Goal: Task Accomplishment & Management: Manage account settings

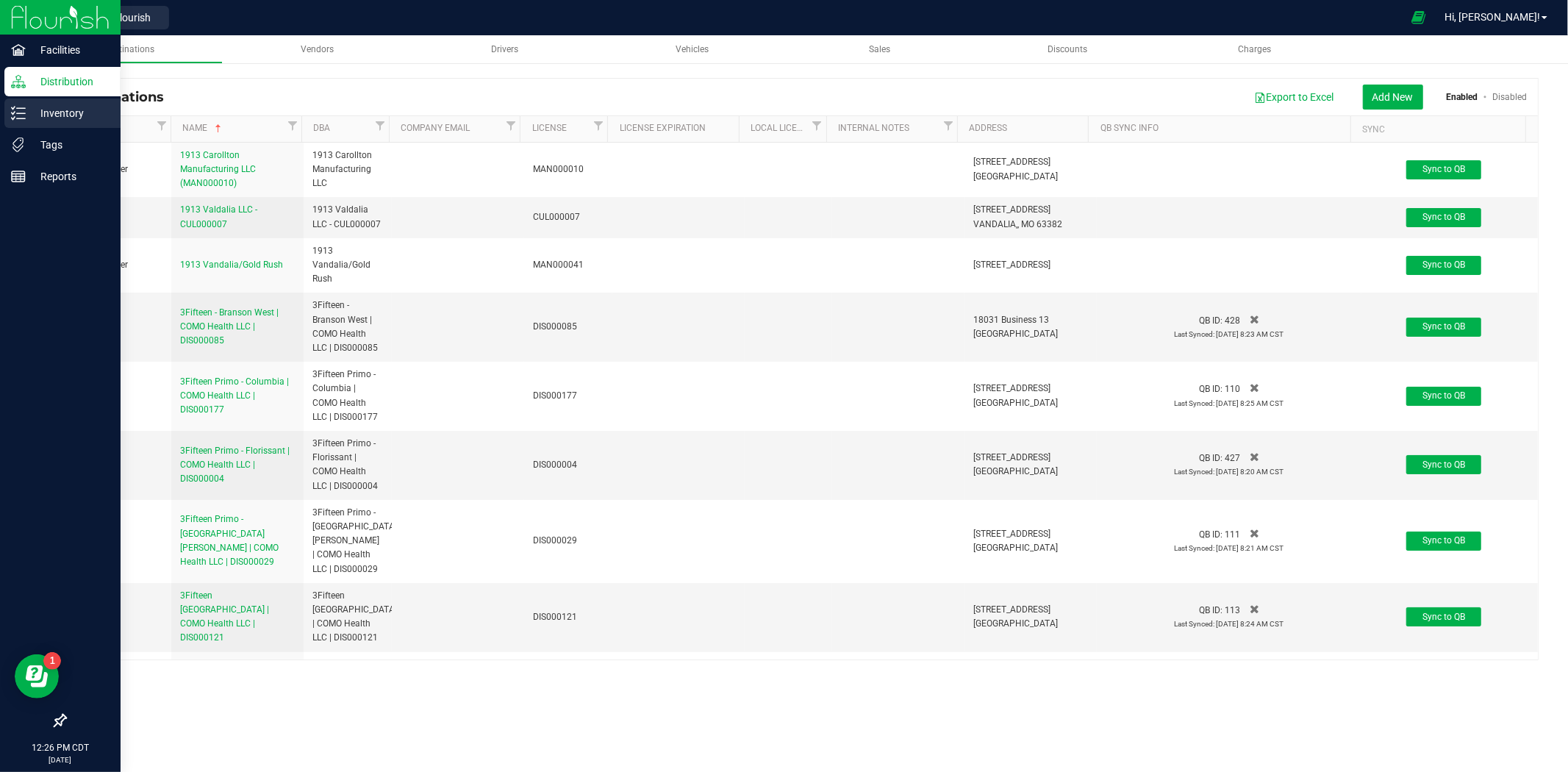
click at [20, 120] on div "Inventory" at bounding box center [62, 113] width 116 height 29
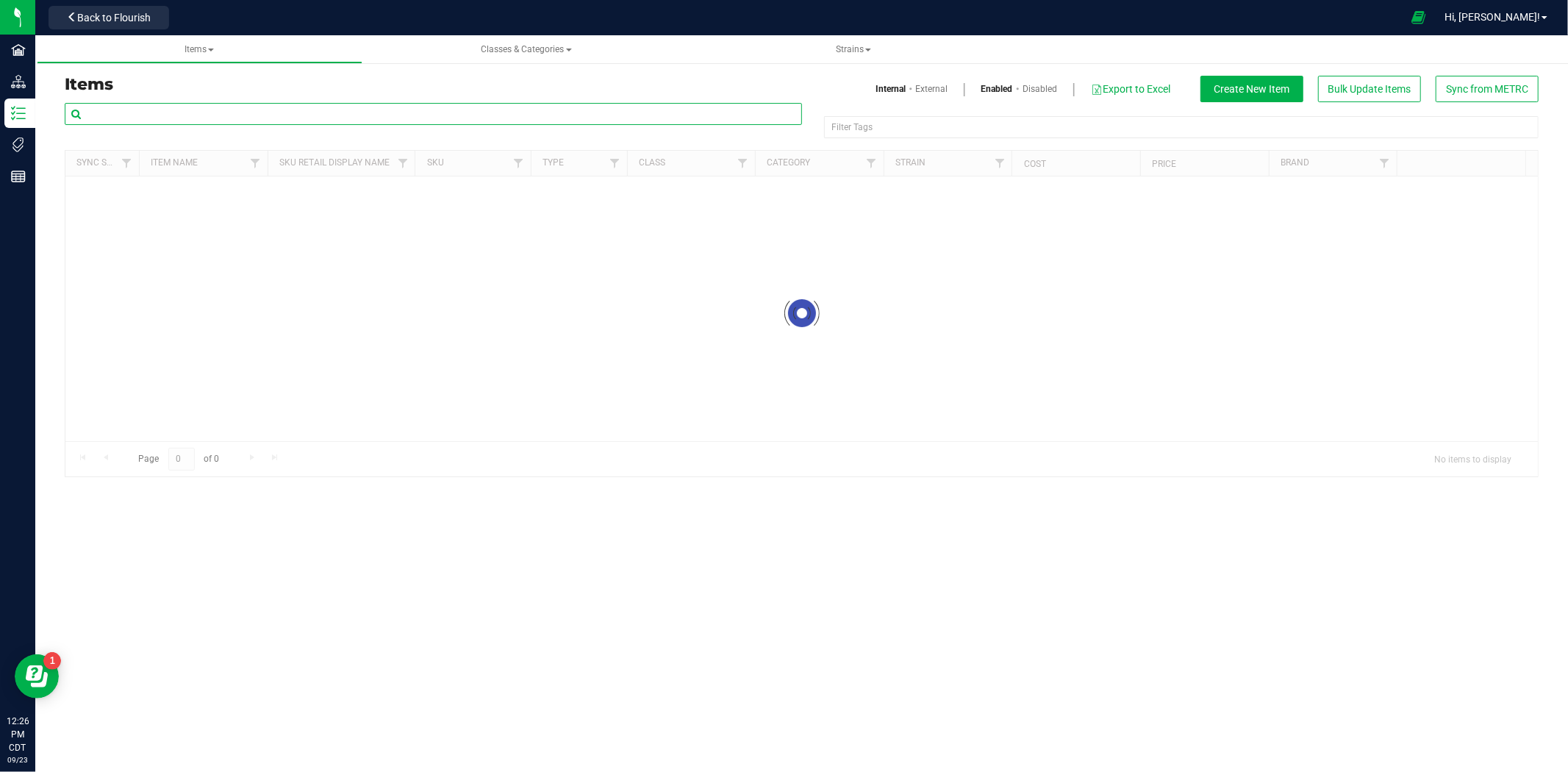
click at [189, 115] on input "text" at bounding box center [433, 114] width 737 height 22
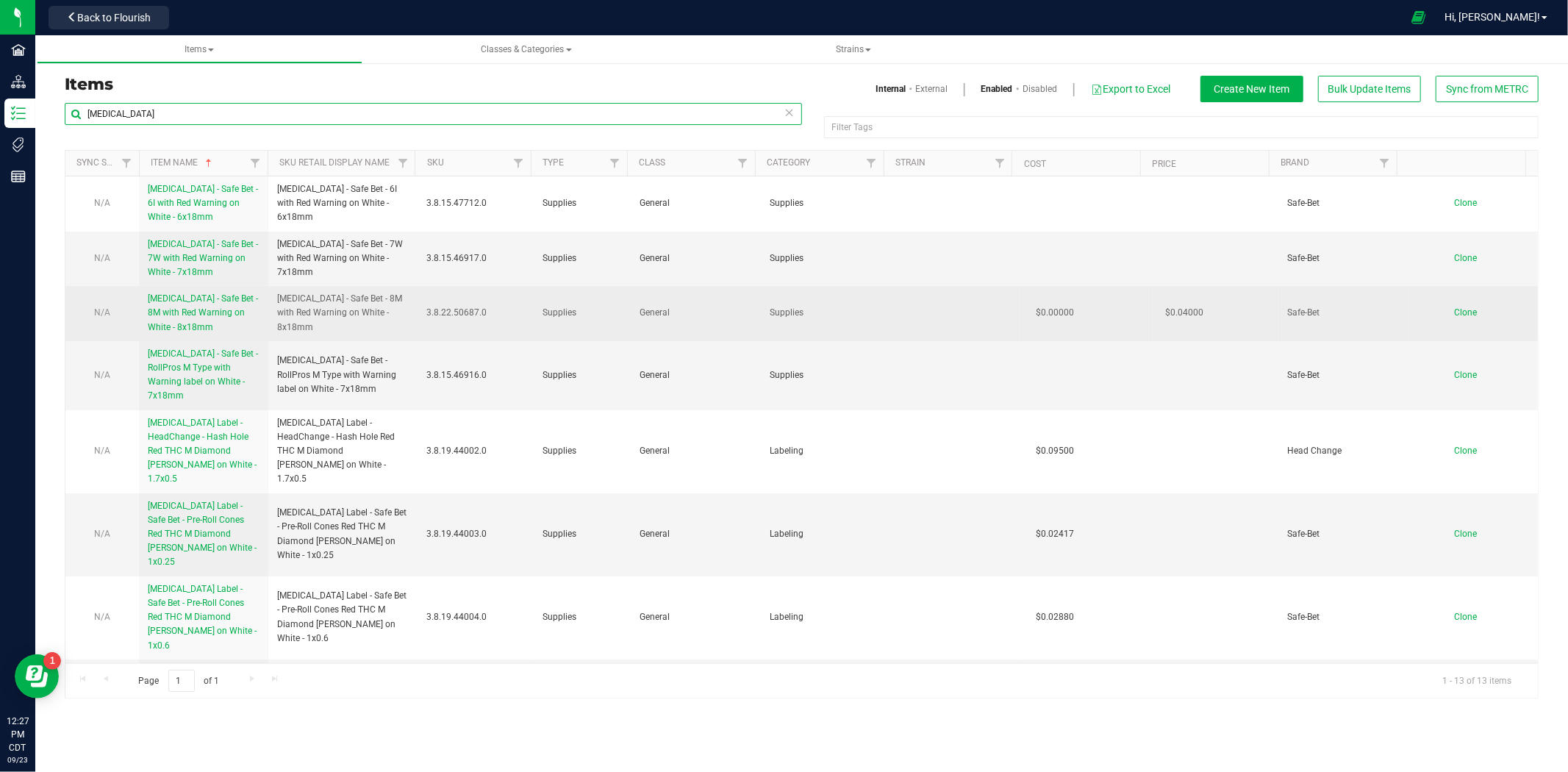
type input "[MEDICAL_DATA]"
click at [1454, 314] on span "Clone" at bounding box center [1466, 312] width 23 height 10
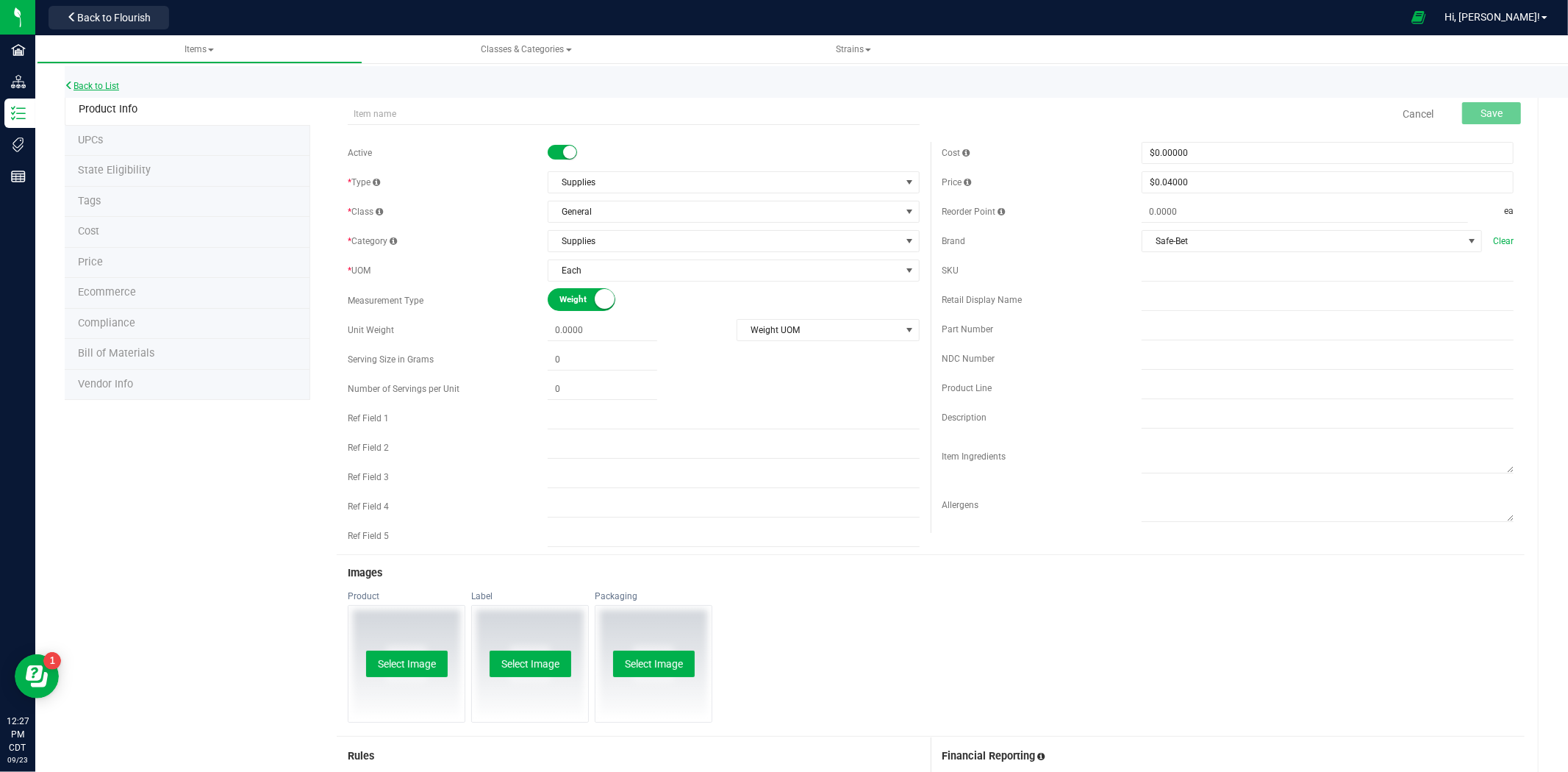
click at [94, 83] on link "Back to List" at bounding box center [91, 86] width 54 height 10
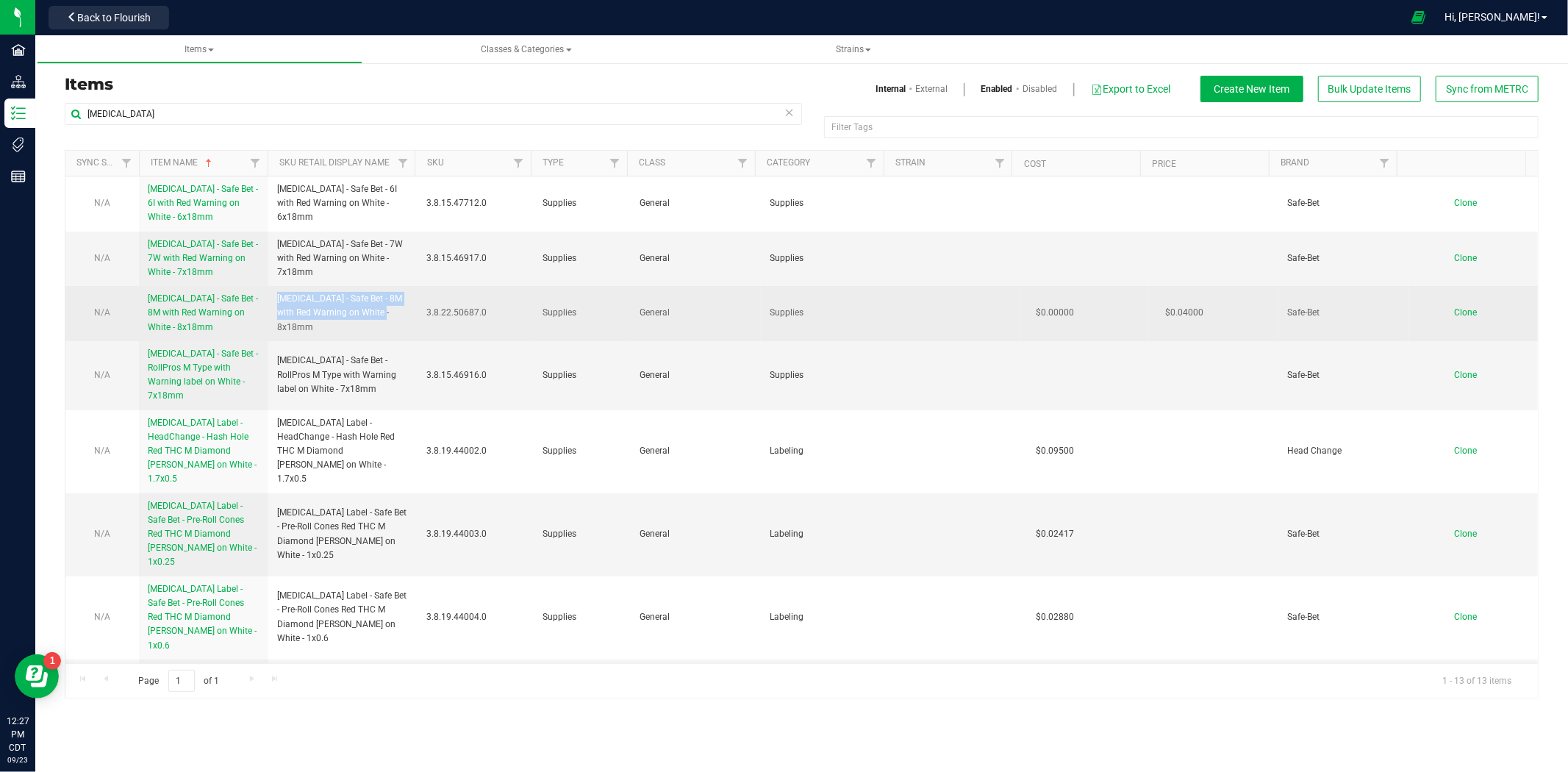
drag, startPoint x: 377, startPoint y: 320, endPoint x: 277, endPoint y: 309, distance: 100.6
click at [277, 309] on span "[MEDICAL_DATA] - Safe Bet - 8M with Red Warning on White - 8x18mm" at bounding box center [343, 313] width 131 height 43
copy span "[MEDICAL_DATA] - Safe Bet - 8M with Red Warning on White - 8x18mm"
click at [1454, 314] on span "Clone" at bounding box center [1466, 312] width 23 height 10
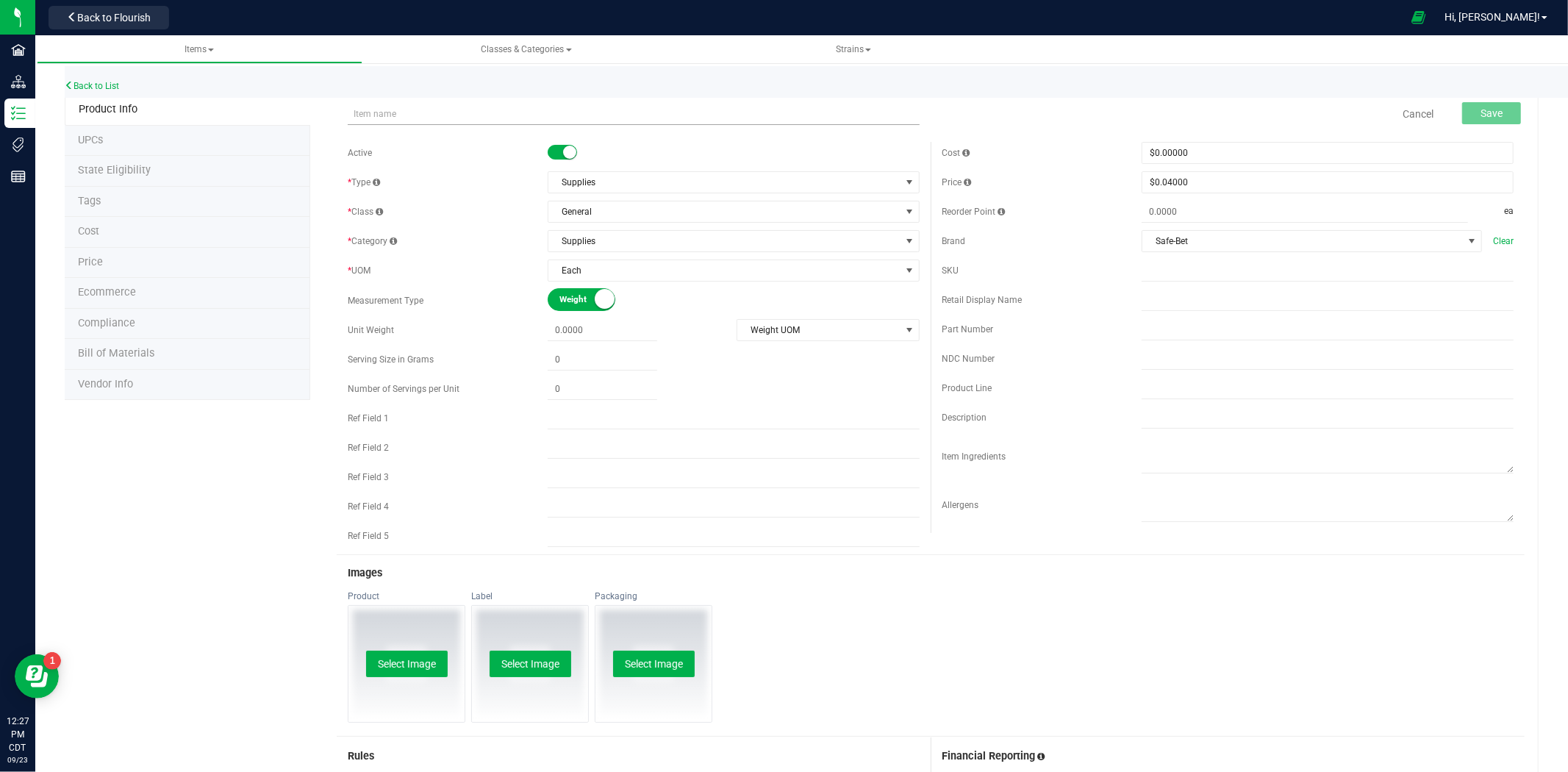
click at [619, 111] on input "text" at bounding box center [633, 114] width 572 height 22
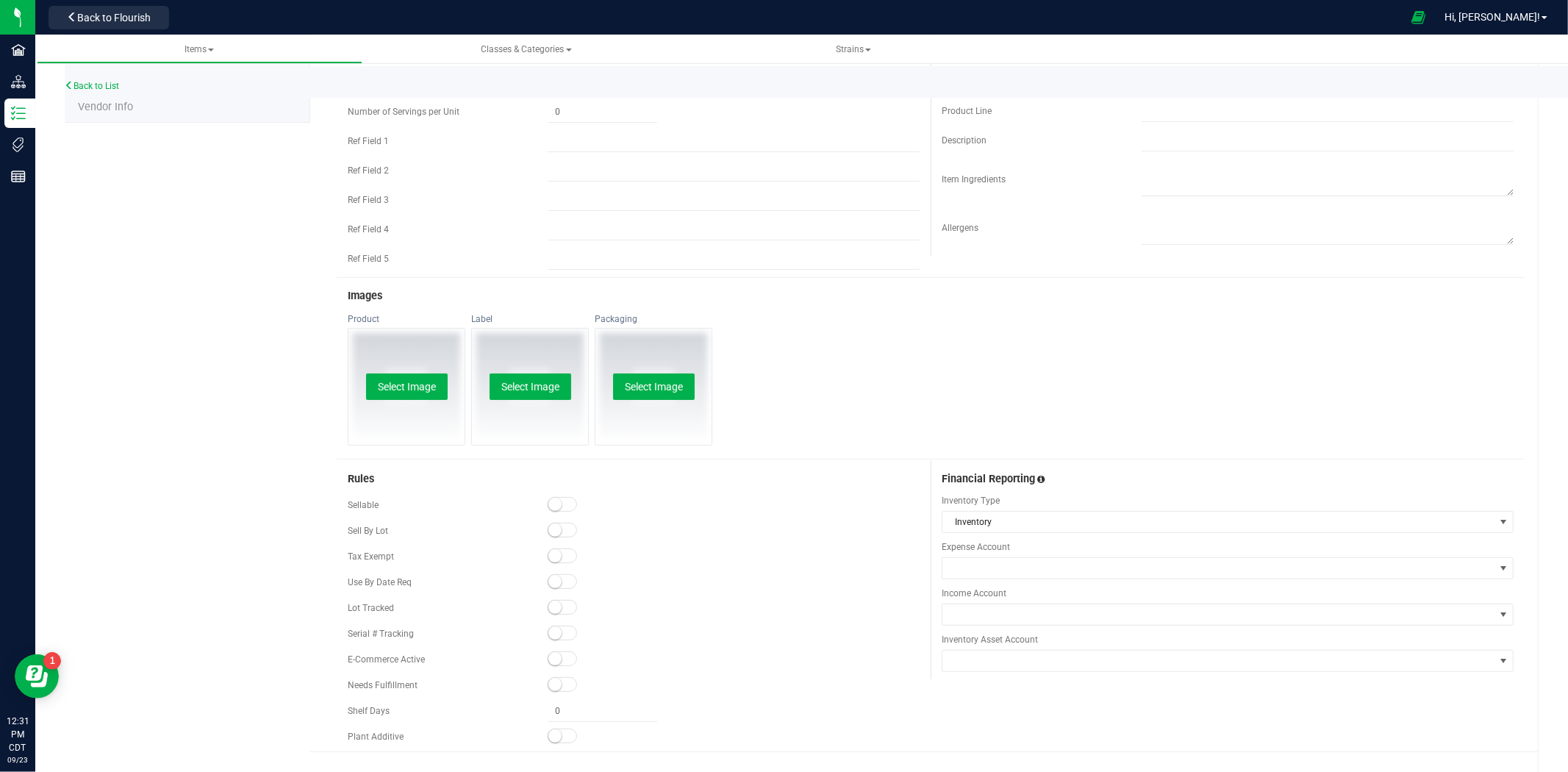
scroll to position [303, 0]
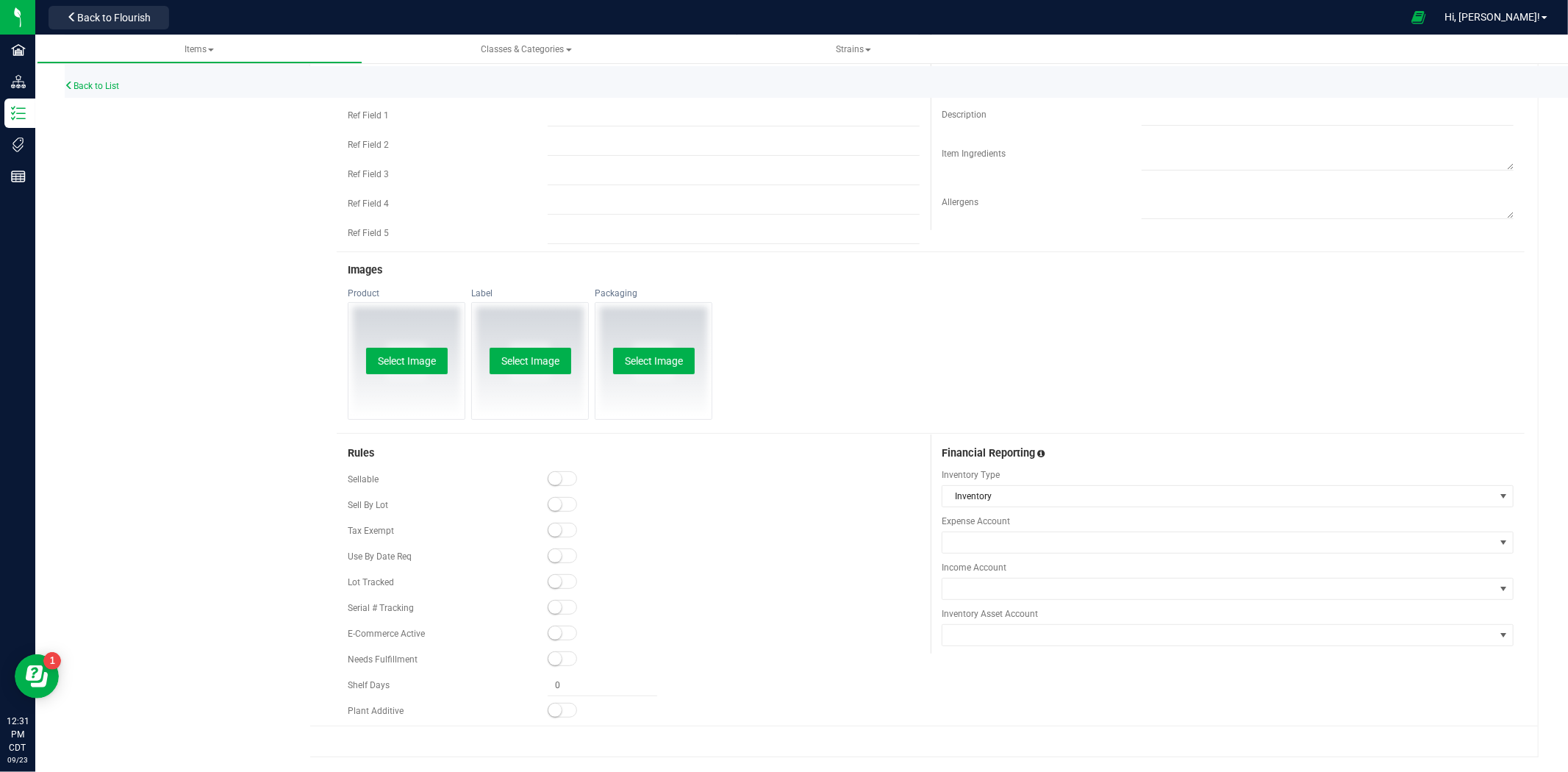
click at [554, 490] on div "Sellable" at bounding box center [633, 479] width 572 height 22
click at [556, 480] on small at bounding box center [555, 478] width 13 height 13
click at [561, 581] on span at bounding box center [562, 582] width 29 height 15
click at [554, 627] on span at bounding box center [562, 633] width 29 height 15
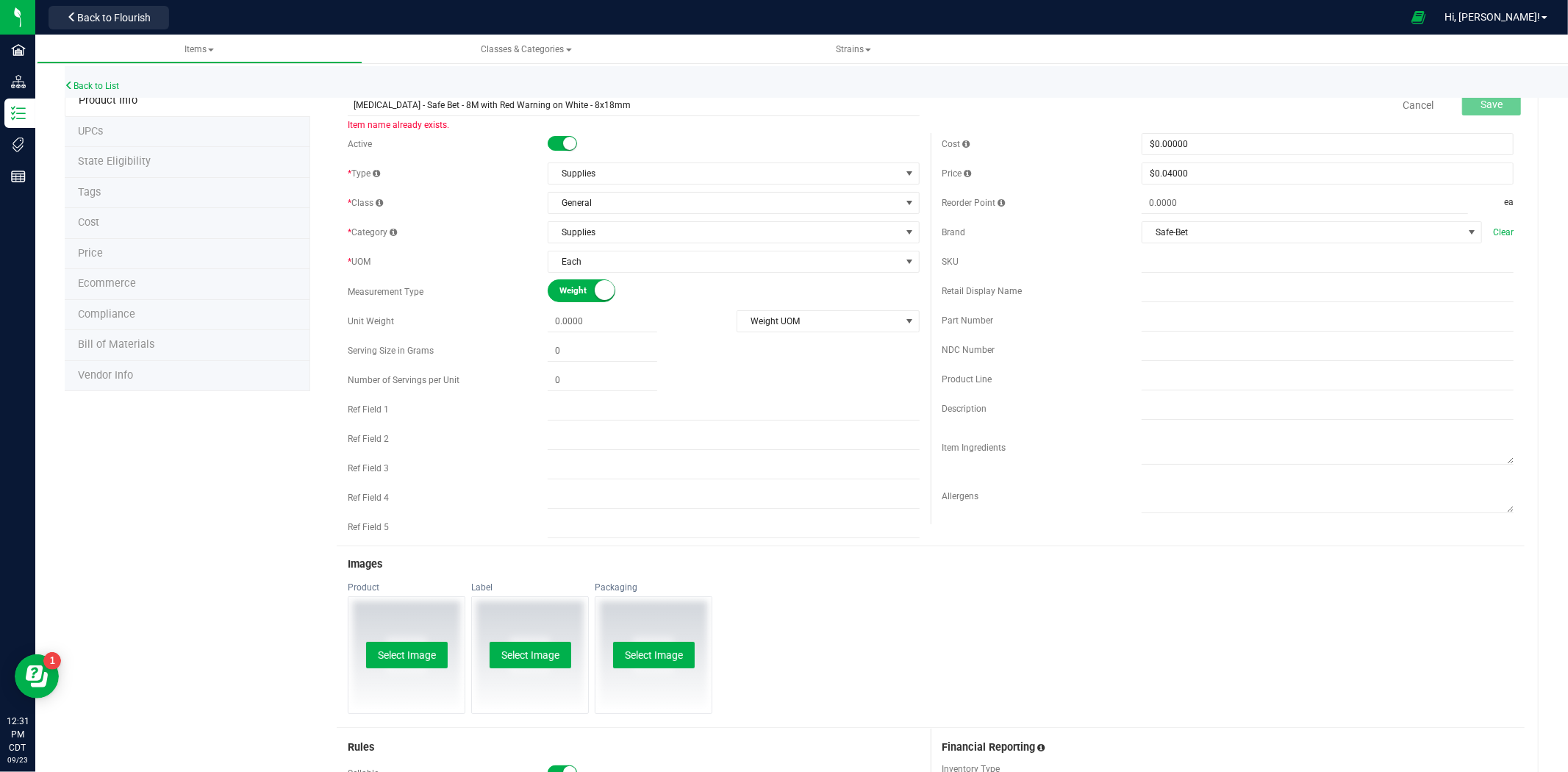
scroll to position [0, 0]
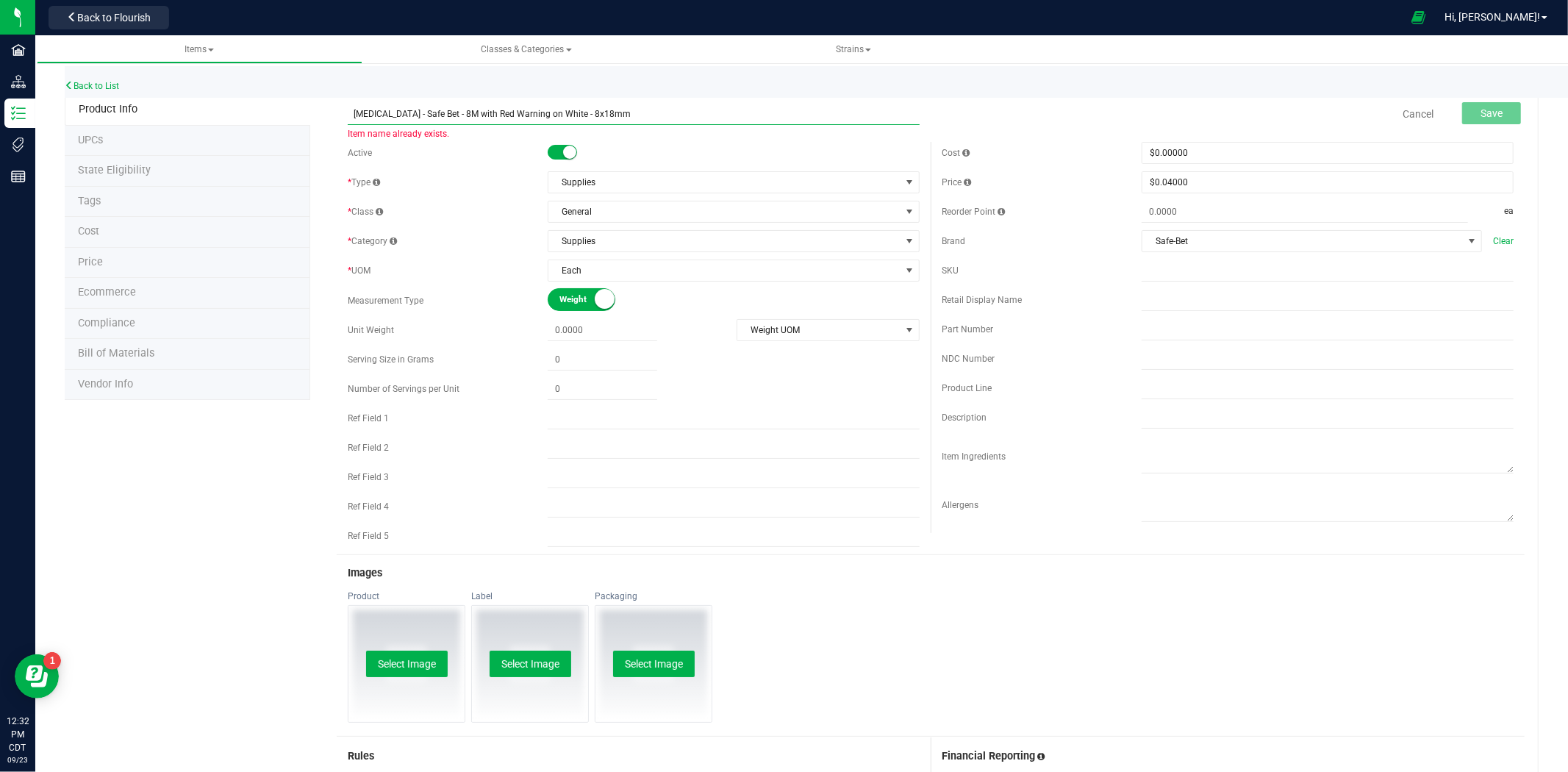
click at [429, 118] on input "[MEDICAL_DATA] - Safe Bet - 8M with Red Warning on White - 8x18mm" at bounding box center [633, 114] width 572 height 22
click at [552, 116] on input "[MEDICAL_DATA] - Safe Bet - M with Red Warning on White - 8x18mm" at bounding box center [633, 114] width 572 height 22
click at [424, 113] on input "[MEDICAL_DATA] - Safe Bet - M with Red Warning on White - 9x18mm" at bounding box center [633, 114] width 572 height 22
type input "[MEDICAL_DATA] - Safe Bet - 9M with Red Warning on White - 9x18mm"
click at [1494, 113] on button "Save" at bounding box center [1491, 113] width 59 height 22
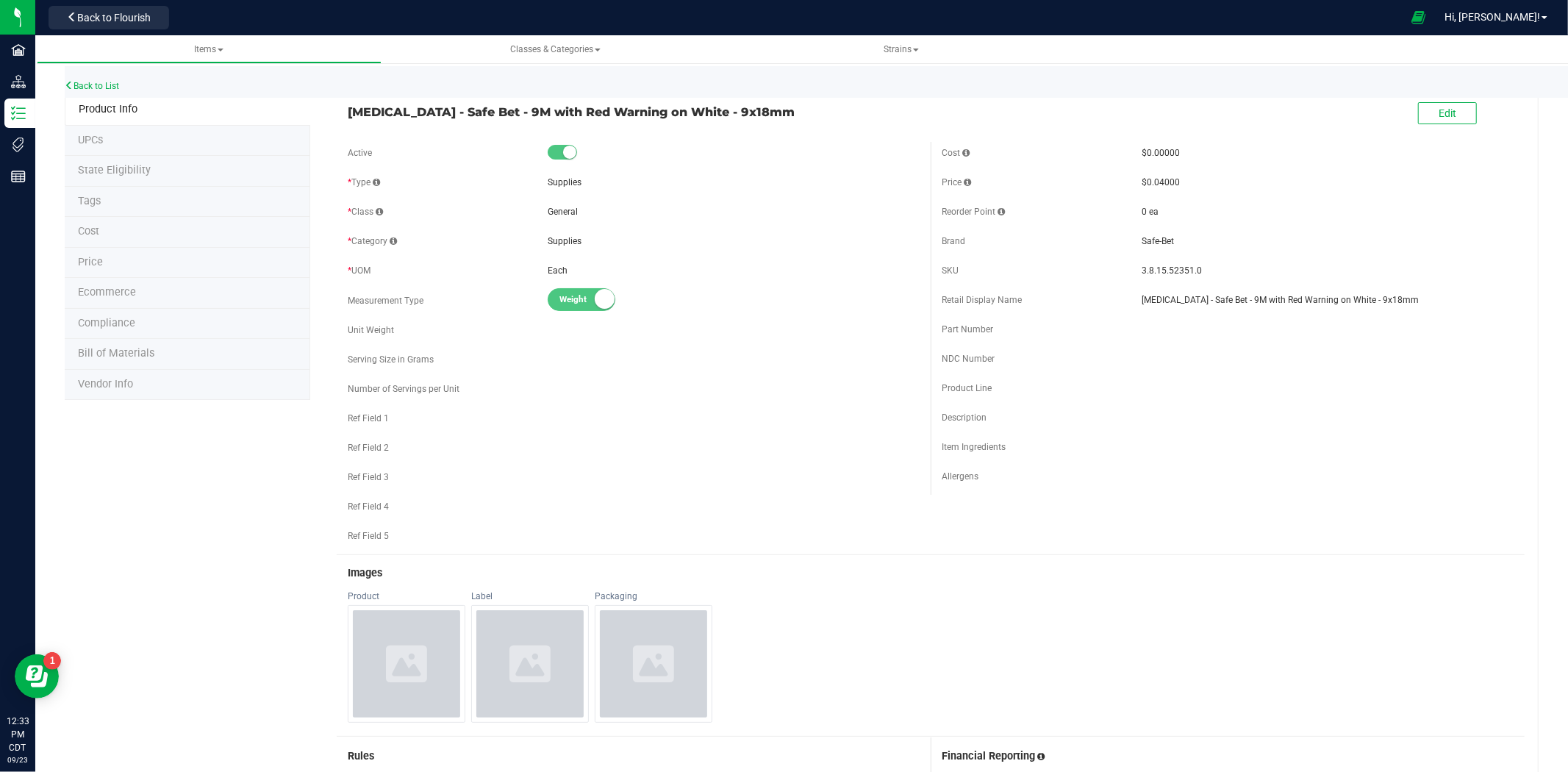
drag, startPoint x: 737, startPoint y: 115, endPoint x: 334, endPoint y: 116, distance: 403.0
click at [336, 116] on div "[MEDICAL_DATA] - Safe Bet - 9M with Red Warning on White - 9x18mm" at bounding box center [633, 108] width 594 height 25
copy span "[MEDICAL_DATA] - Safe Bet - 9M with Red Warning on White - 9x18mm"
click at [106, 383] on span "Vendor Info" at bounding box center [106, 384] width 55 height 12
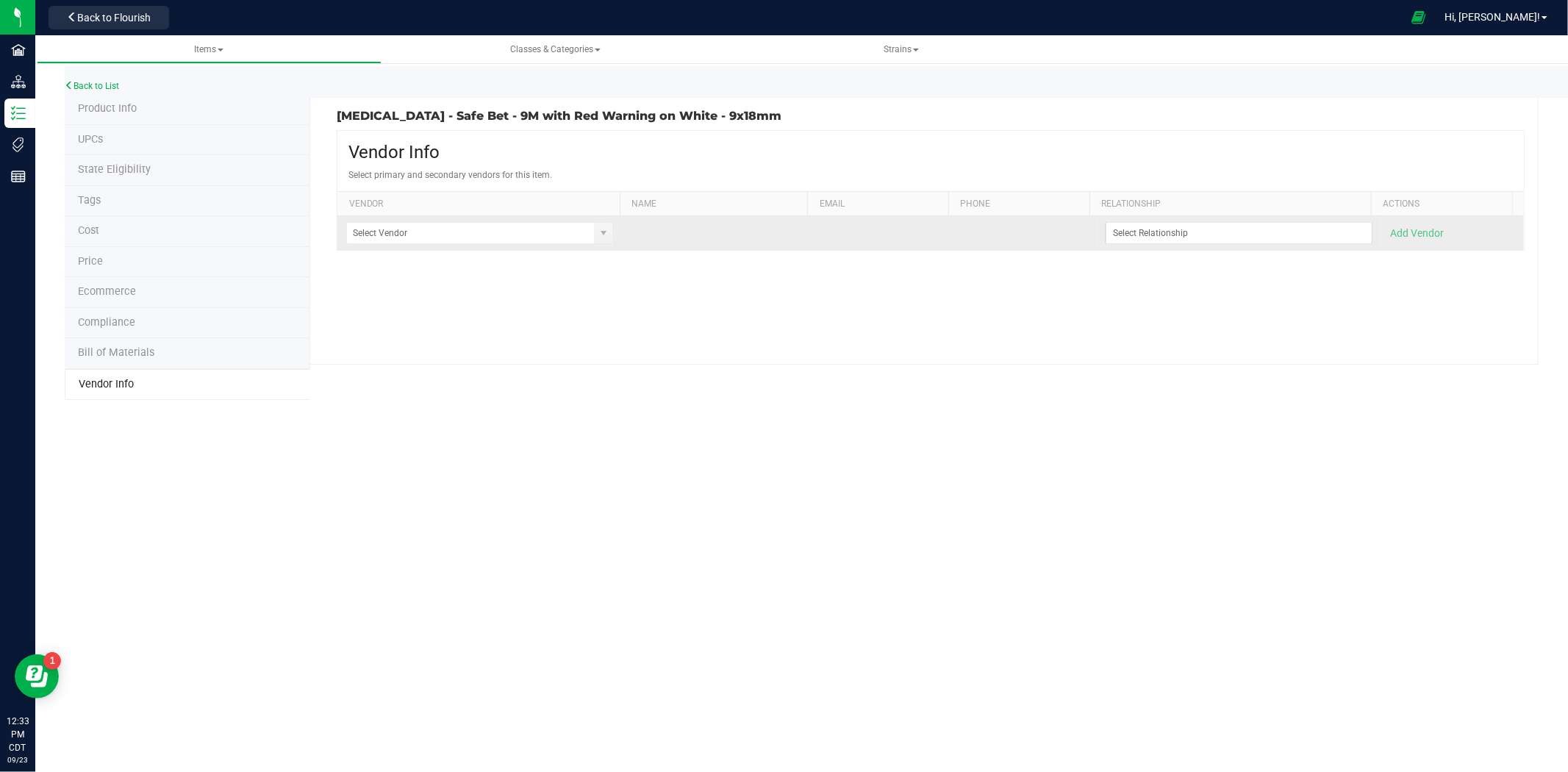
click at [395, 223] on td at bounding box center [479, 233] width 285 height 34
click at [398, 230] on input at bounding box center [470, 233] width 247 height 21
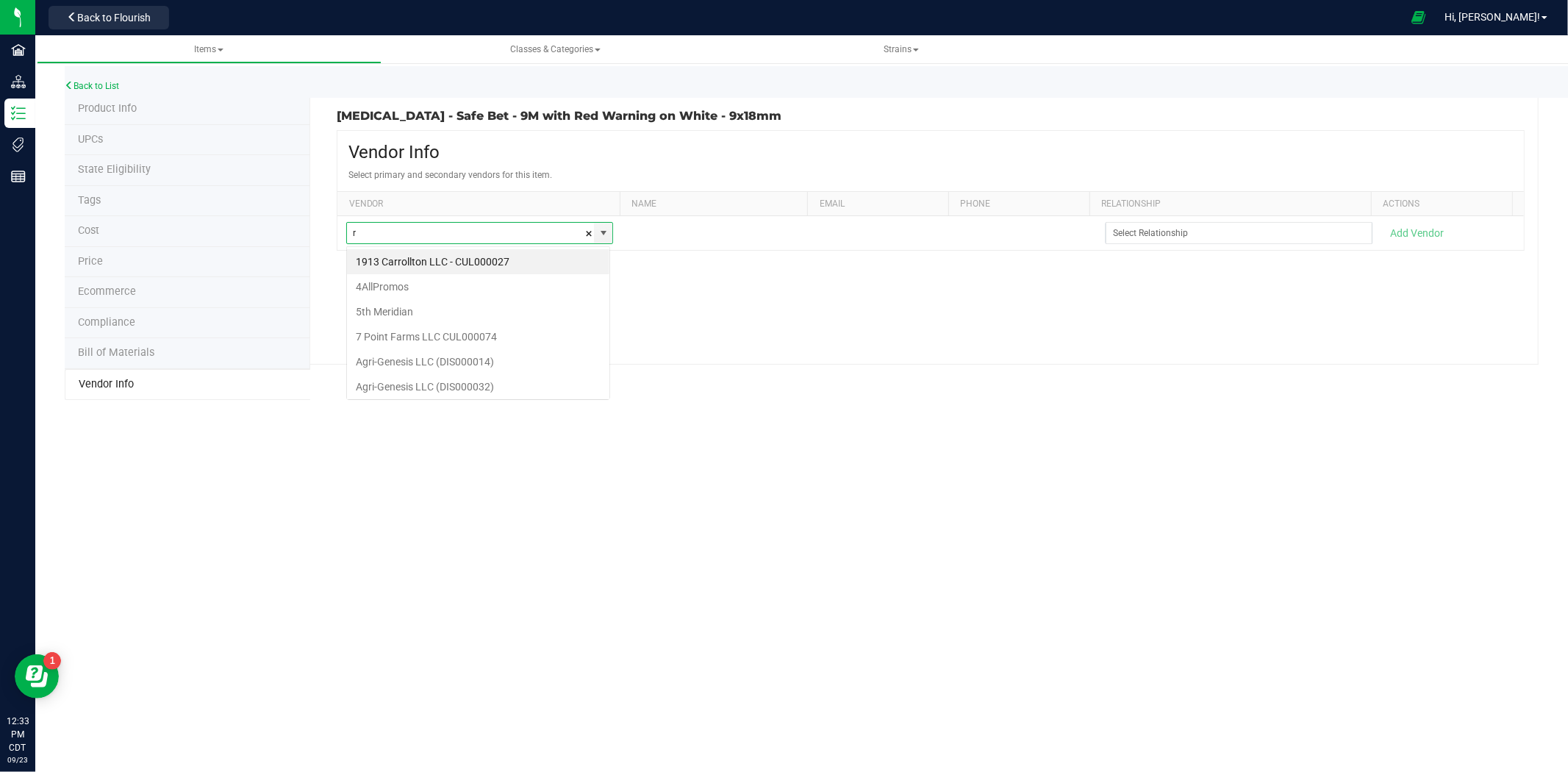
scroll to position [22, 265]
click at [420, 315] on li "RollPros" at bounding box center [477, 311] width 262 height 25
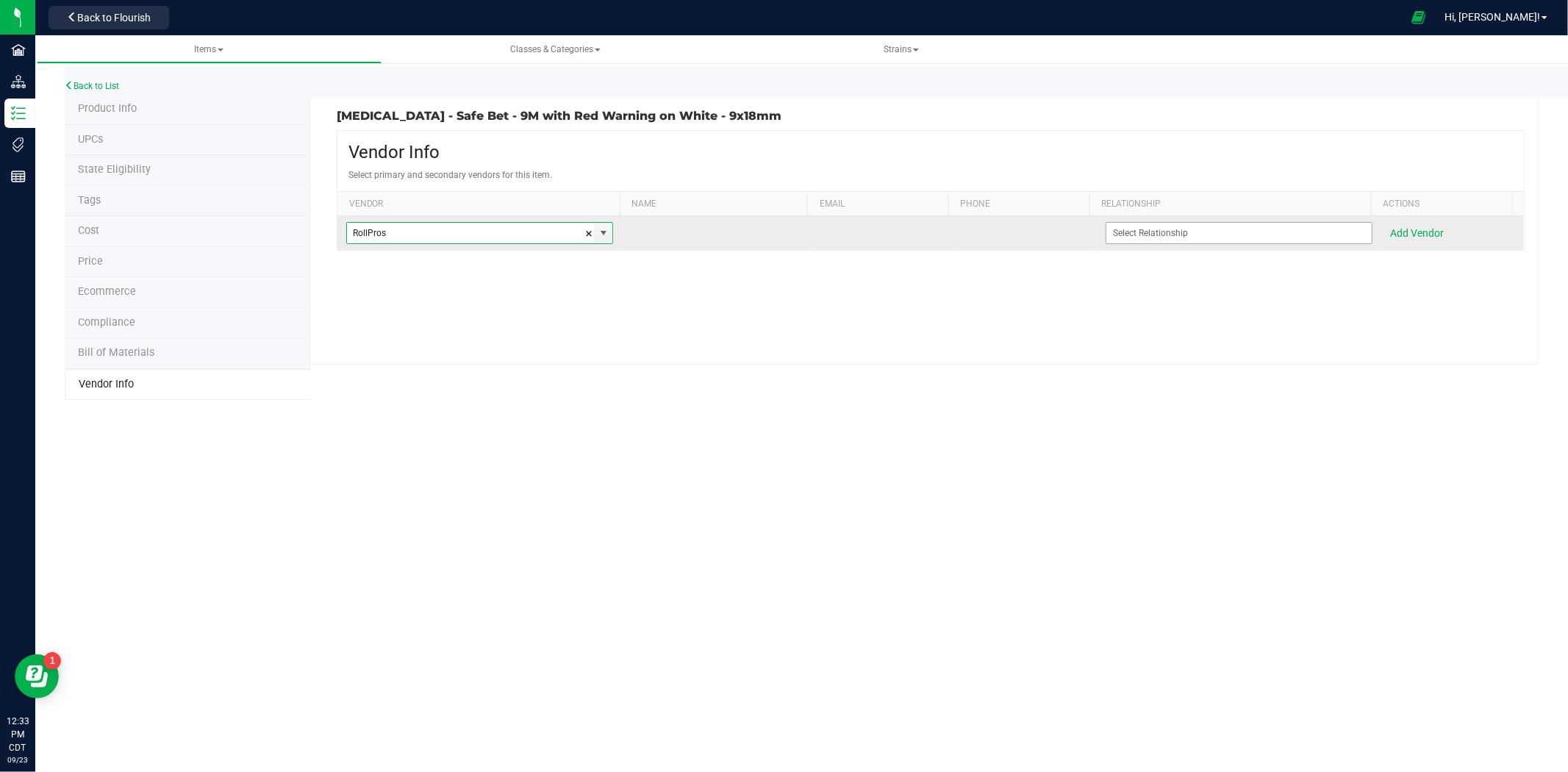
type input "RollPros"
click at [1107, 228] on input at bounding box center [1230, 233] width 247 height 21
drag, startPoint x: 1128, startPoint y: 254, endPoint x: 1170, endPoint y: 245, distance: 43.0
click at [1128, 254] on span "Primary Vendor" at bounding box center [1143, 261] width 71 height 16
click at [1428, 237] on button "Add Vendor" at bounding box center [1417, 233] width 54 height 15
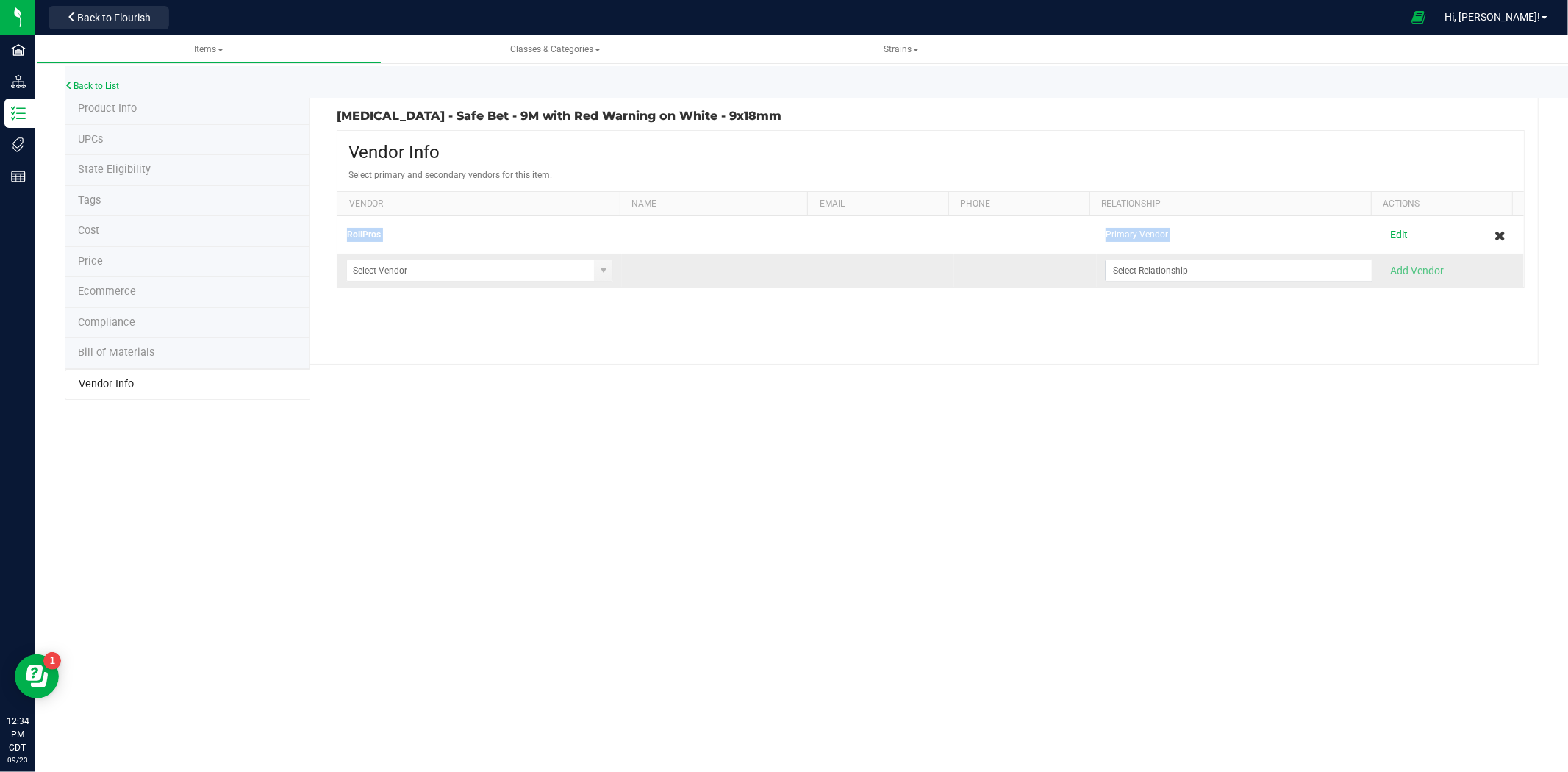
click at [1107, 289] on kendo-grid "Vendor Info Select primary and secondary vendors for this item. Vendor Name Ema…" at bounding box center [930, 209] width 1188 height 159
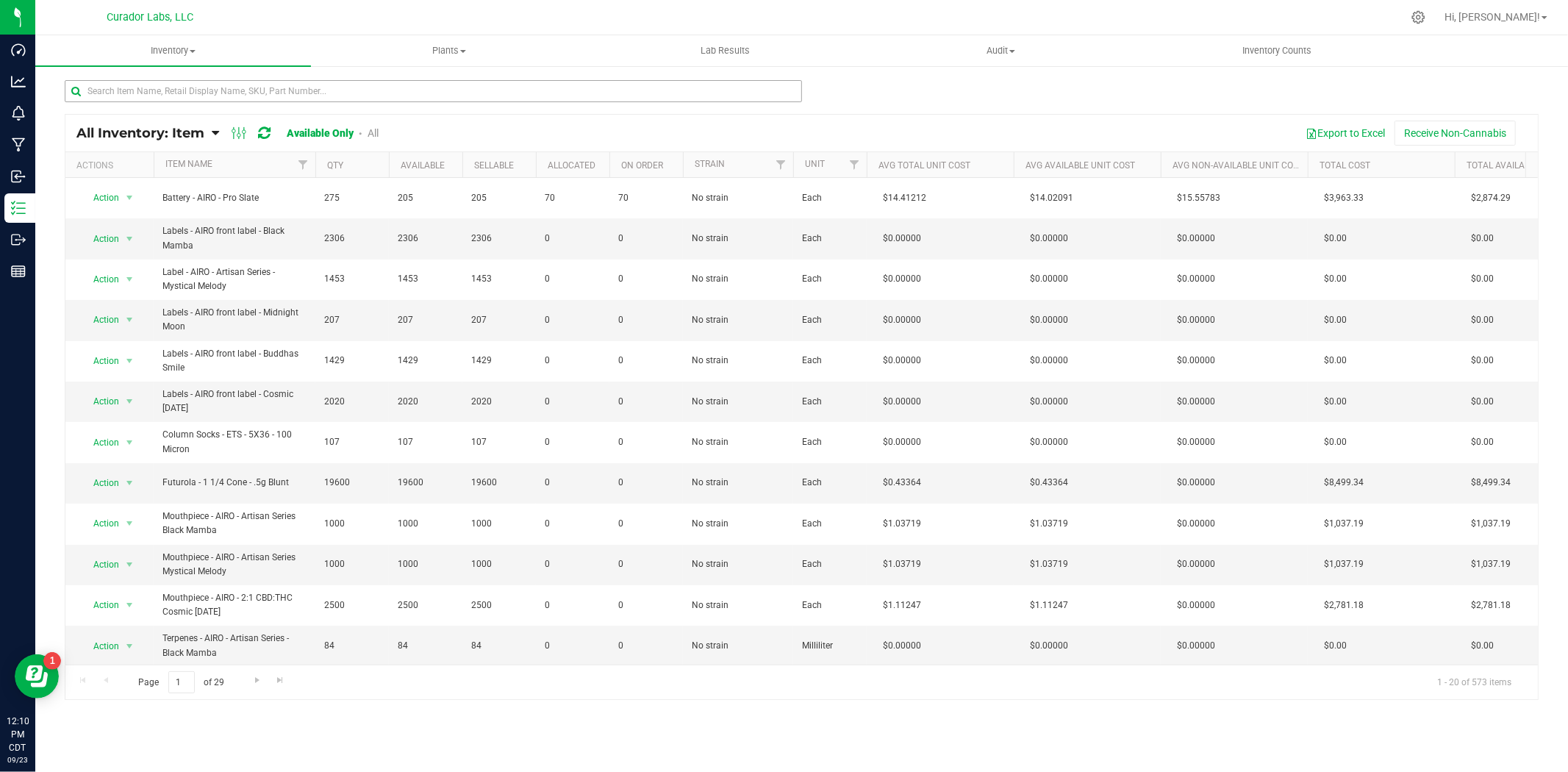
click at [225, 81] on input "text" at bounding box center [433, 90] width 737 height 22
type input "9m"
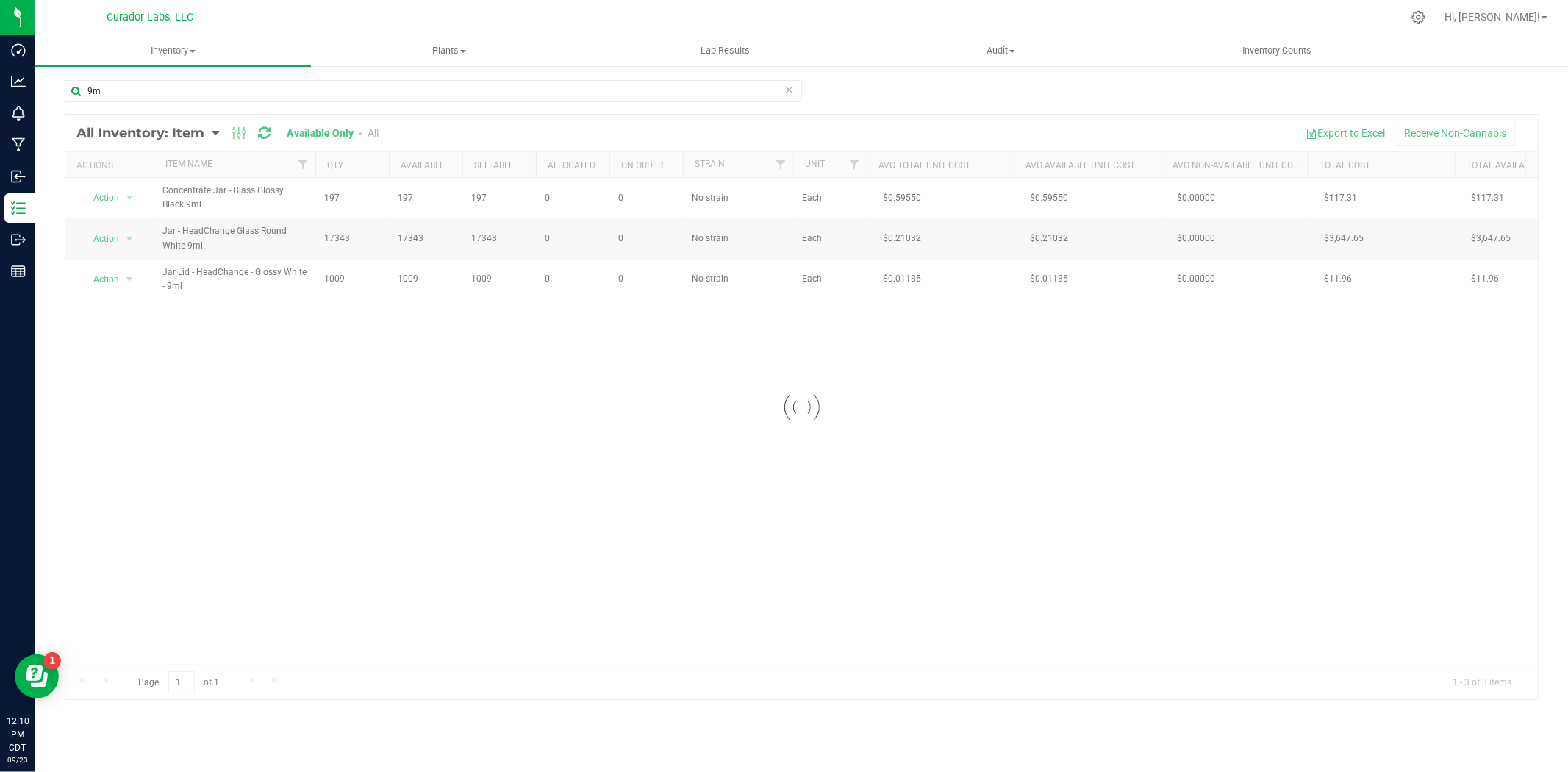
click at [380, 136] on div "All Inventory: Item Item Summary Item (default) Item by Strain Item by Location…" at bounding box center [239, 133] width 324 height 18
click at [378, 134] on link "All" at bounding box center [373, 133] width 11 height 12
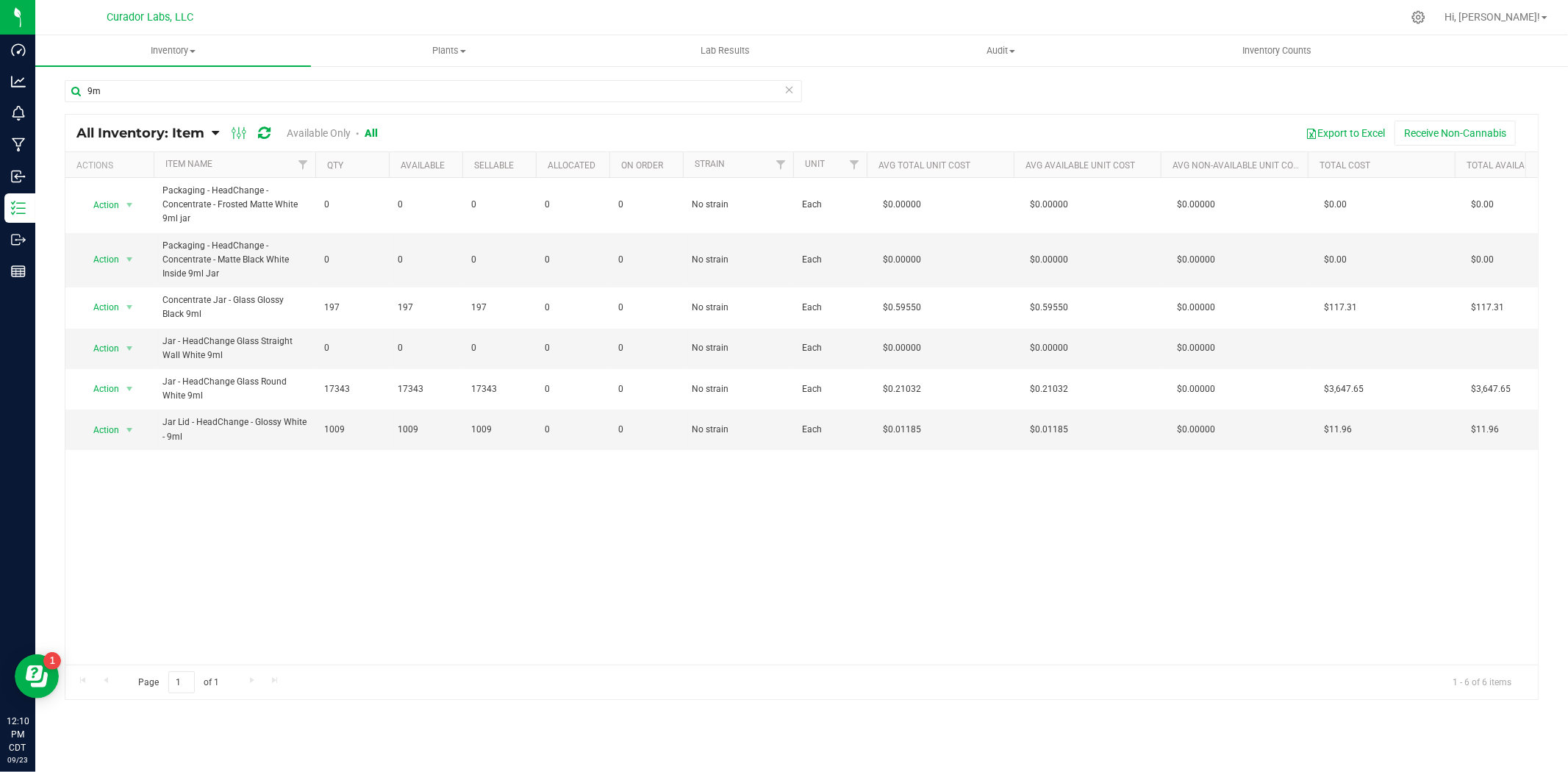
click at [307, 129] on link "Available Only" at bounding box center [319, 133] width 64 height 12
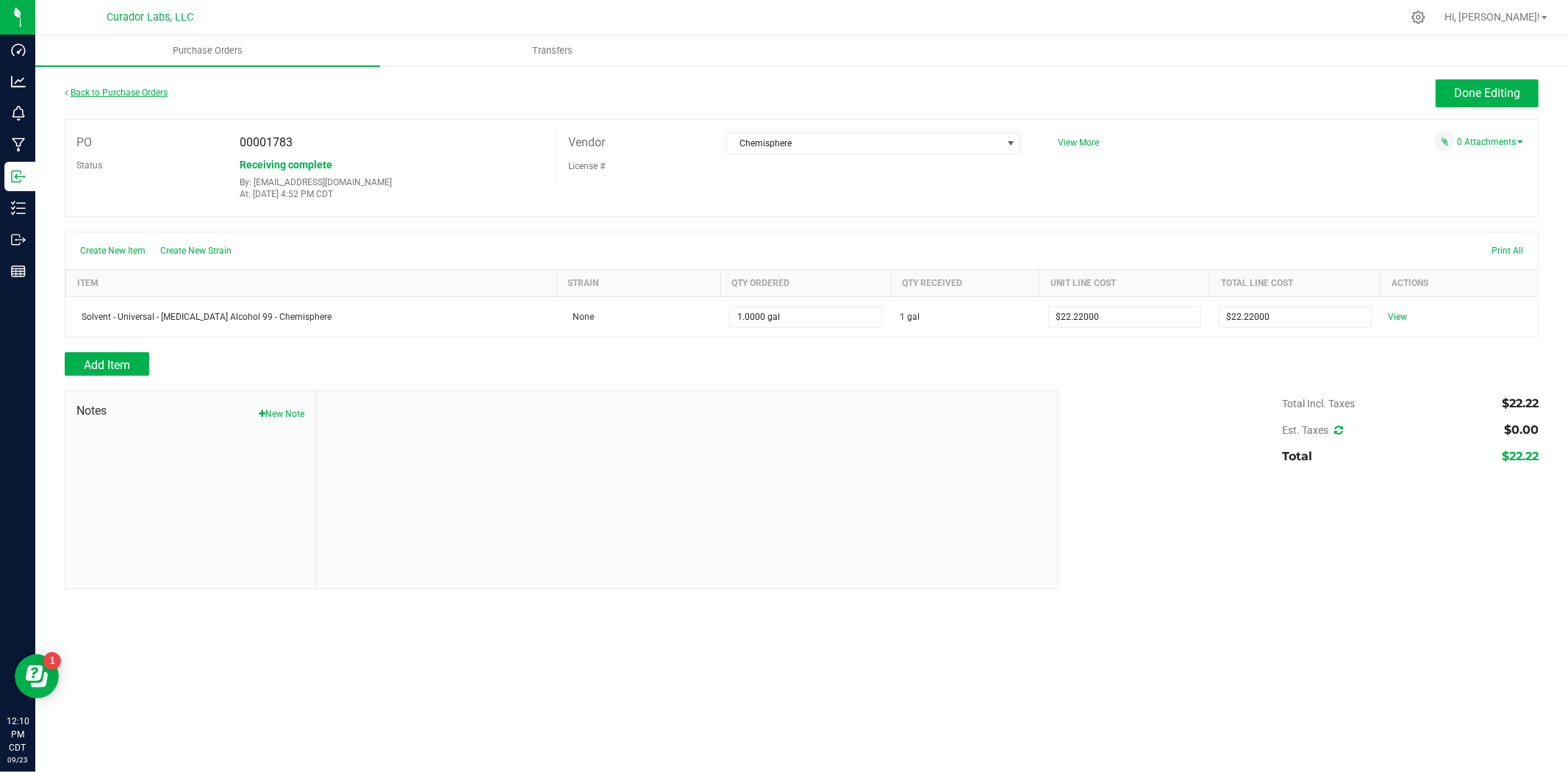
click at [135, 87] on link "Back to Purchase Orders" at bounding box center [116, 92] width 103 height 10
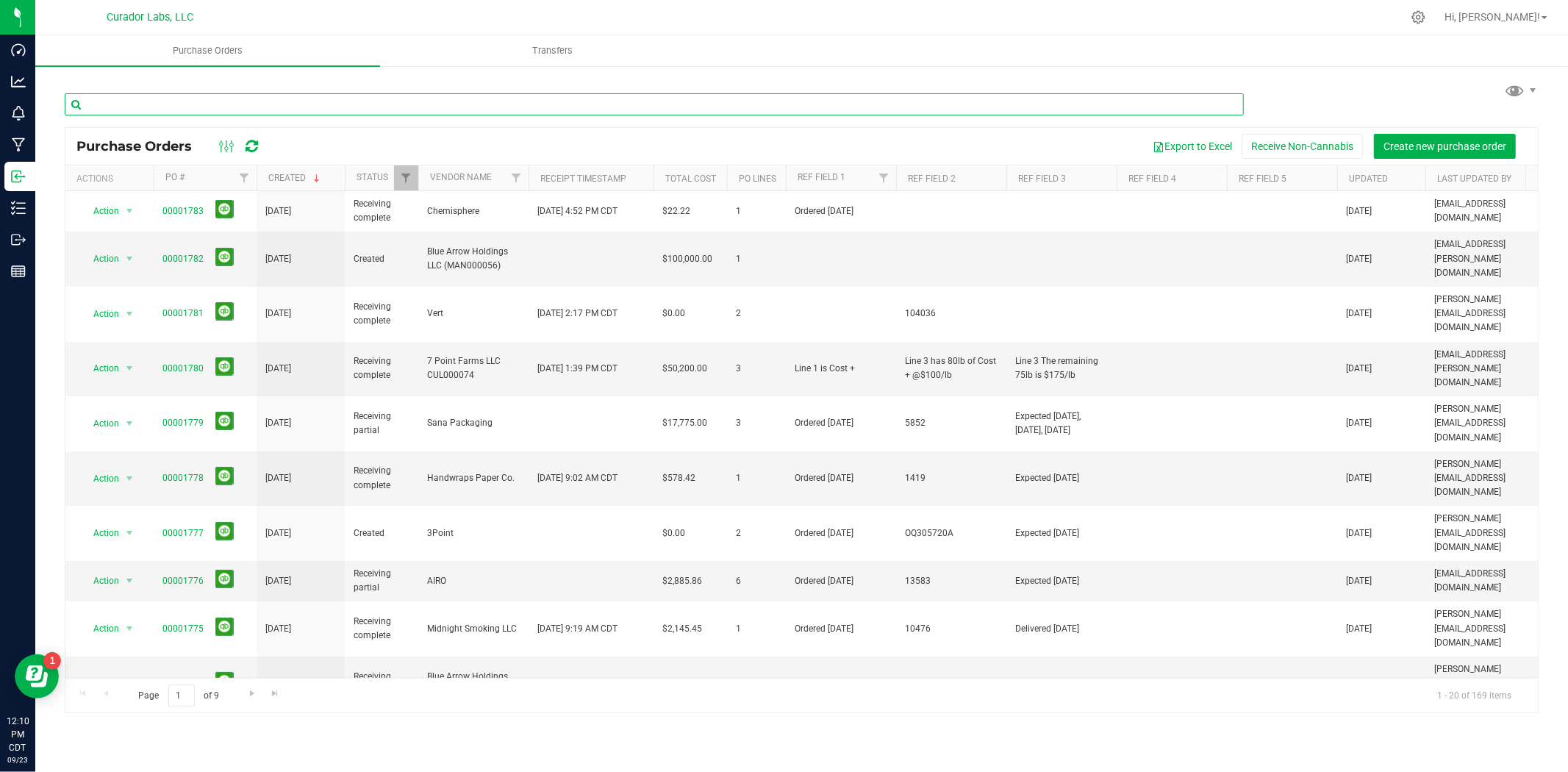
click at [368, 99] on input "text" at bounding box center [654, 104] width 1179 height 22
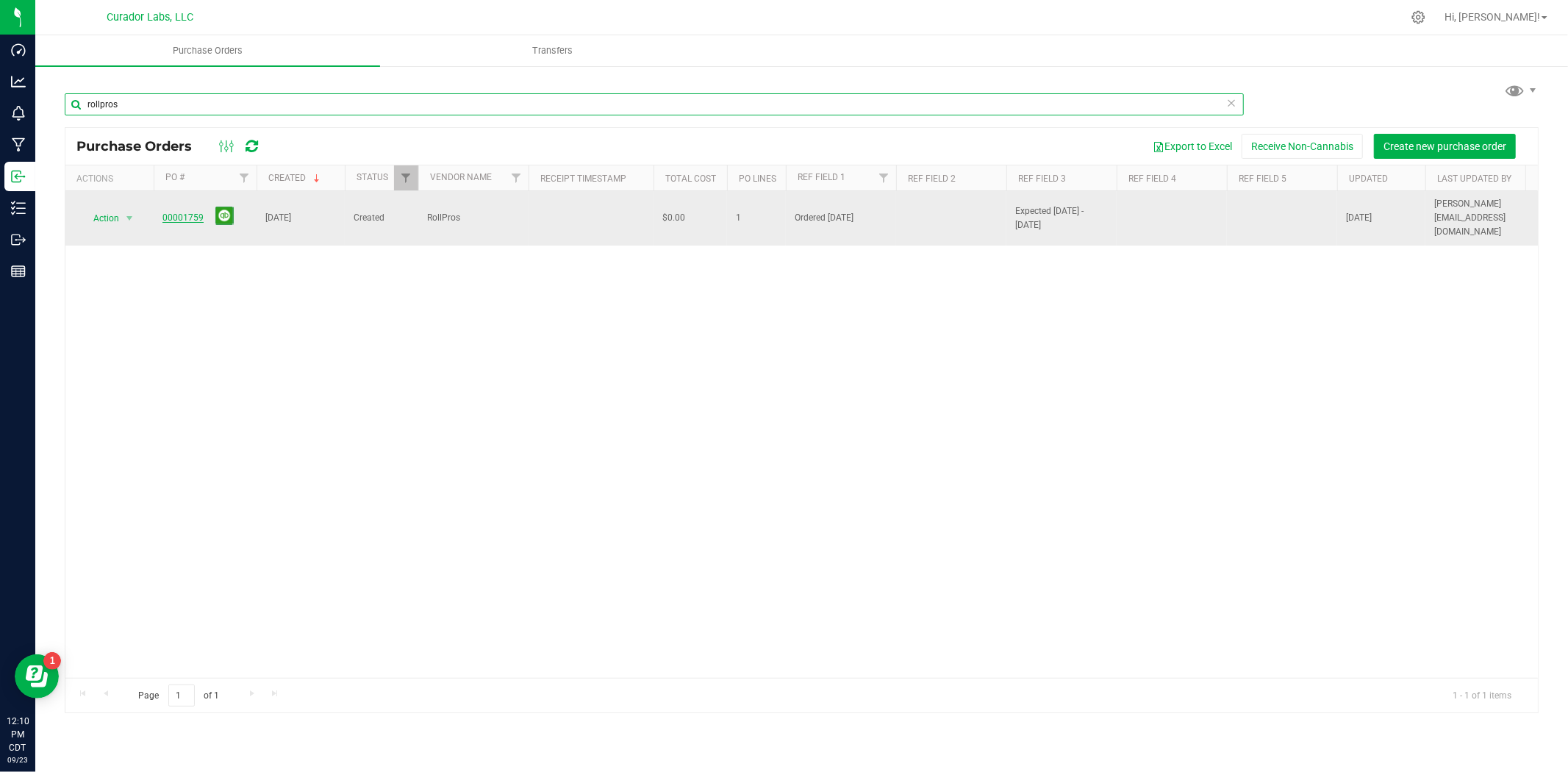
type input "rollpros"
click at [180, 212] on link "00001759" at bounding box center [182, 217] width 41 height 10
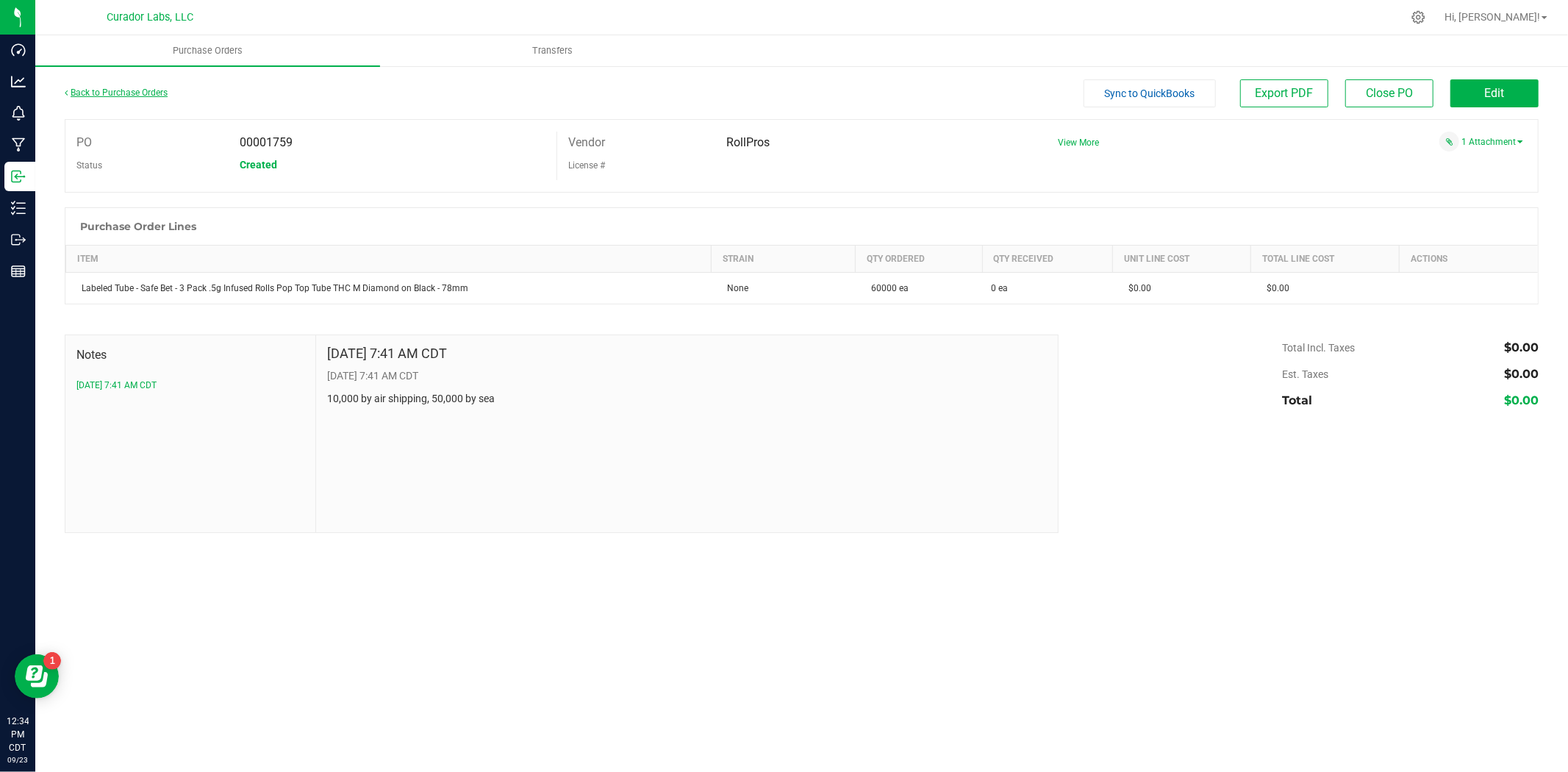
click at [135, 90] on link "Back to Purchase Orders" at bounding box center [116, 92] width 103 height 10
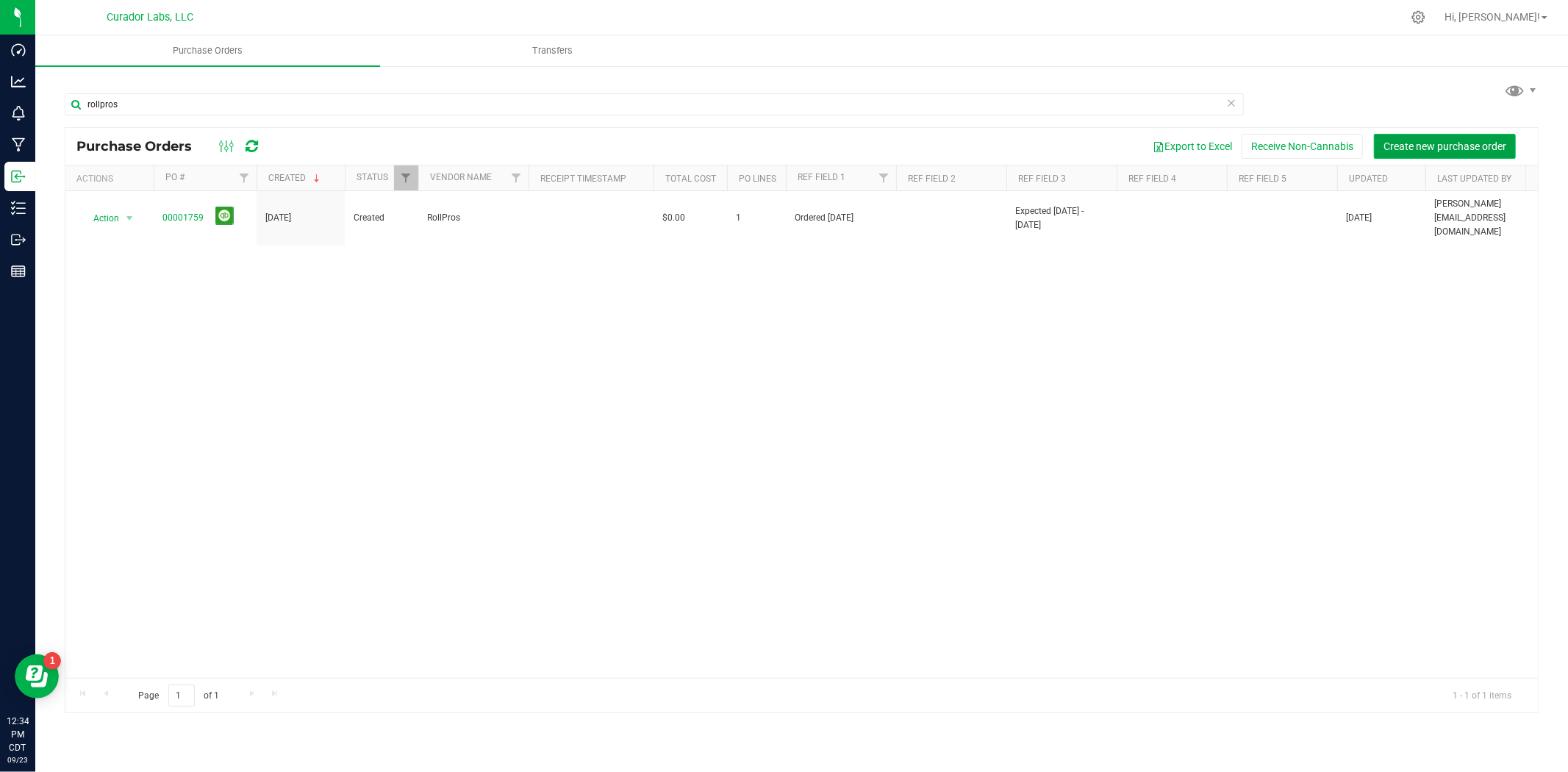
click at [1432, 141] on span "Create new purchase order" at bounding box center [1445, 146] width 123 height 12
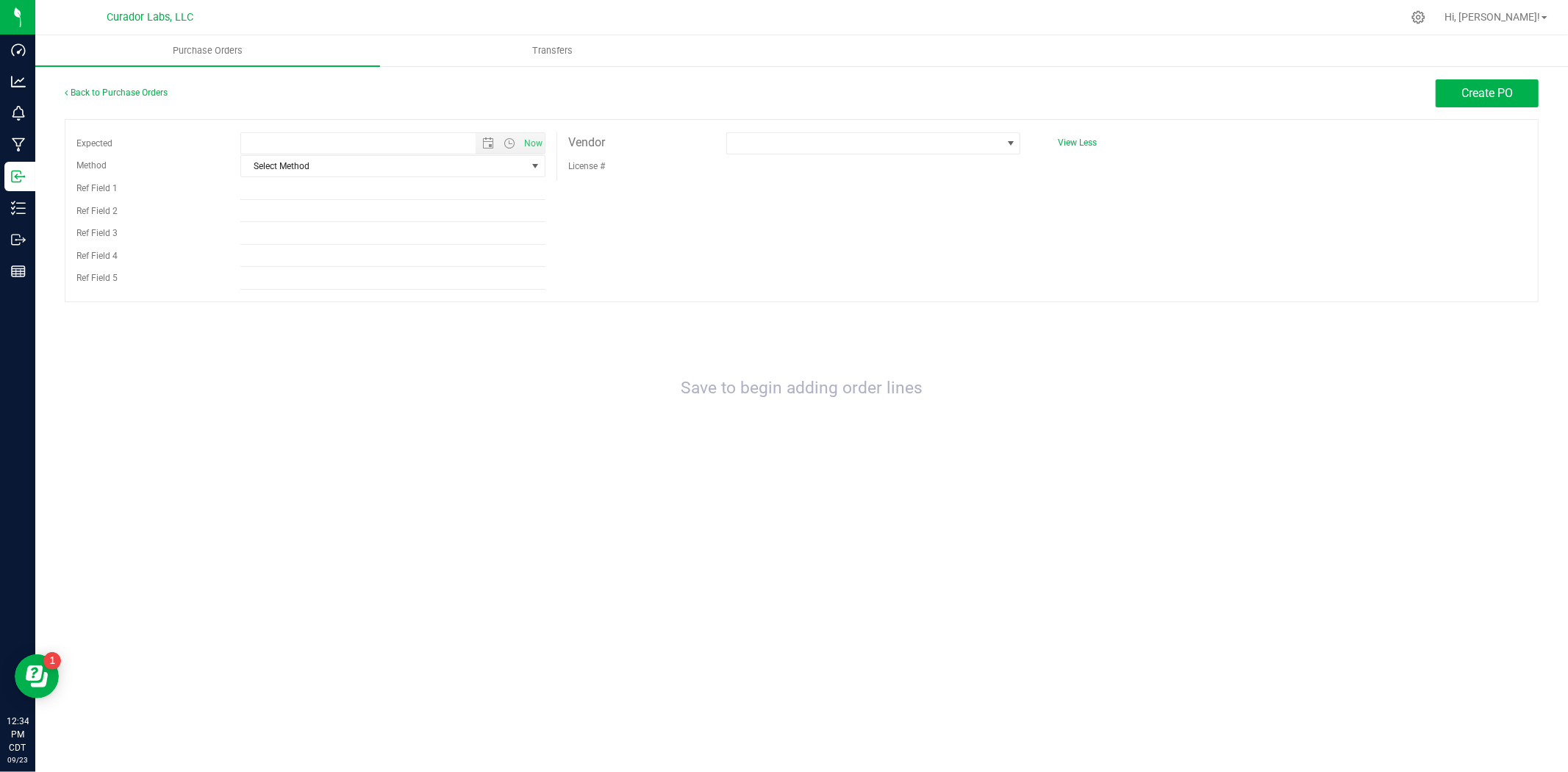
type input "9/23/2025 12:34 PM"
click at [336, 197] on input "Ref Field 1" at bounding box center [393, 189] width 305 height 22
type input "Ordered 09.17.25"
click at [832, 154] on span at bounding box center [865, 144] width 274 height 21
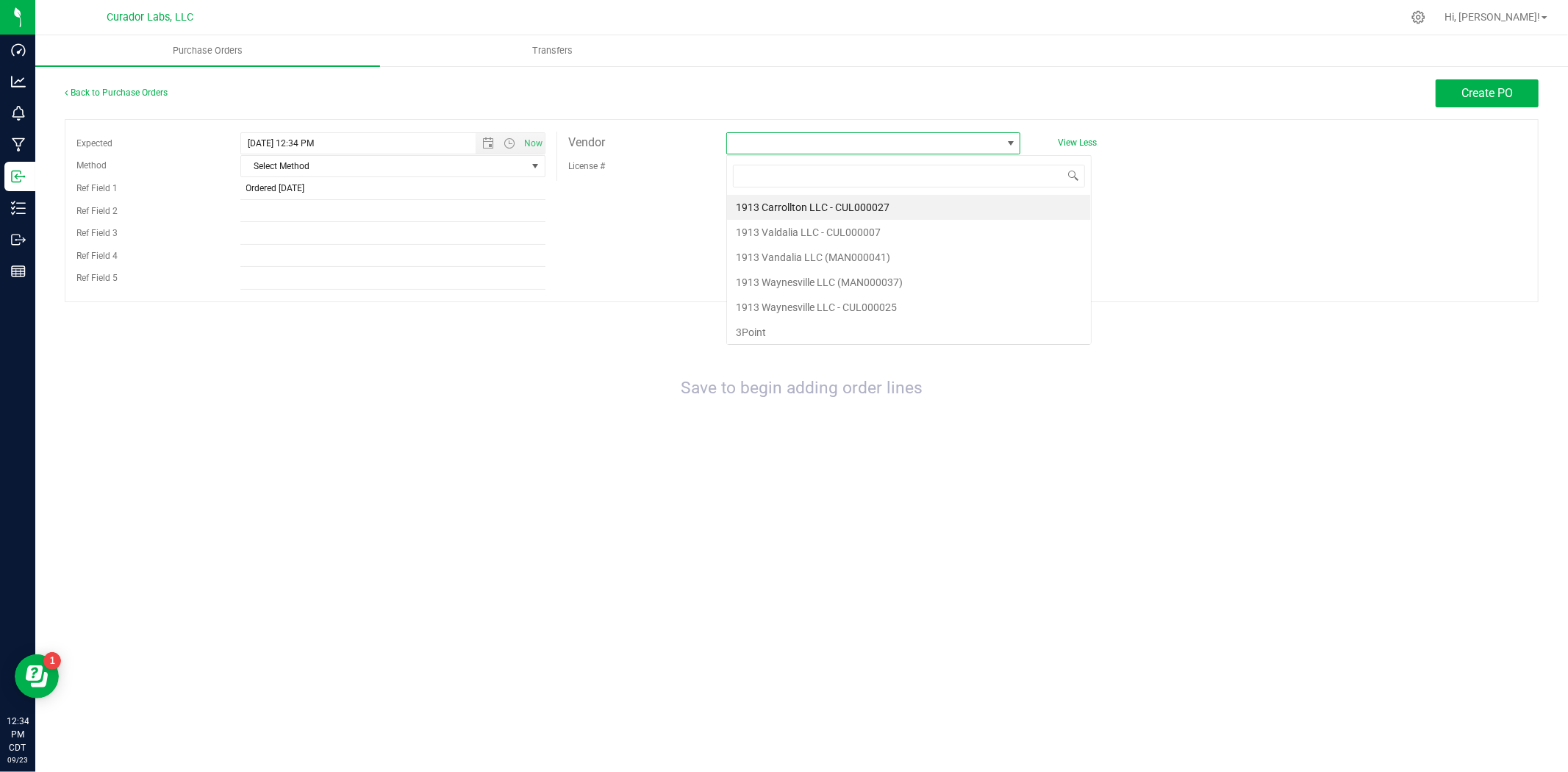
scroll to position [22, 295]
type input "rollpro"
click at [792, 214] on li "RollPros" at bounding box center [874, 207] width 293 height 25
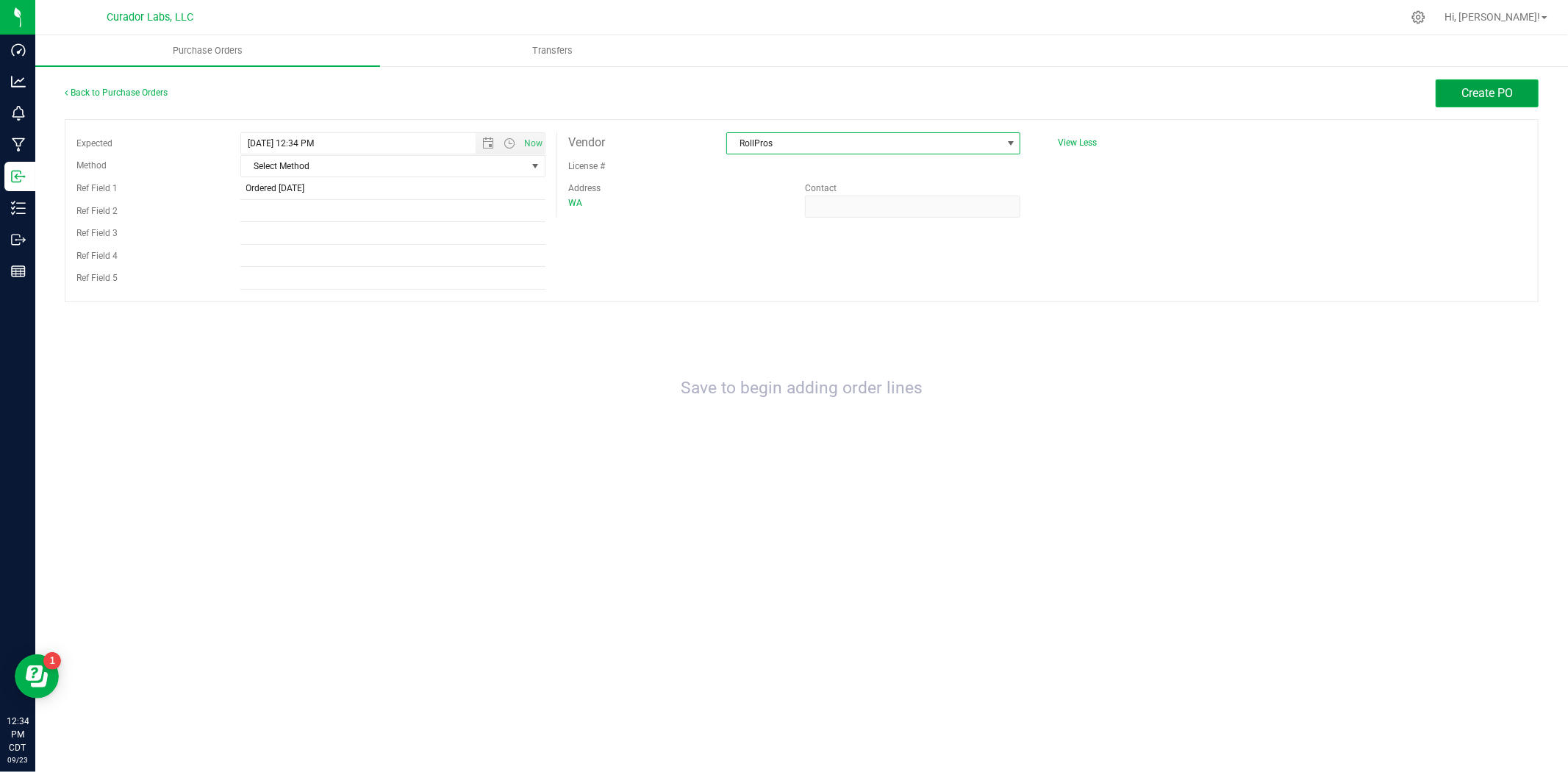
click at [1519, 94] on button "Create PO" at bounding box center [1487, 93] width 103 height 28
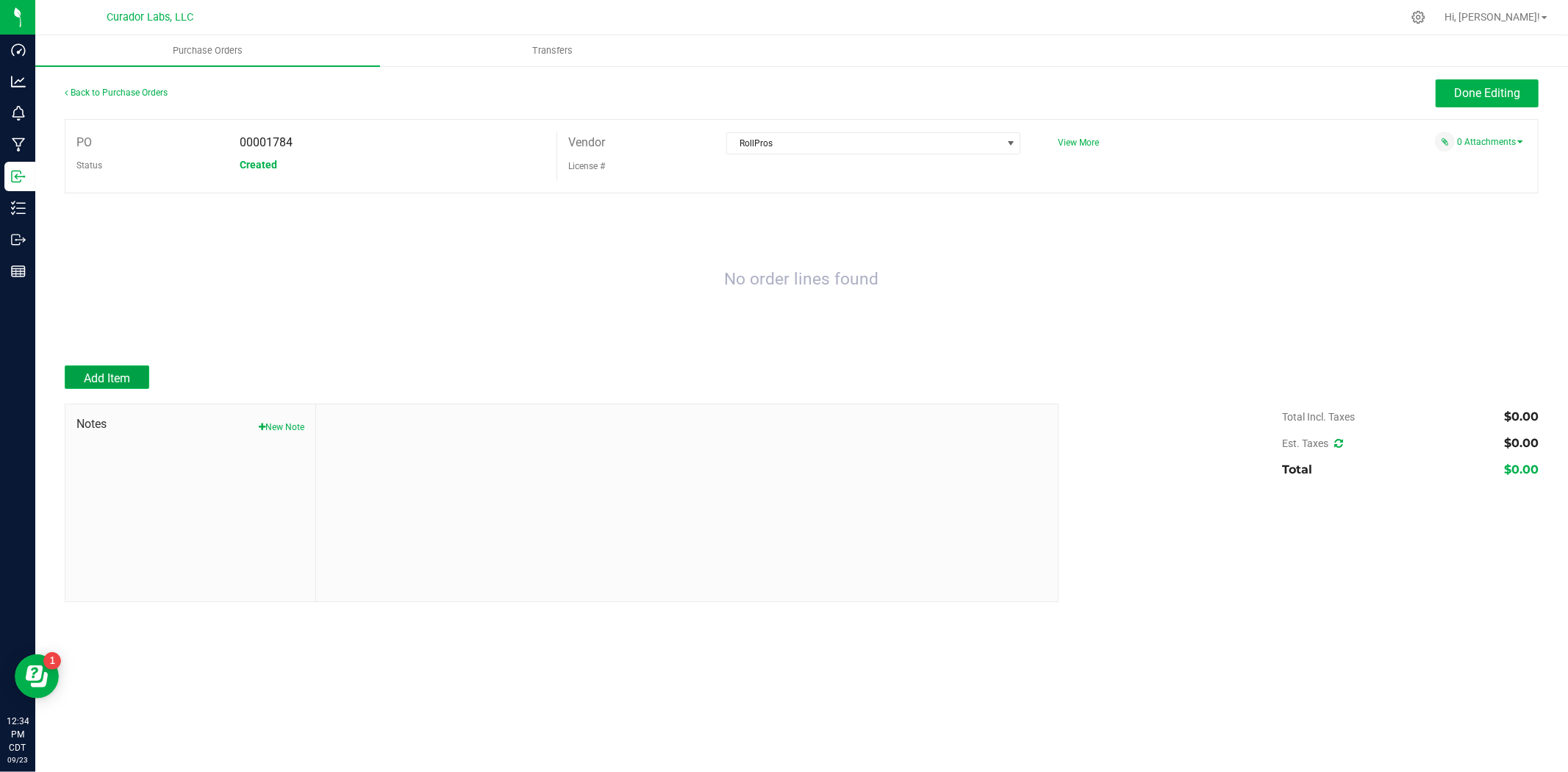
click at [120, 370] on button "Add Item" at bounding box center [106, 377] width 85 height 23
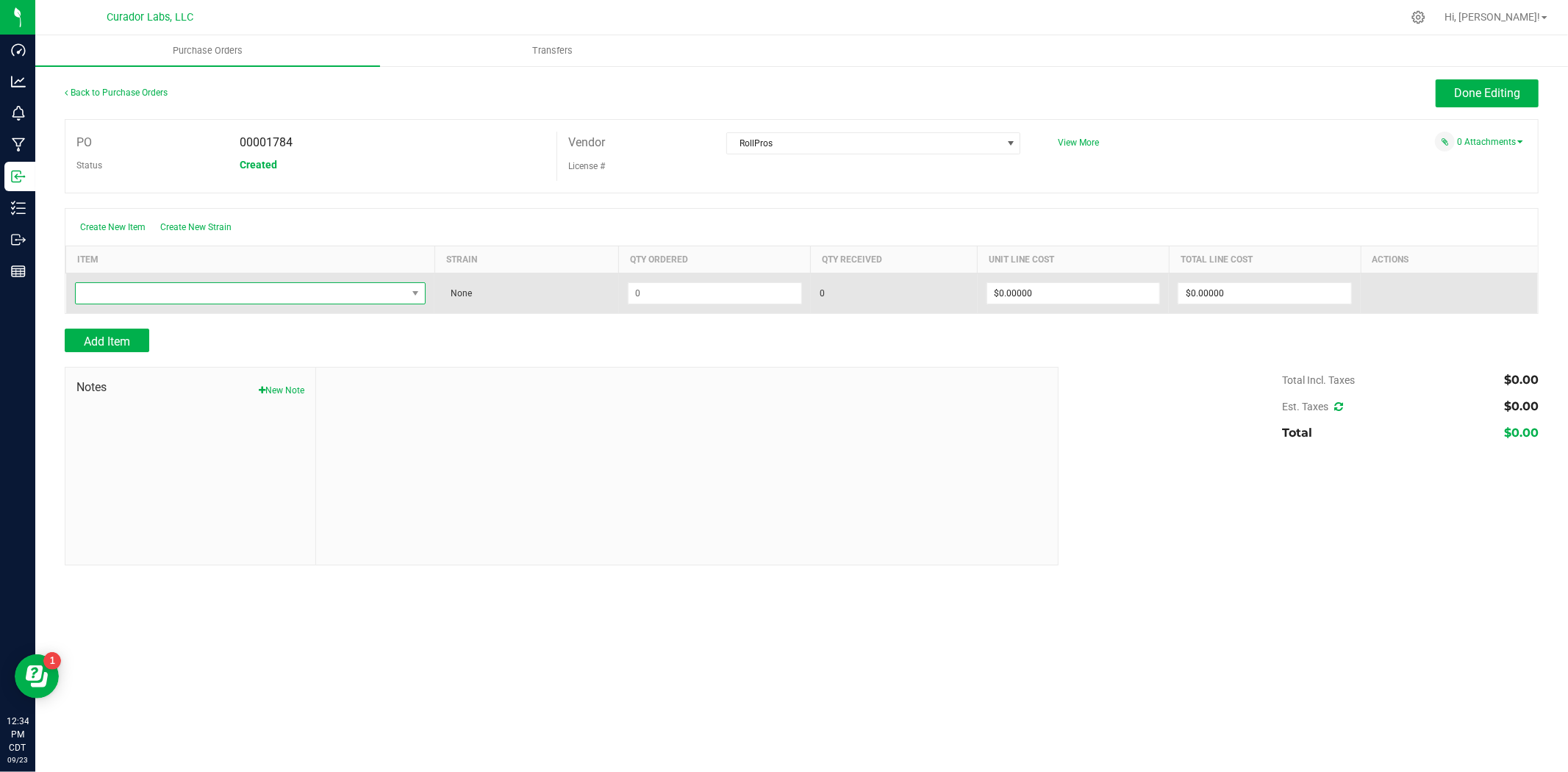
click at [175, 303] on span "NO DATA FOUND" at bounding box center [241, 294] width 332 height 21
type input "Crutch - Safe Bet - 9M with Red Warning on White - 9x18mm"
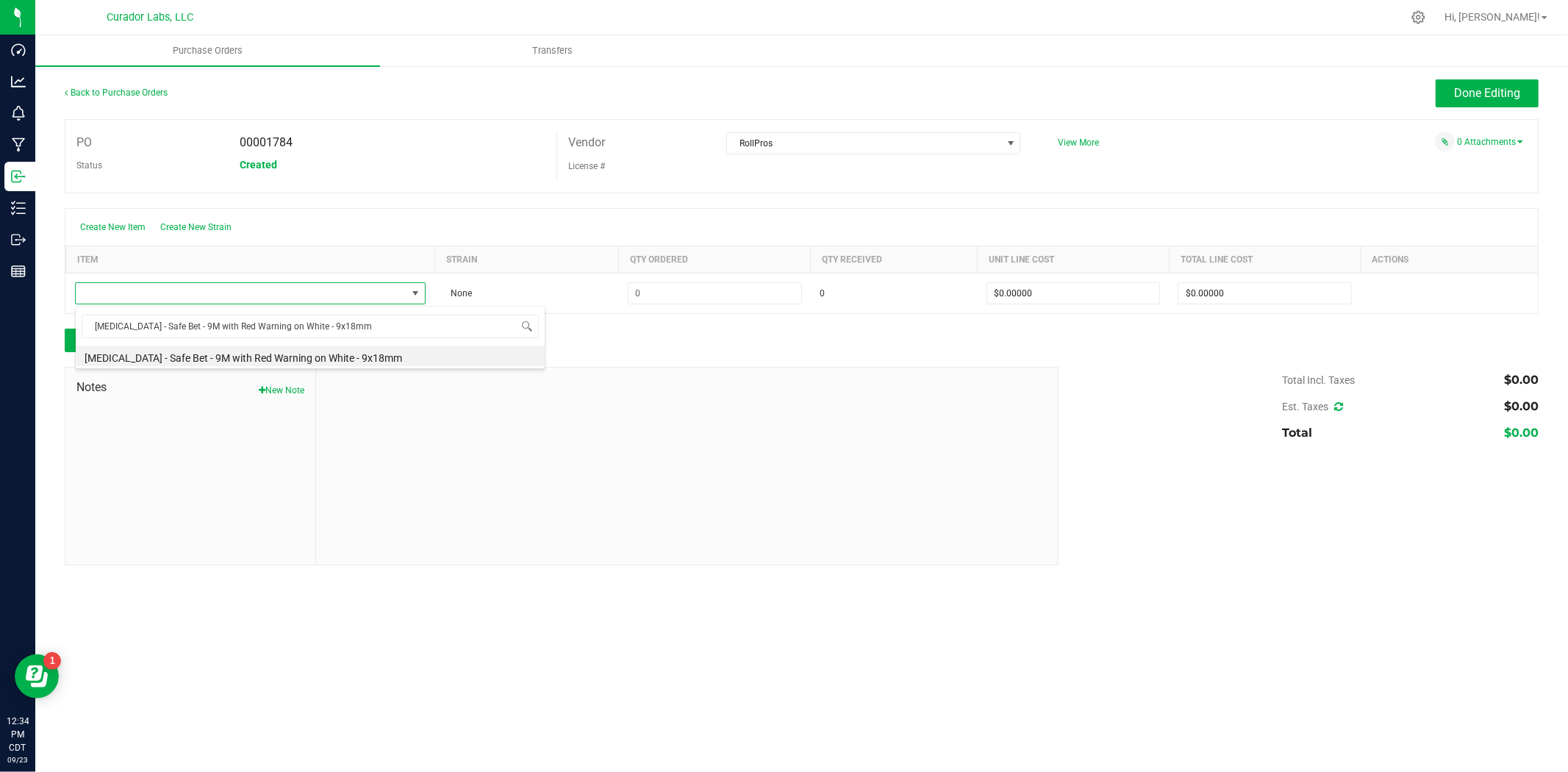
click at [195, 353] on li "Crutch - Safe Bet - 9M with Red Warning on White - 9x18mm" at bounding box center [311, 356] width 469 height 21
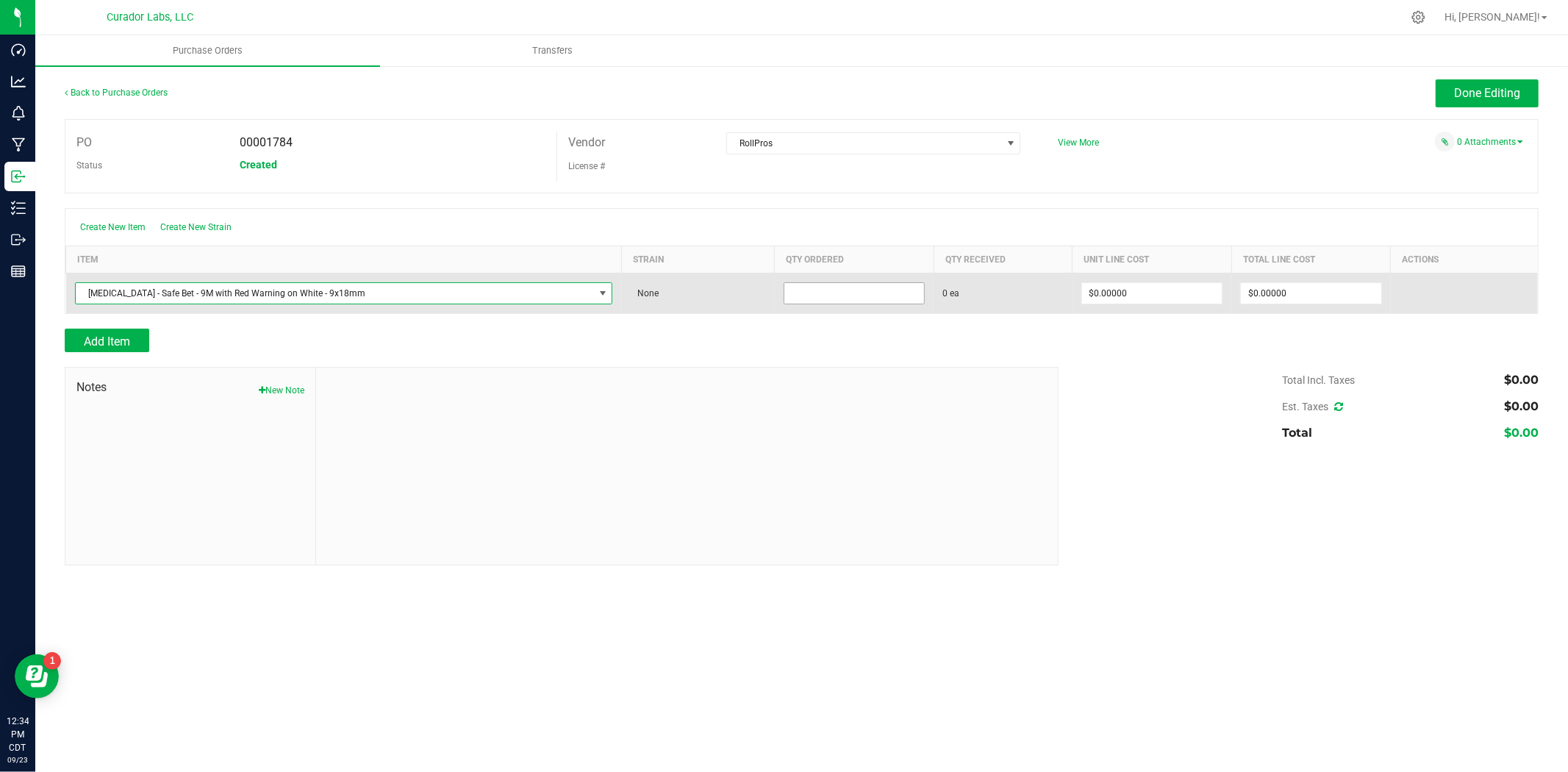
click at [832, 297] on input at bounding box center [855, 294] width 140 height 21
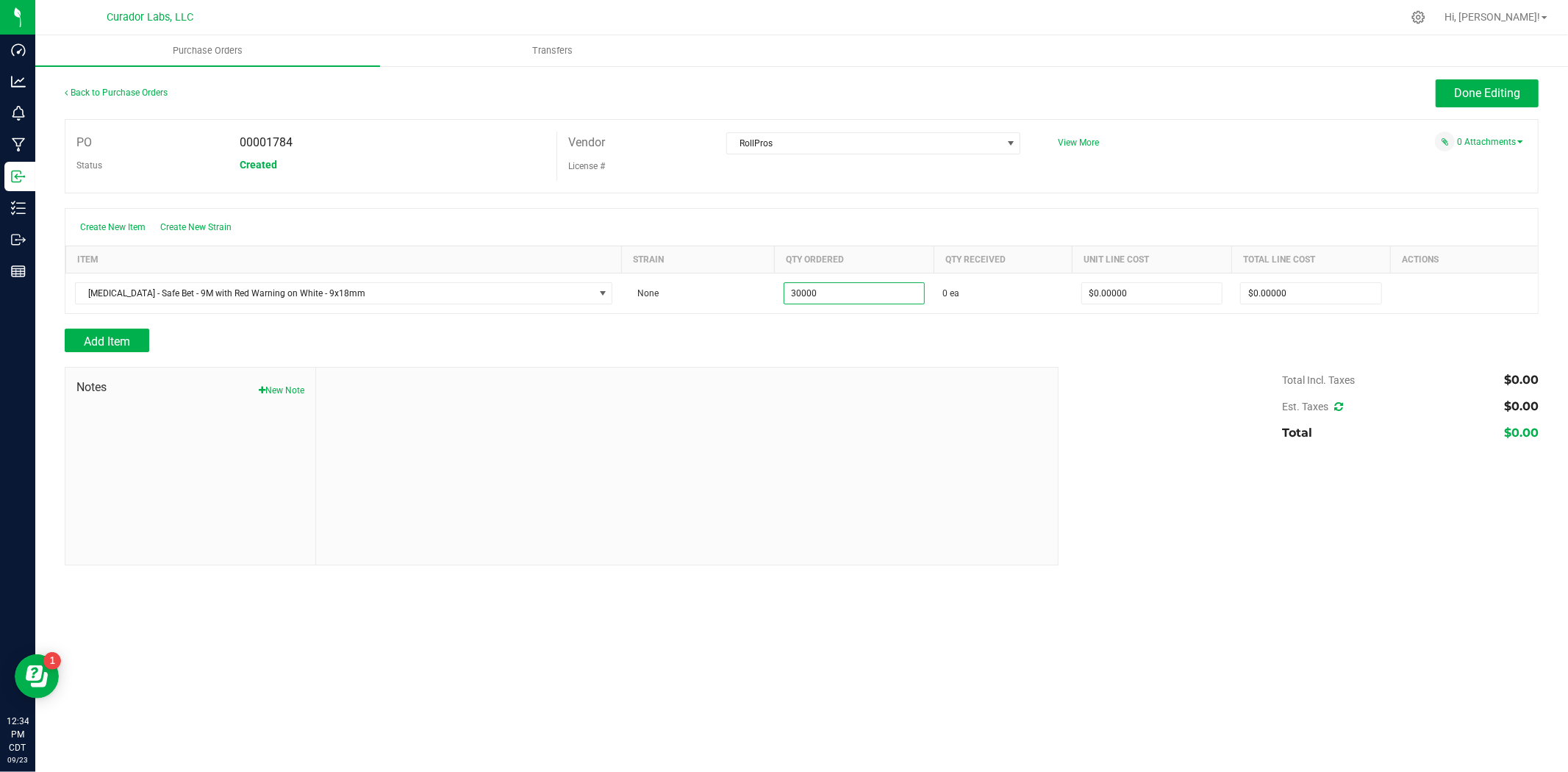
type input "30000 ea"
drag, startPoint x: 803, startPoint y: 356, endPoint x: 811, endPoint y: 351, distance: 9.4
click at [811, 355] on div at bounding box center [802, 360] width 1474 height 15
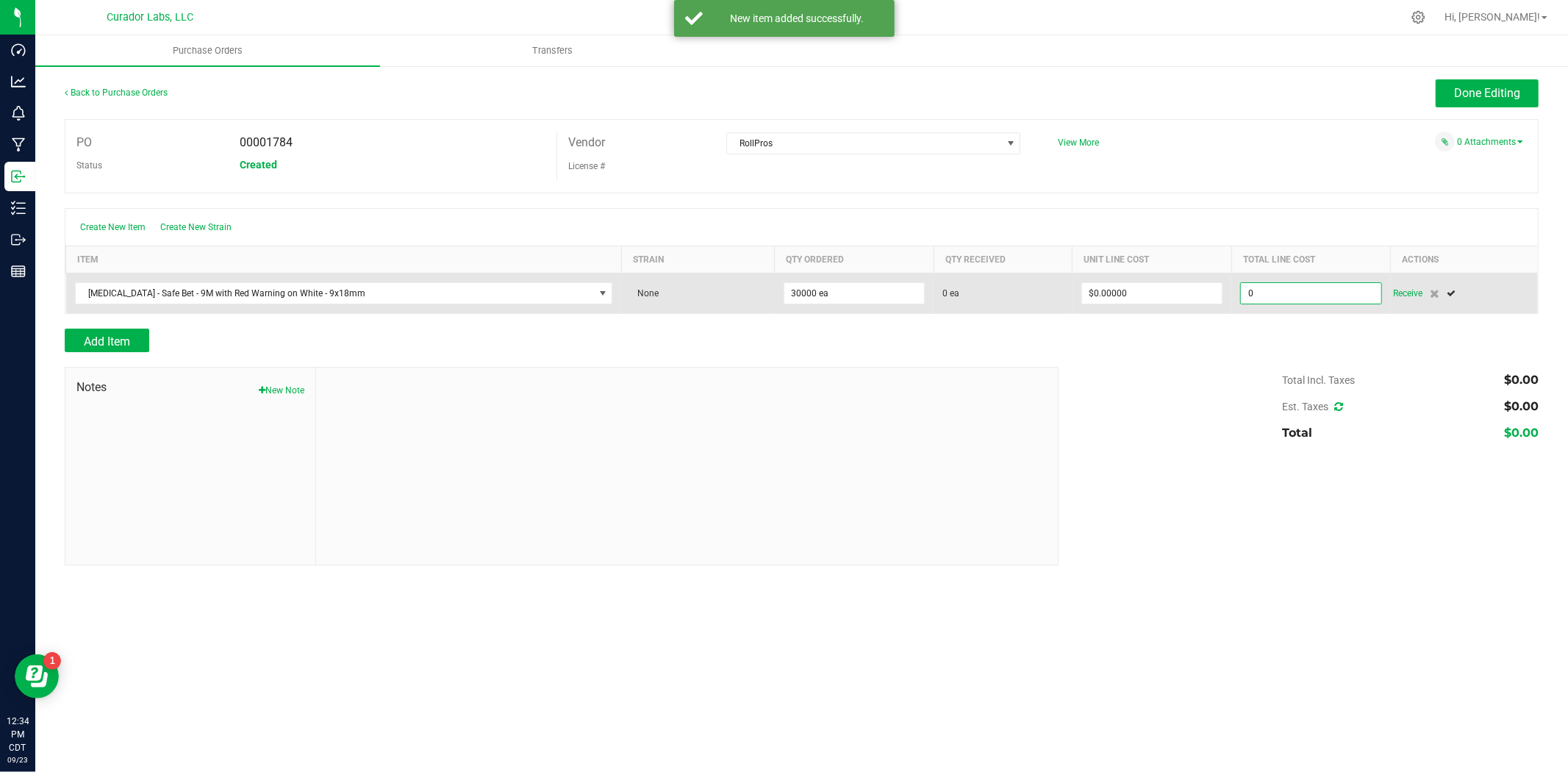
click at [1278, 297] on input "0" at bounding box center [1312, 294] width 140 height 21
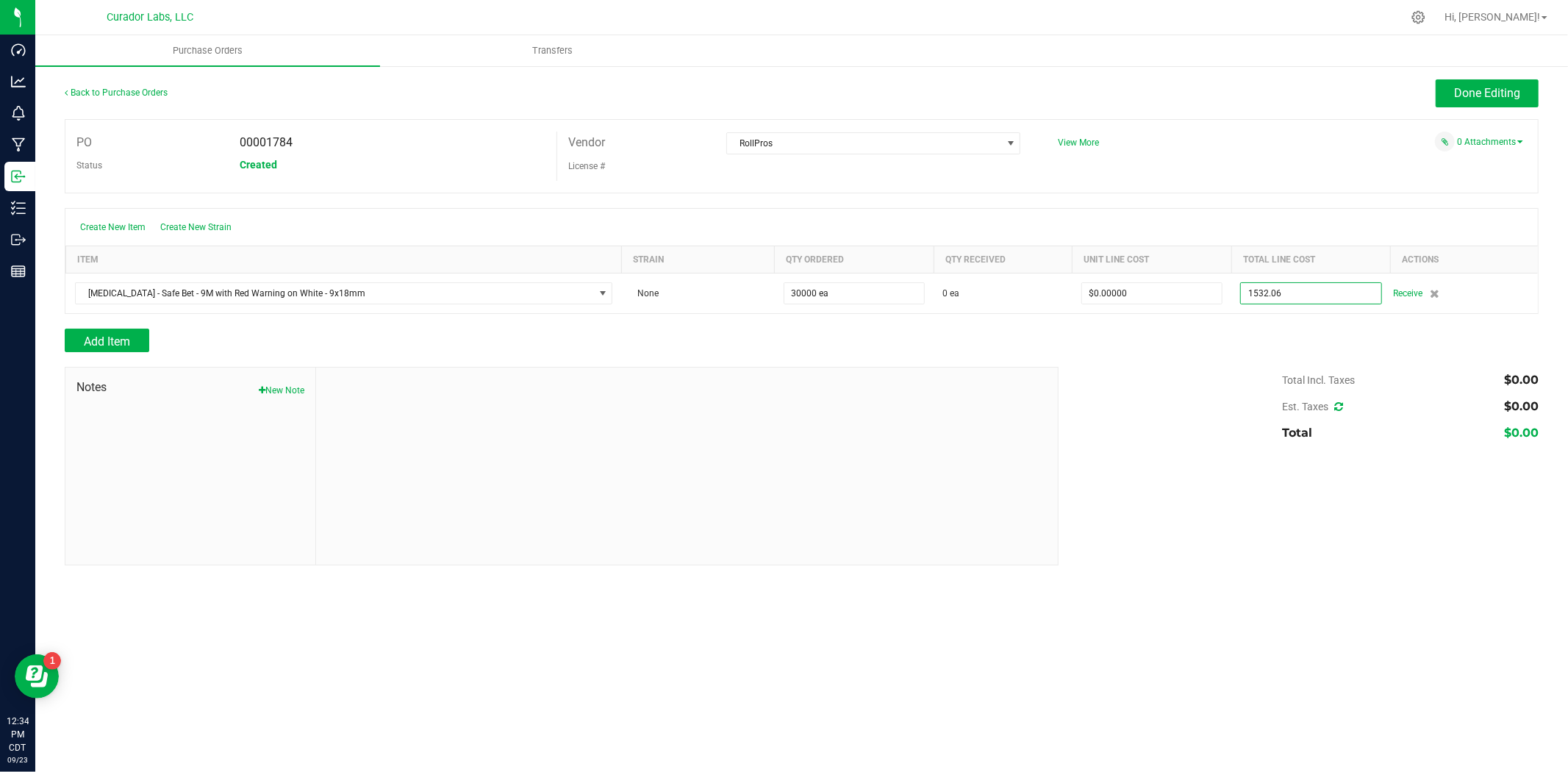
type input "$1,532.06000"
click at [1160, 380] on div "Total Incl. Taxes $0.00 Est. Taxes $0.00 Total $0.00" at bounding box center [1293, 407] width 491 height 79
type input "30000"
type input "$0.05107"
click at [1508, 137] on link "0 Attachments" at bounding box center [1491, 142] width 66 height 10
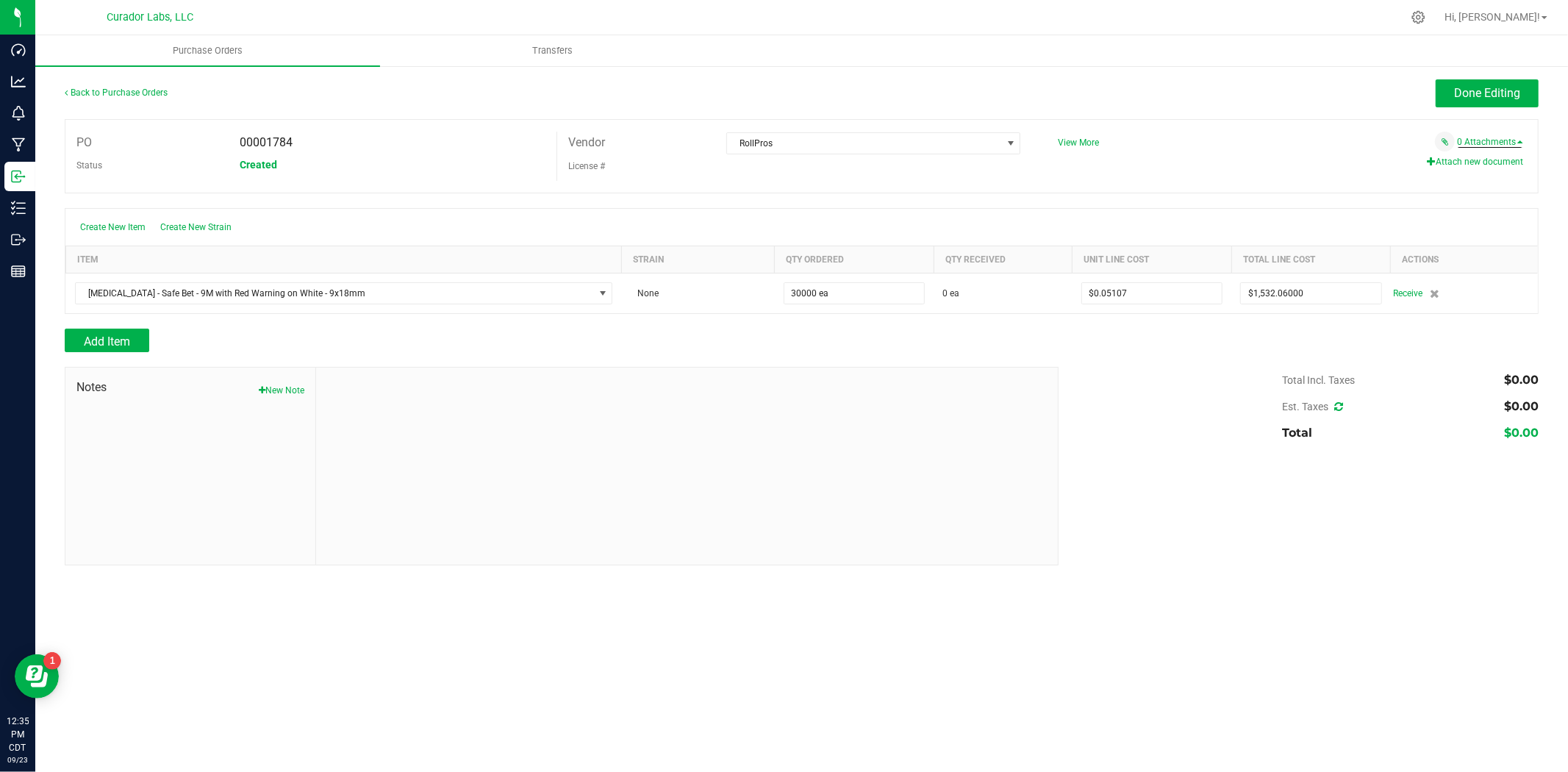
click at [1474, 165] on button "Attach new document" at bounding box center [1474, 161] width 96 height 13
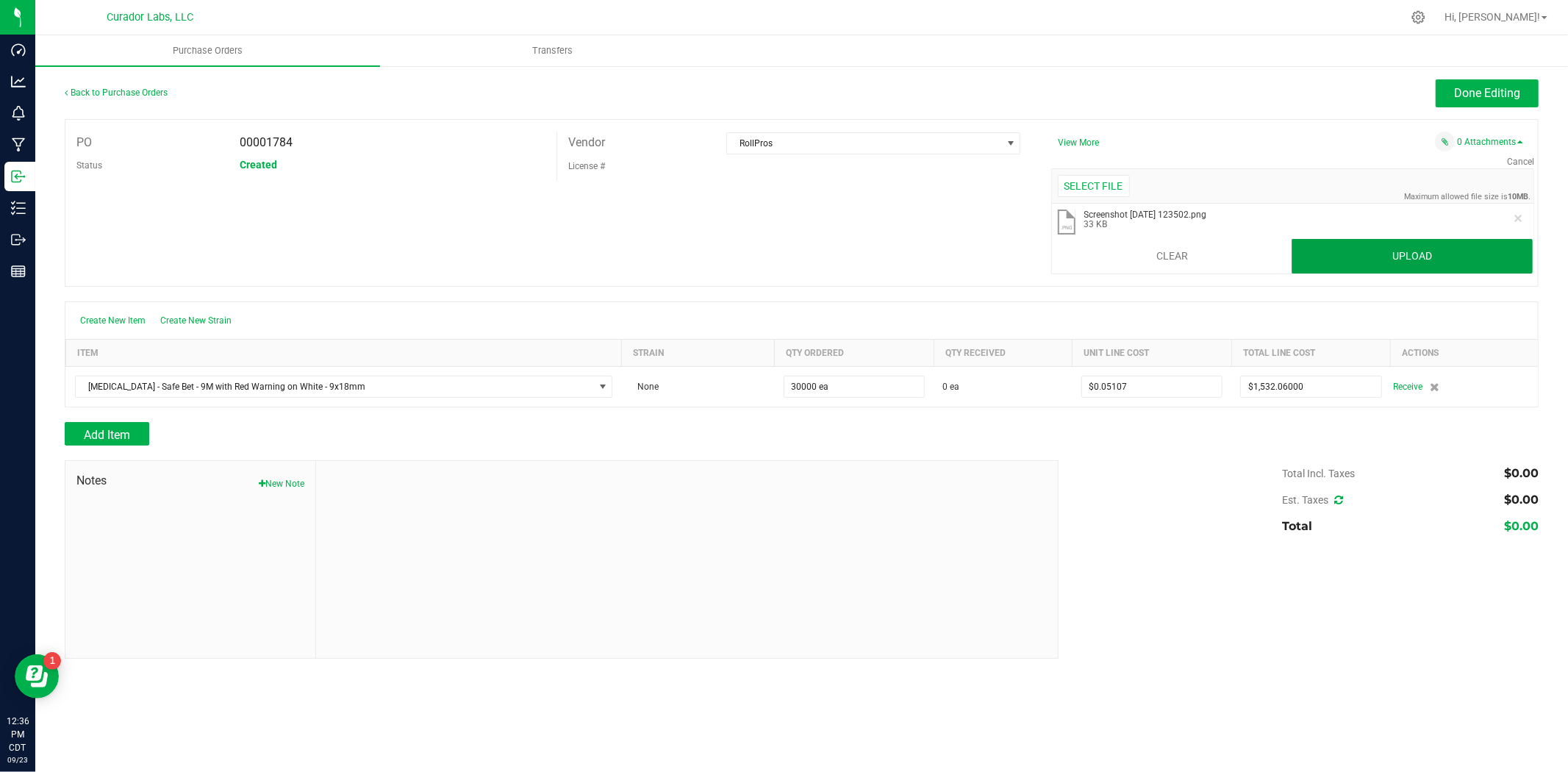
click at [1341, 248] on button "Upload" at bounding box center [1412, 257] width 241 height 35
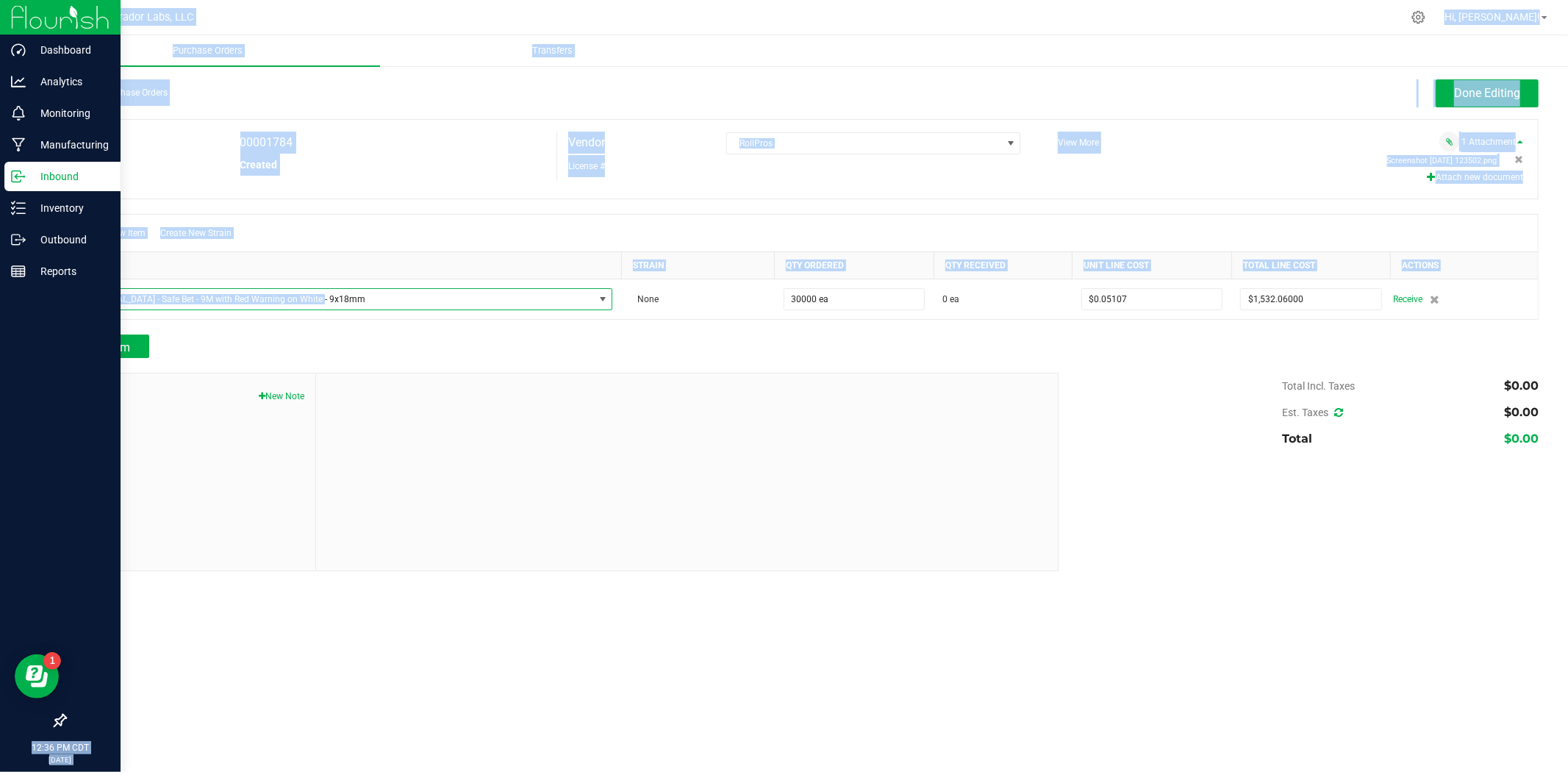
drag, startPoint x: 326, startPoint y: 299, endPoint x: 4, endPoint y: 297, distance: 322.0
click at [4, 298] on div "Dashboard Analytics Monitoring Manufacturing Inbound Inventory Outbound Reports…" at bounding box center [784, 386] width 1568 height 772
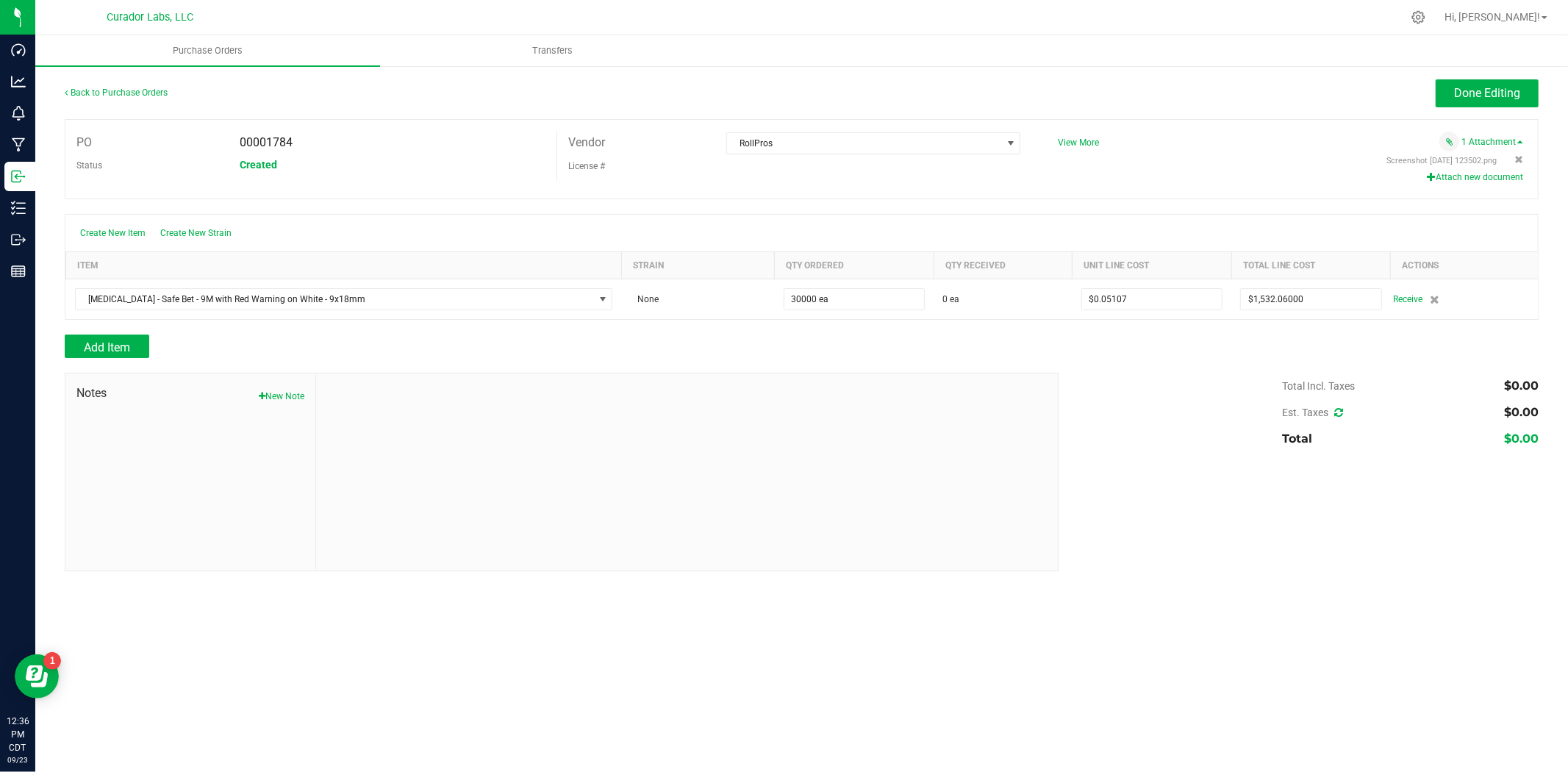
click at [273, 348] on div "Add Item" at bounding box center [556, 346] width 983 height 23
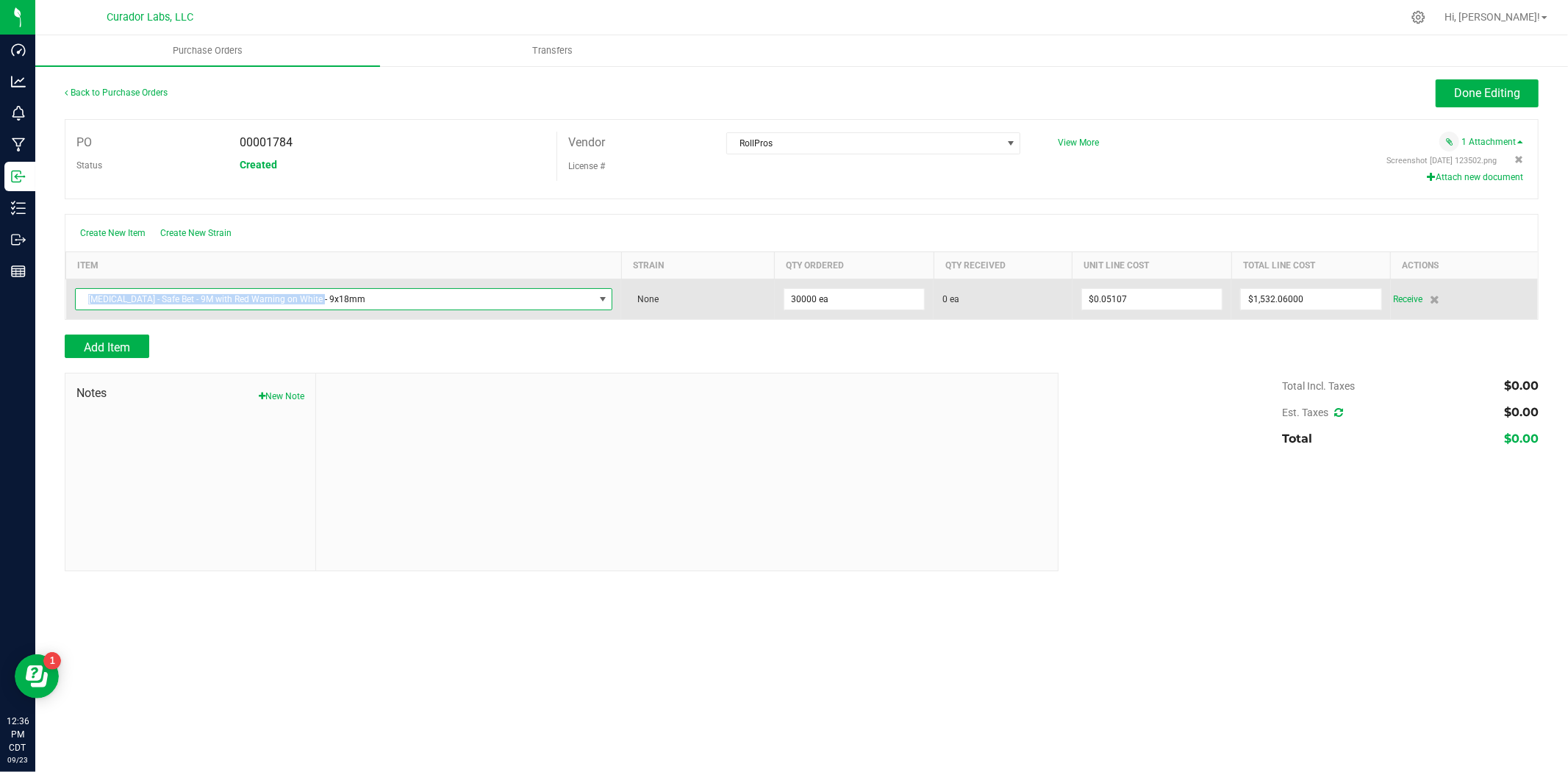
drag, startPoint x: 332, startPoint y: 300, endPoint x: 79, endPoint y: 304, distance: 253.0
click at [79, 304] on span "Crutch - Safe Bet - 9M with Red Warning on White - 9x18mm" at bounding box center [335, 299] width 519 height 21
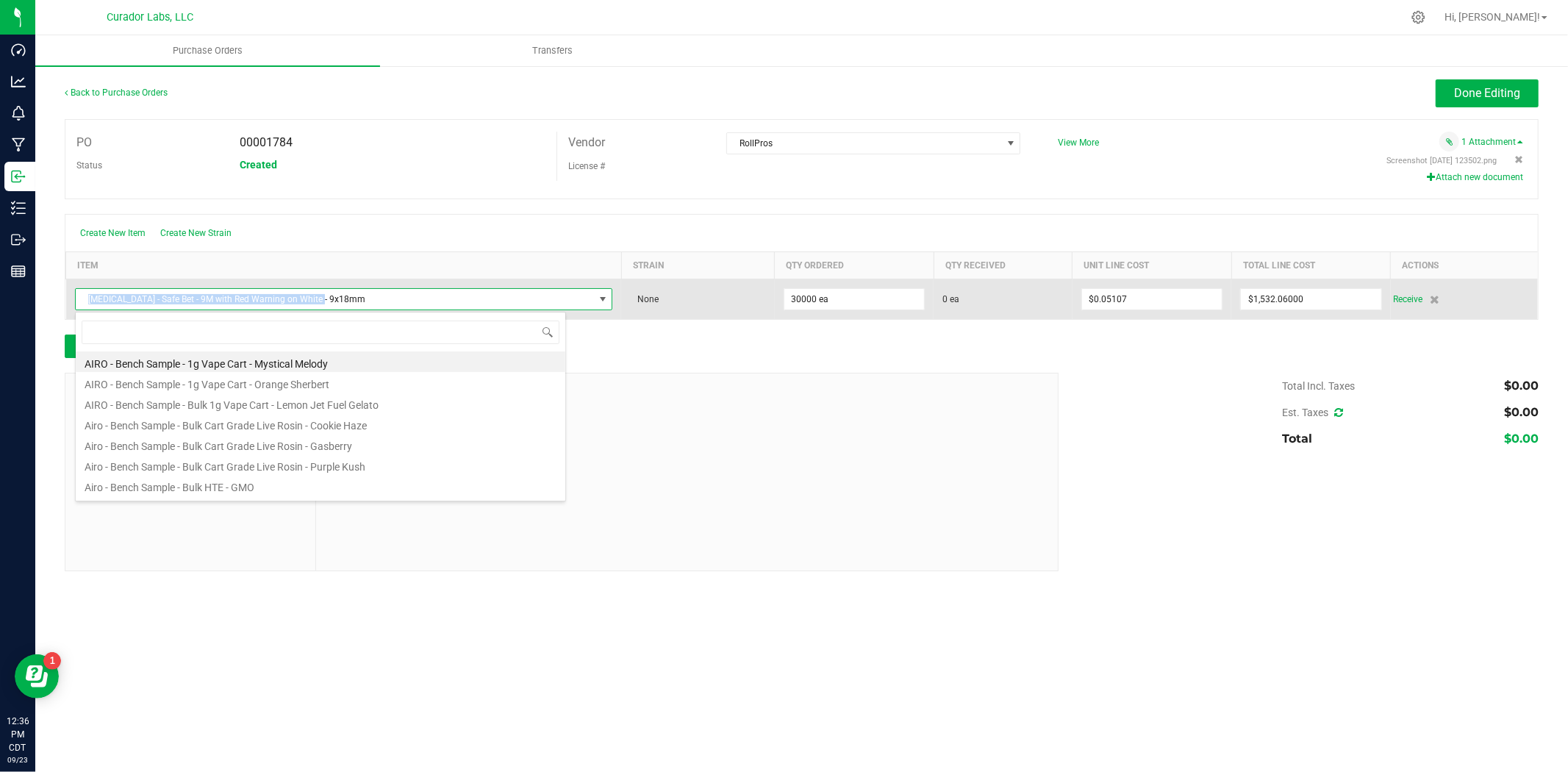
drag, startPoint x: 344, startPoint y: 299, endPoint x: 90, endPoint y: 307, distance: 254.1
click at [90, 307] on span "Crutch - Safe Bet - 9M with Red Warning on White - 9x18mm" at bounding box center [335, 299] width 519 height 21
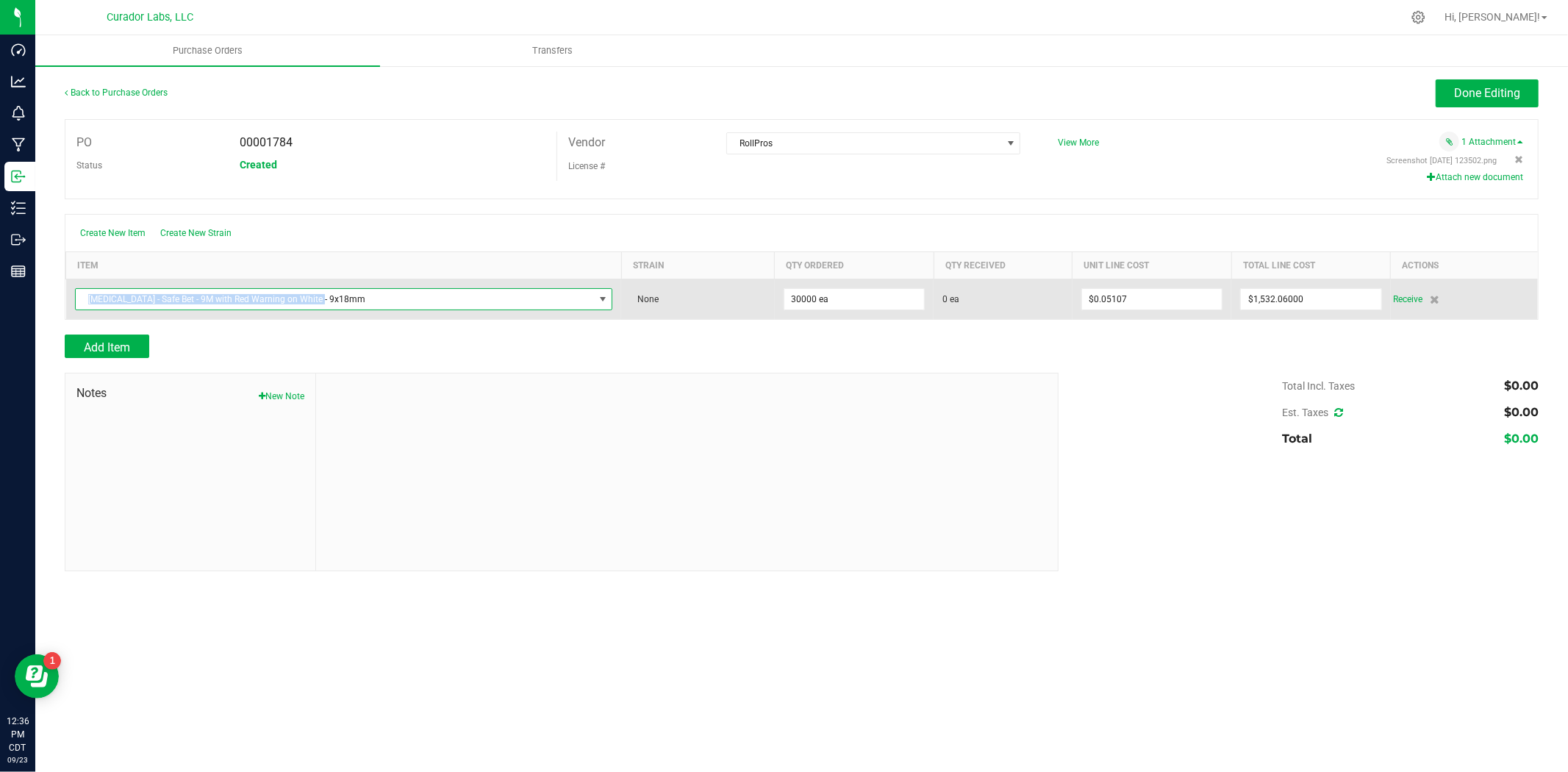
copy span "Crutch - Safe Bet - 9M with Red Warning on White - 9x18mm"
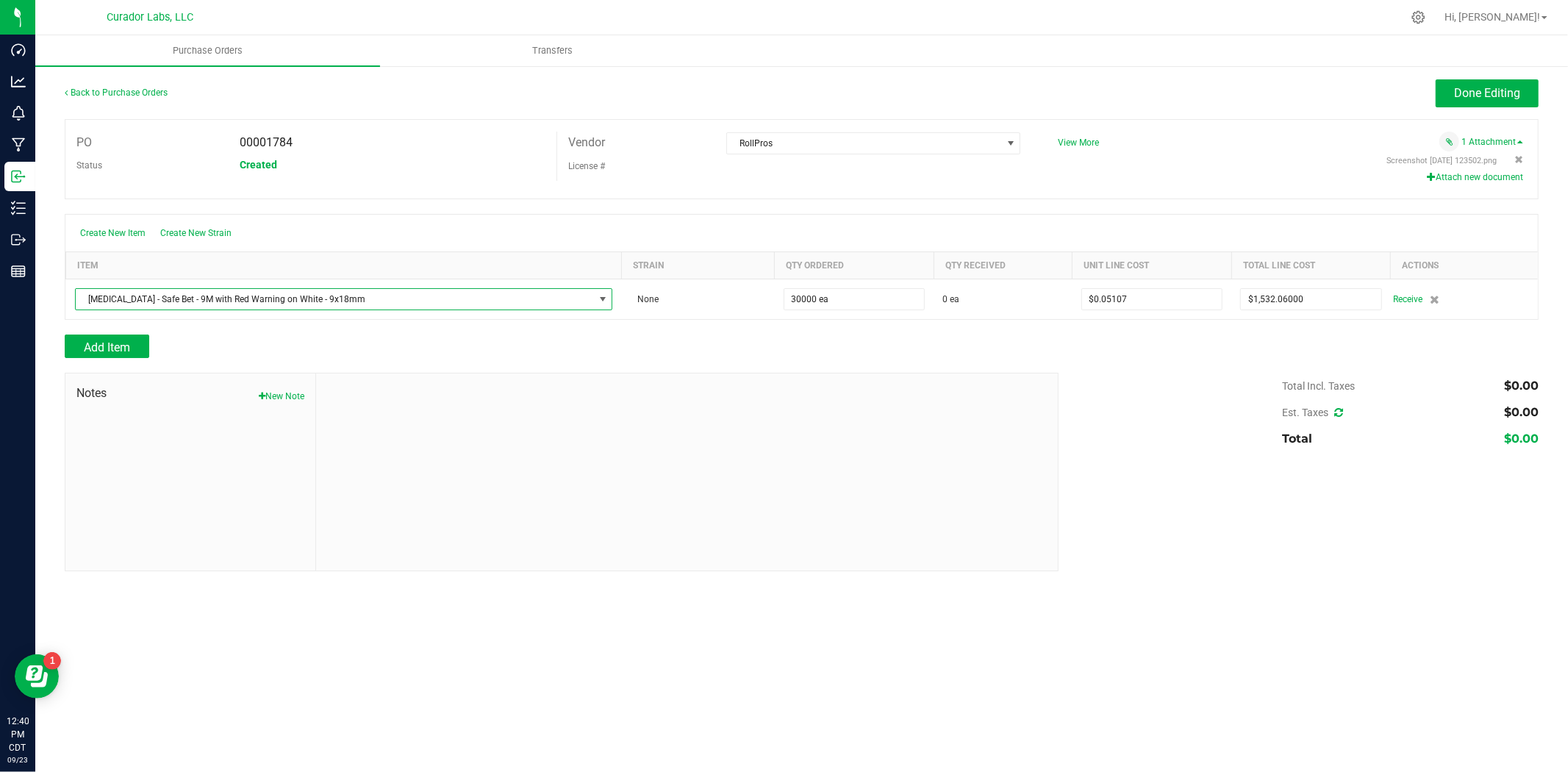
click at [699, 440] on div at bounding box center [686, 472] width 741 height 197
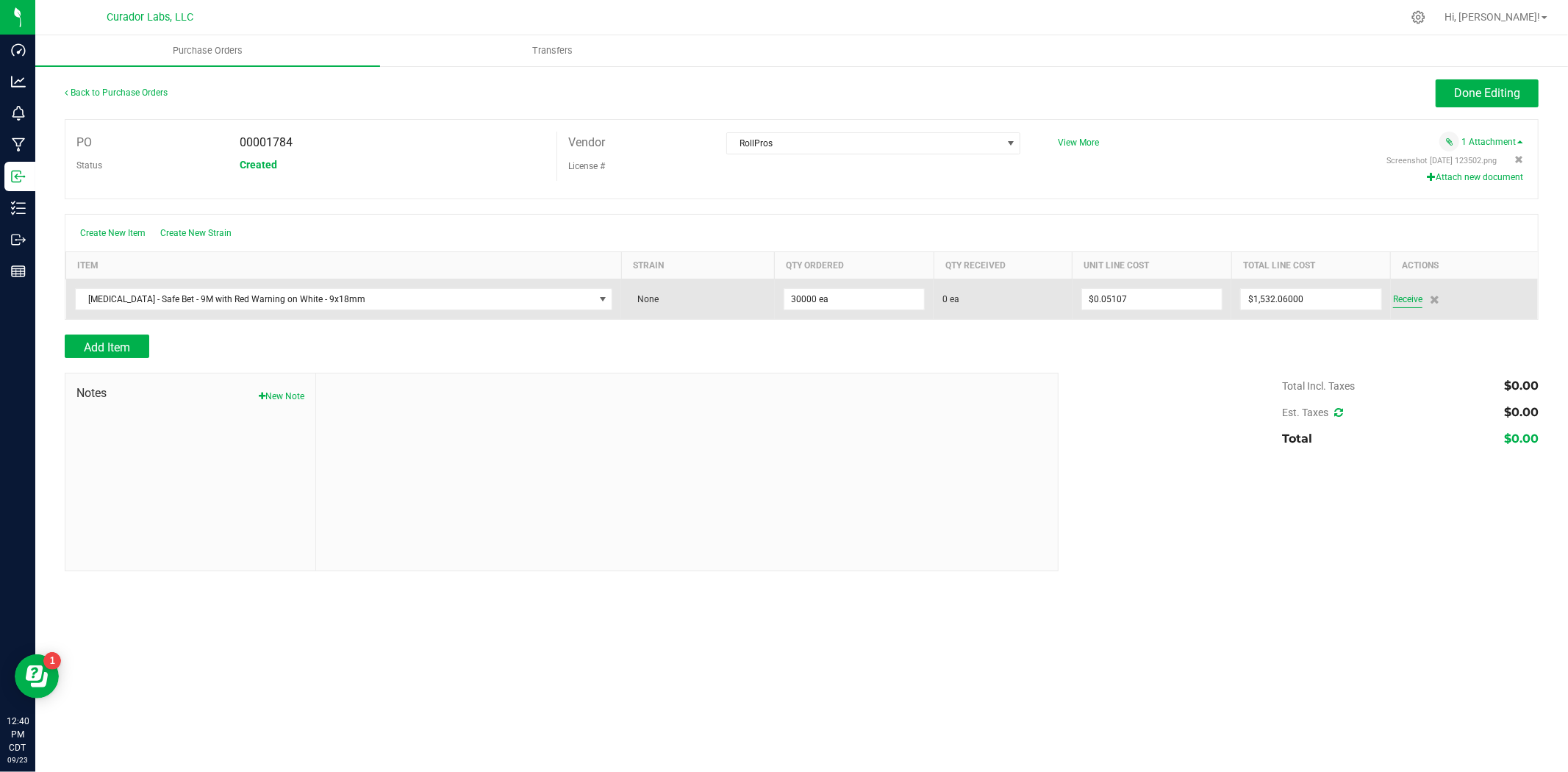
click at [1405, 293] on span "Receive" at bounding box center [1407, 299] width 29 height 18
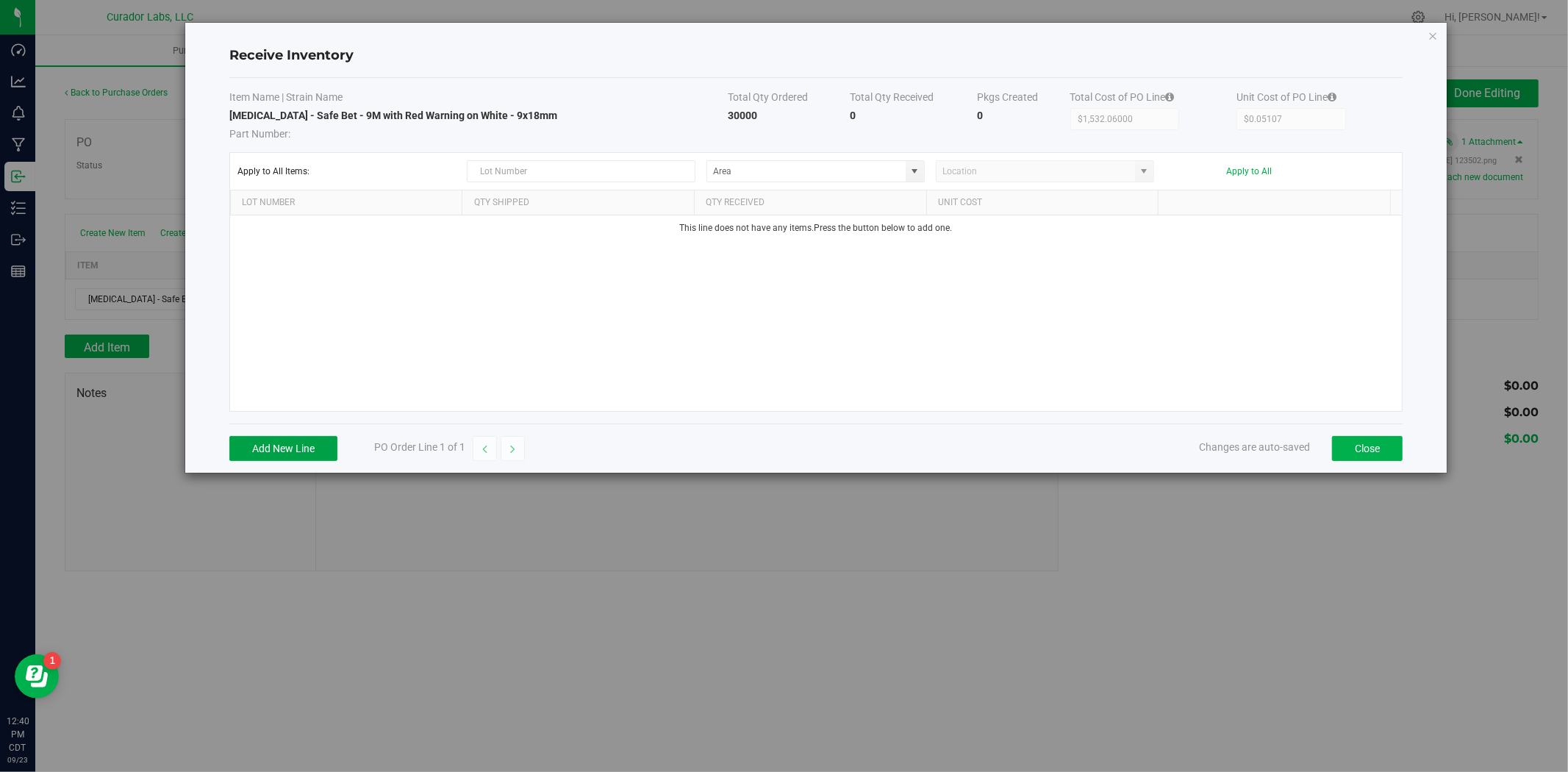
drag, startPoint x: 317, startPoint y: 444, endPoint x: 309, endPoint y: 435, distance: 12.0
click at [313, 444] on button "Add New Line" at bounding box center [283, 449] width 108 height 25
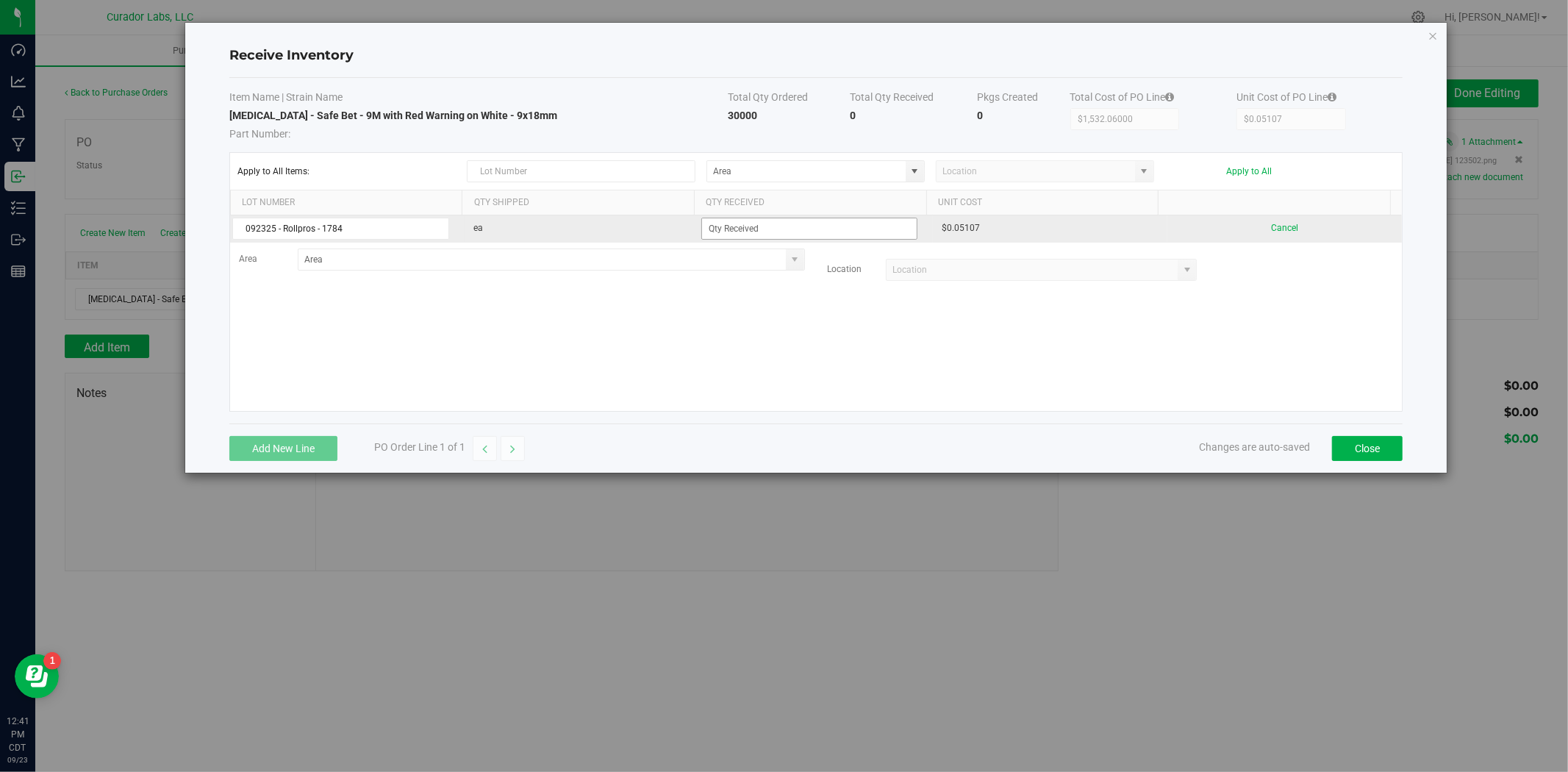
type input "092325 - Rollpros - 1784"
click at [838, 223] on input at bounding box center [810, 229] width 215 height 21
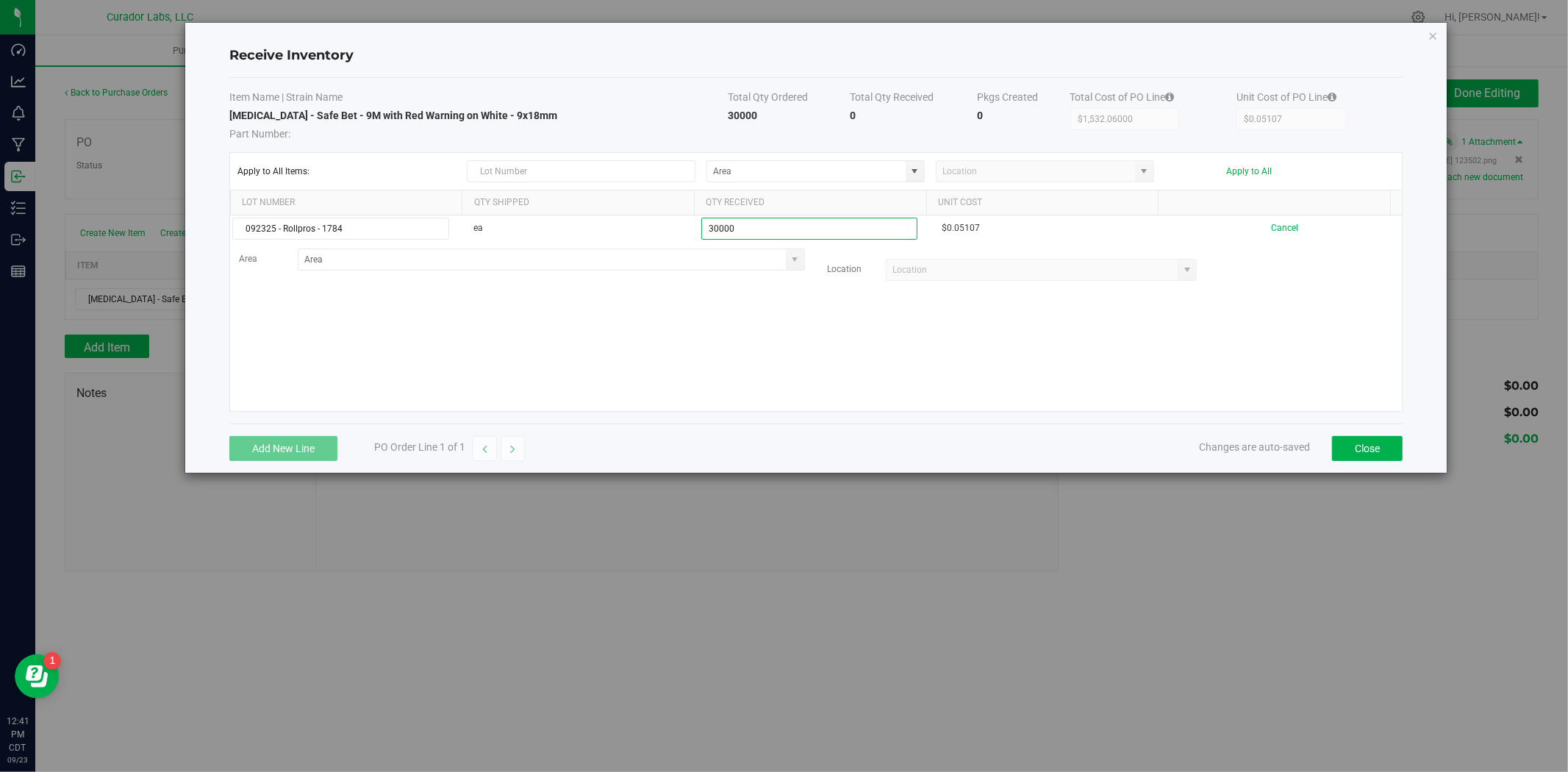
type input "30000 ea"
click at [669, 373] on kendo-grid-list "092325 - Rollpros - 1784 ea 30000 ea $0.05107 Cancel Area Location" at bounding box center [815, 313] width 1172 height 195
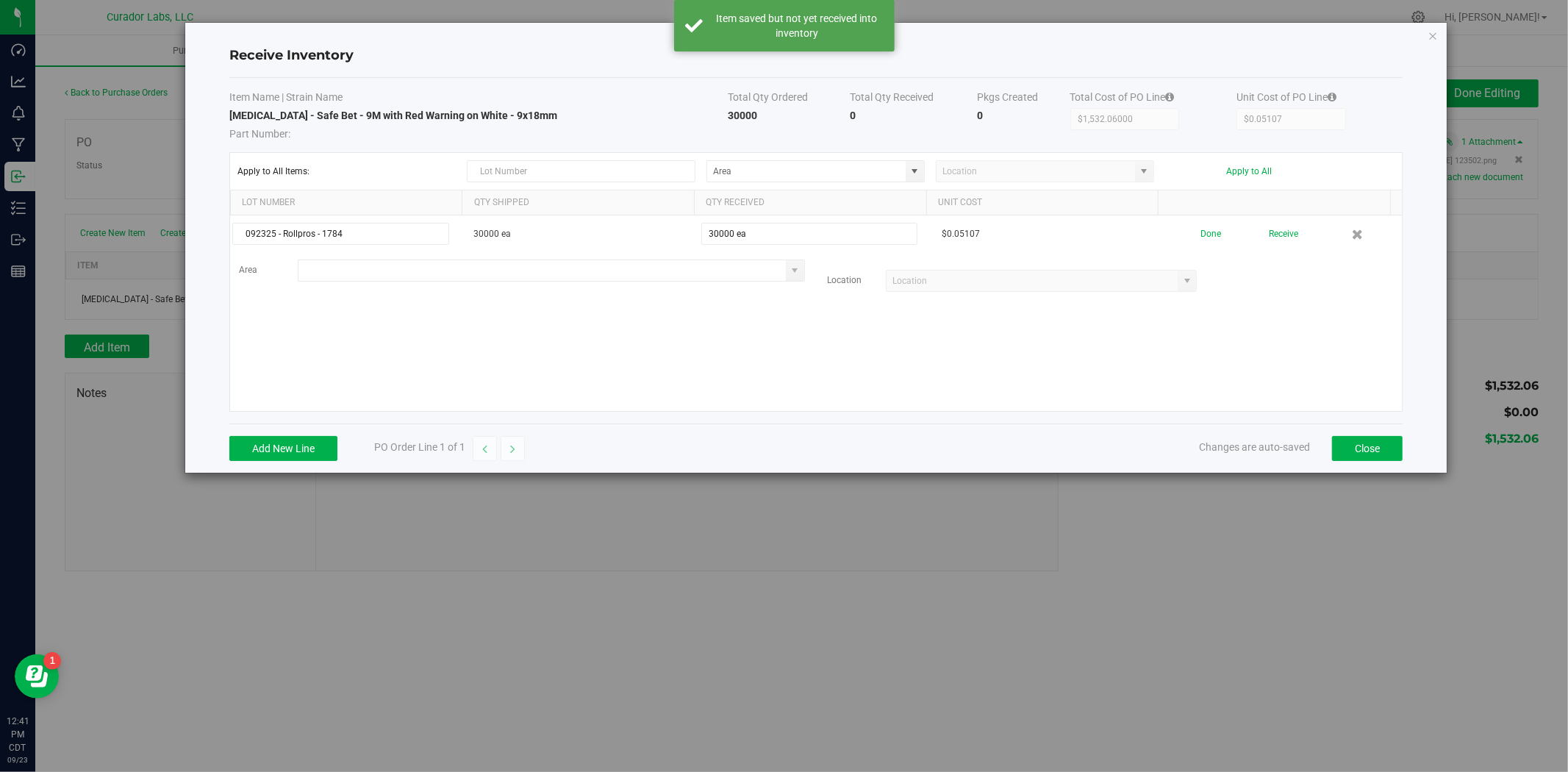
click at [645, 278] on input at bounding box center [542, 271] width 487 height 21
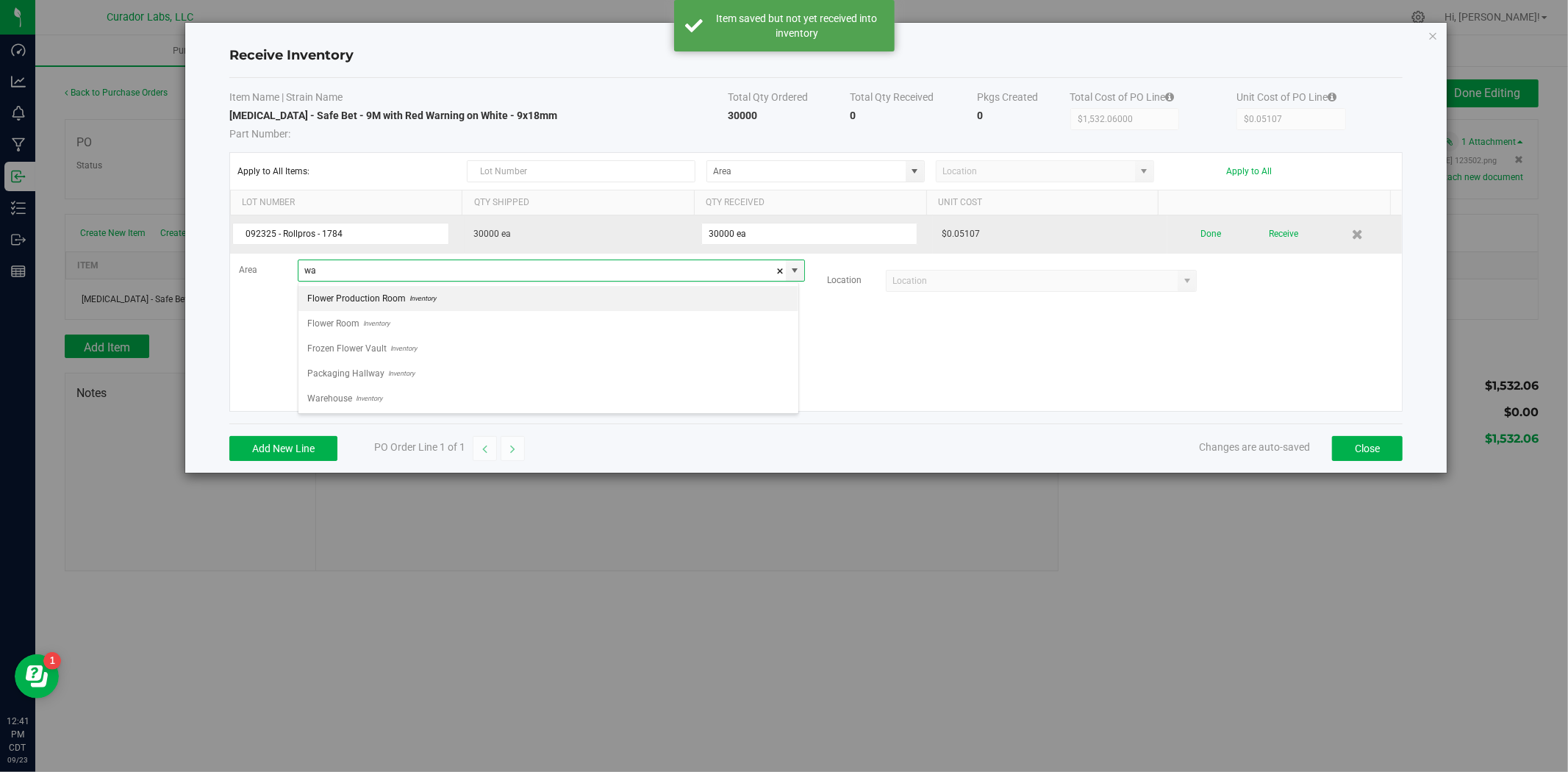
scroll to position [22, 501]
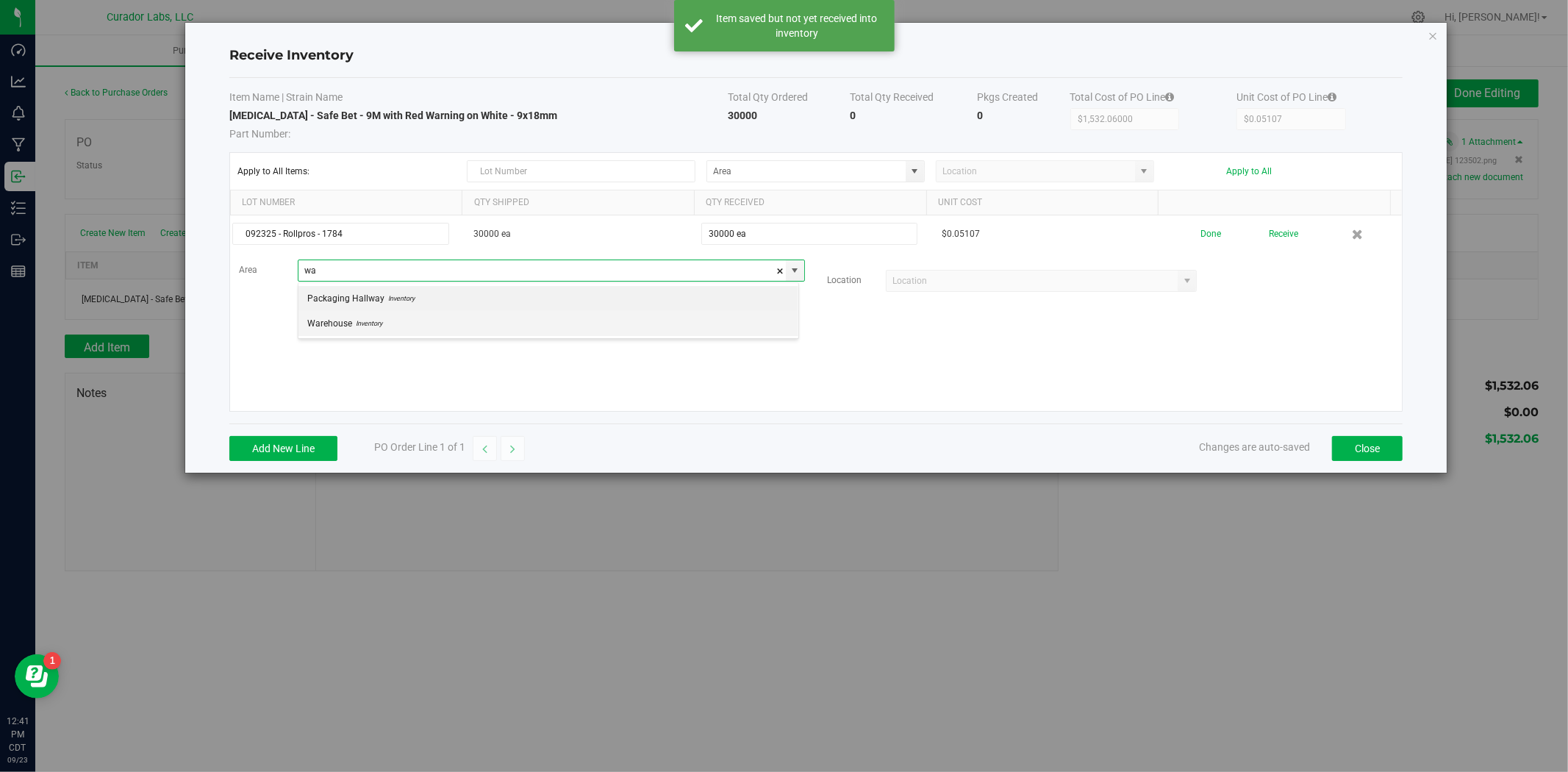
click at [569, 320] on li "Warehouse Inventory" at bounding box center [548, 323] width 500 height 25
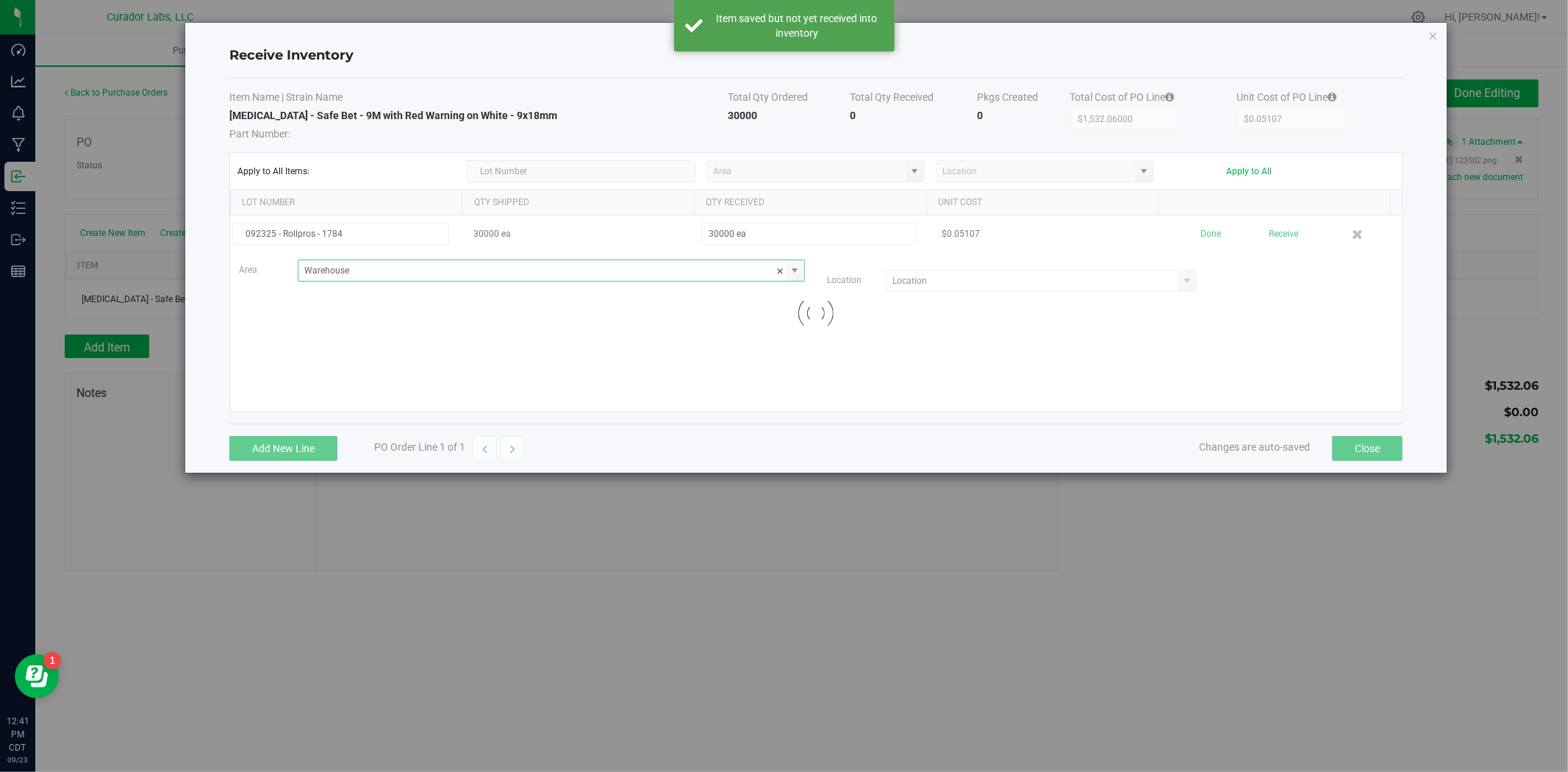
type input "Warehouse"
drag, startPoint x: 717, startPoint y: 356, endPoint x: 724, endPoint y: 361, distance: 8.6
click at [718, 357] on div "092325 - Rollpros - 1784 30000 ea 30000 ea $0.05107 Done Receive Area Warehouse…" at bounding box center [815, 313] width 1172 height 195
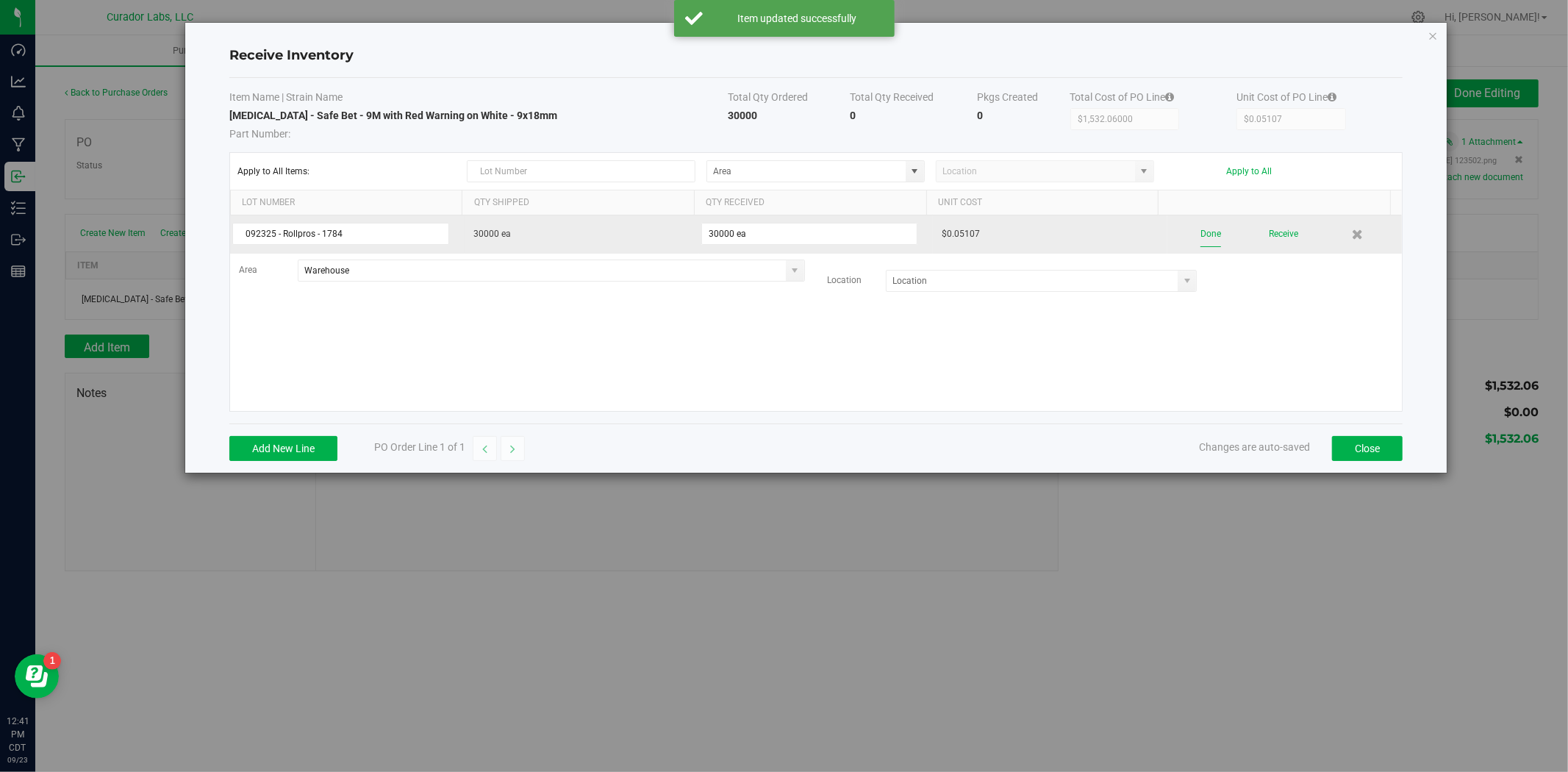
click at [1201, 238] on button "Done" at bounding box center [1211, 234] width 21 height 26
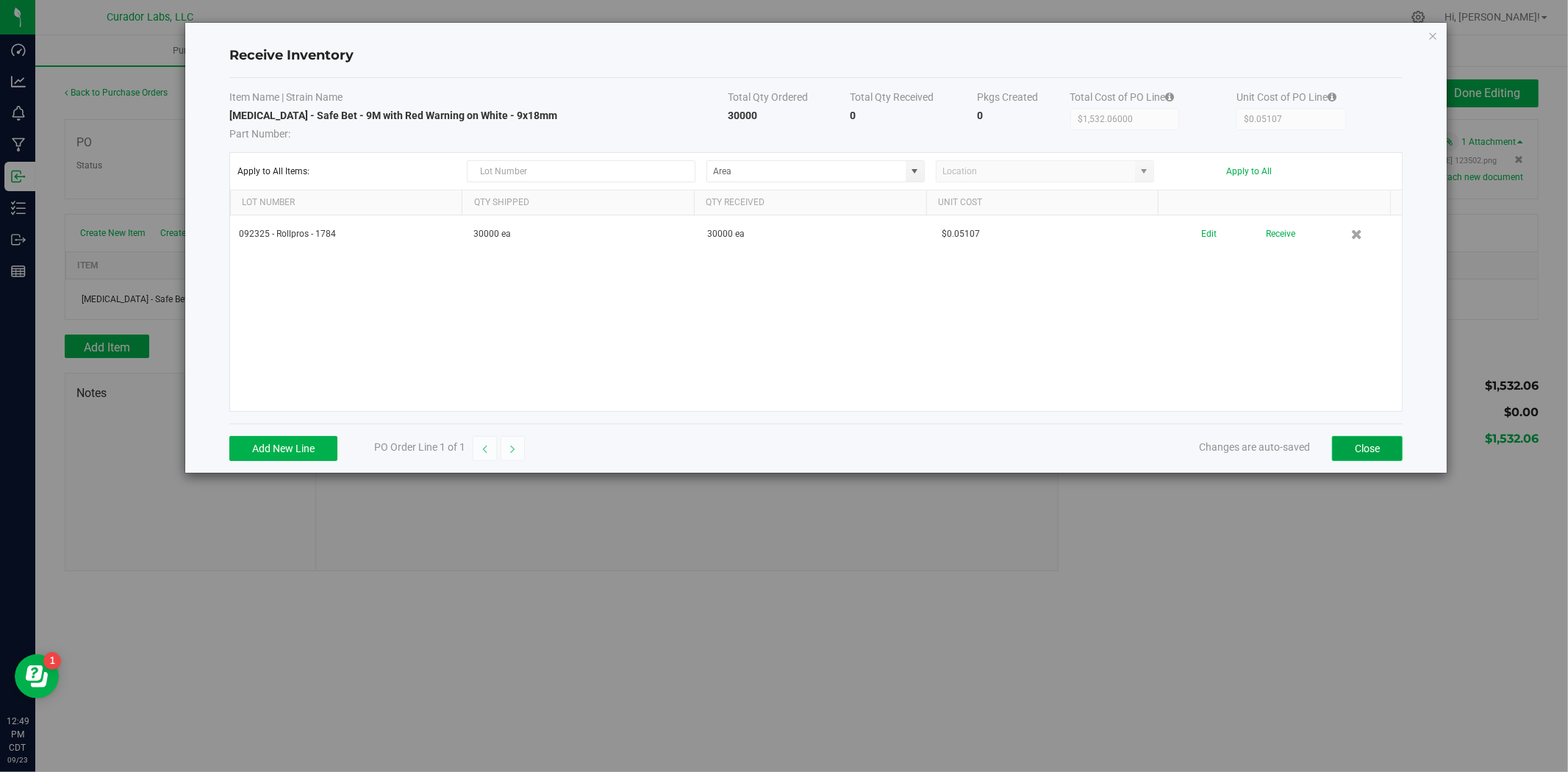
click at [1360, 441] on button "Close" at bounding box center [1368, 449] width 71 height 25
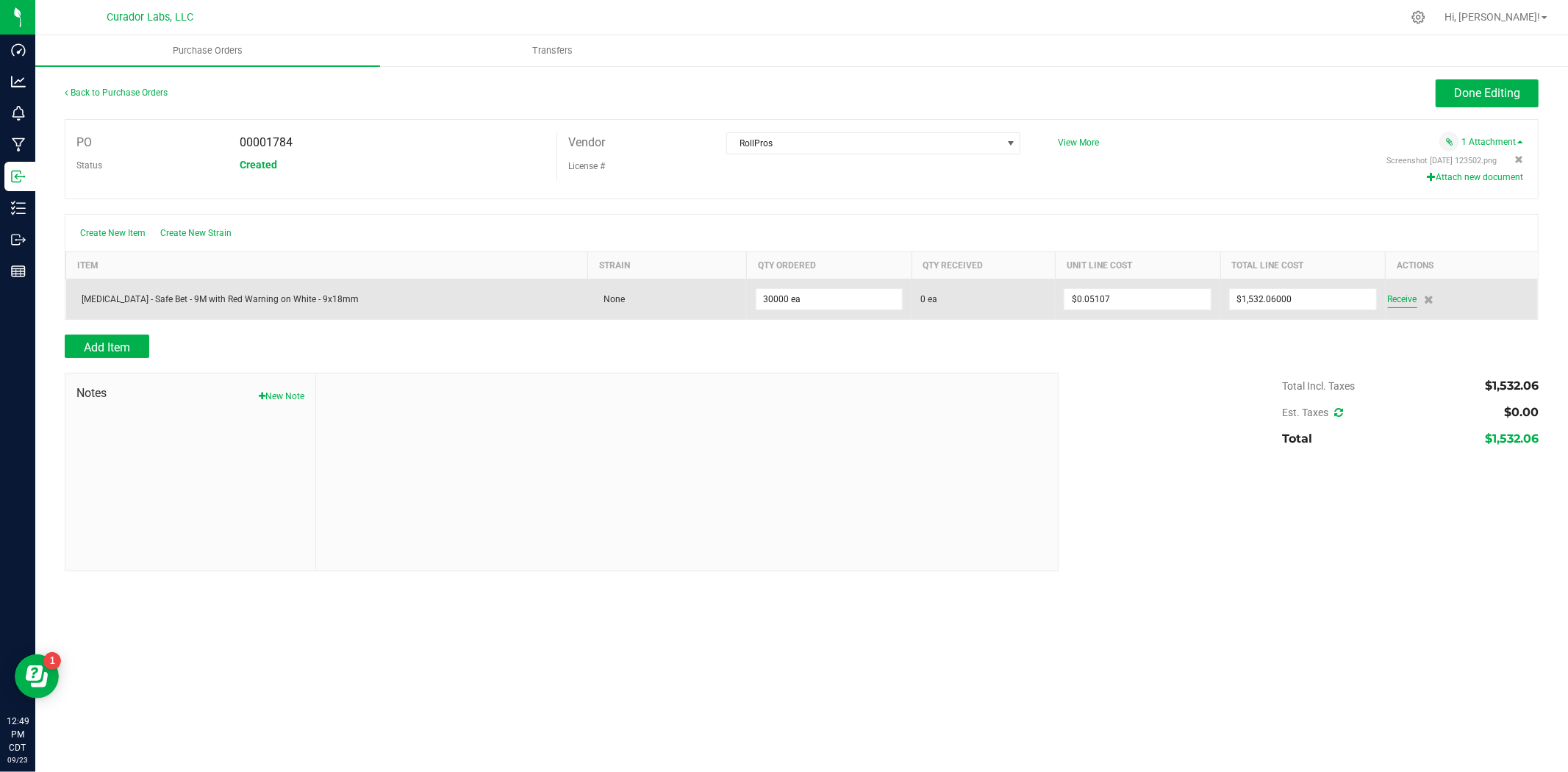
click at [1395, 300] on span "Receive" at bounding box center [1403, 299] width 29 height 18
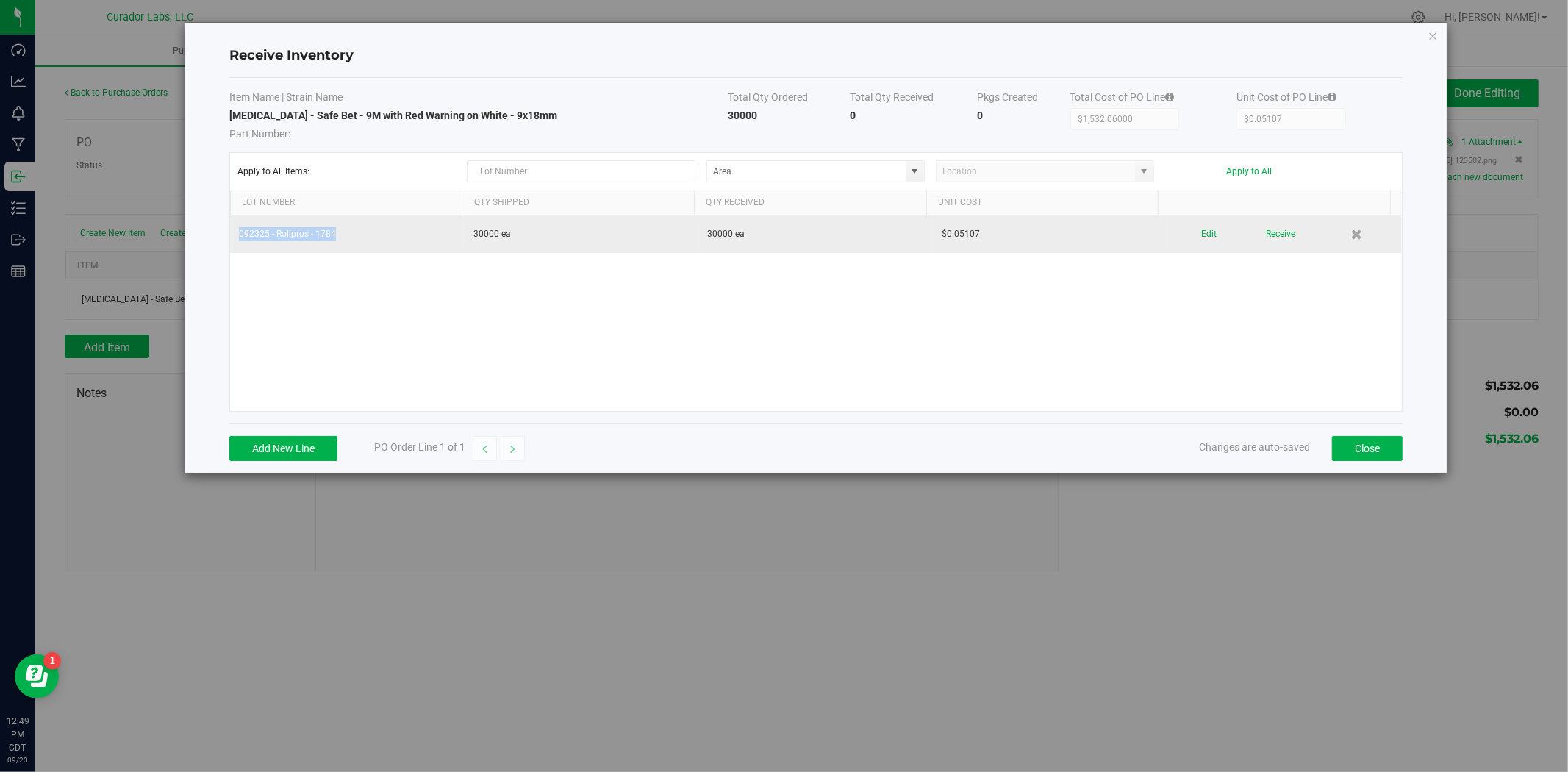
drag, startPoint x: 259, startPoint y: 244, endPoint x: 238, endPoint y: 244, distance: 21.0
click at [238, 244] on td "092325 - Rollpros - 1784" at bounding box center [347, 234] width 235 height 37
copy td "092325 - Rollpros - 1784"
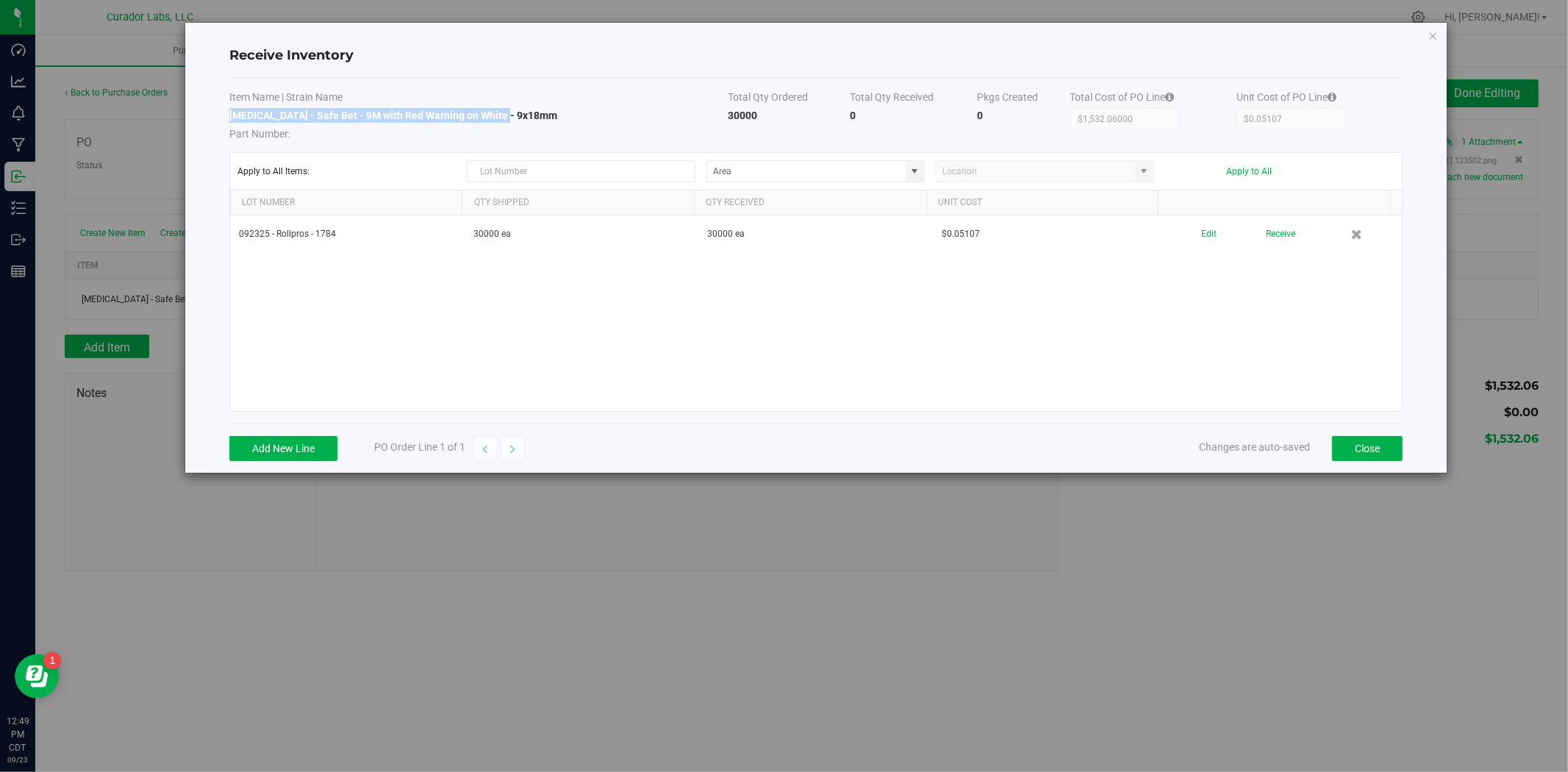
drag, startPoint x: 503, startPoint y: 118, endPoint x: 230, endPoint y: 116, distance: 273.0
click at [230, 116] on td "Crutch - Safe Bet - 9M with Red Warning on White - 9x18mm Part Number:" at bounding box center [478, 124] width 498 height 33
copy strong "[MEDICAL_DATA] - Safe Bet - 9M with Red Warning on White - 9x18mm"
click at [1384, 449] on button "Close" at bounding box center [1368, 449] width 71 height 25
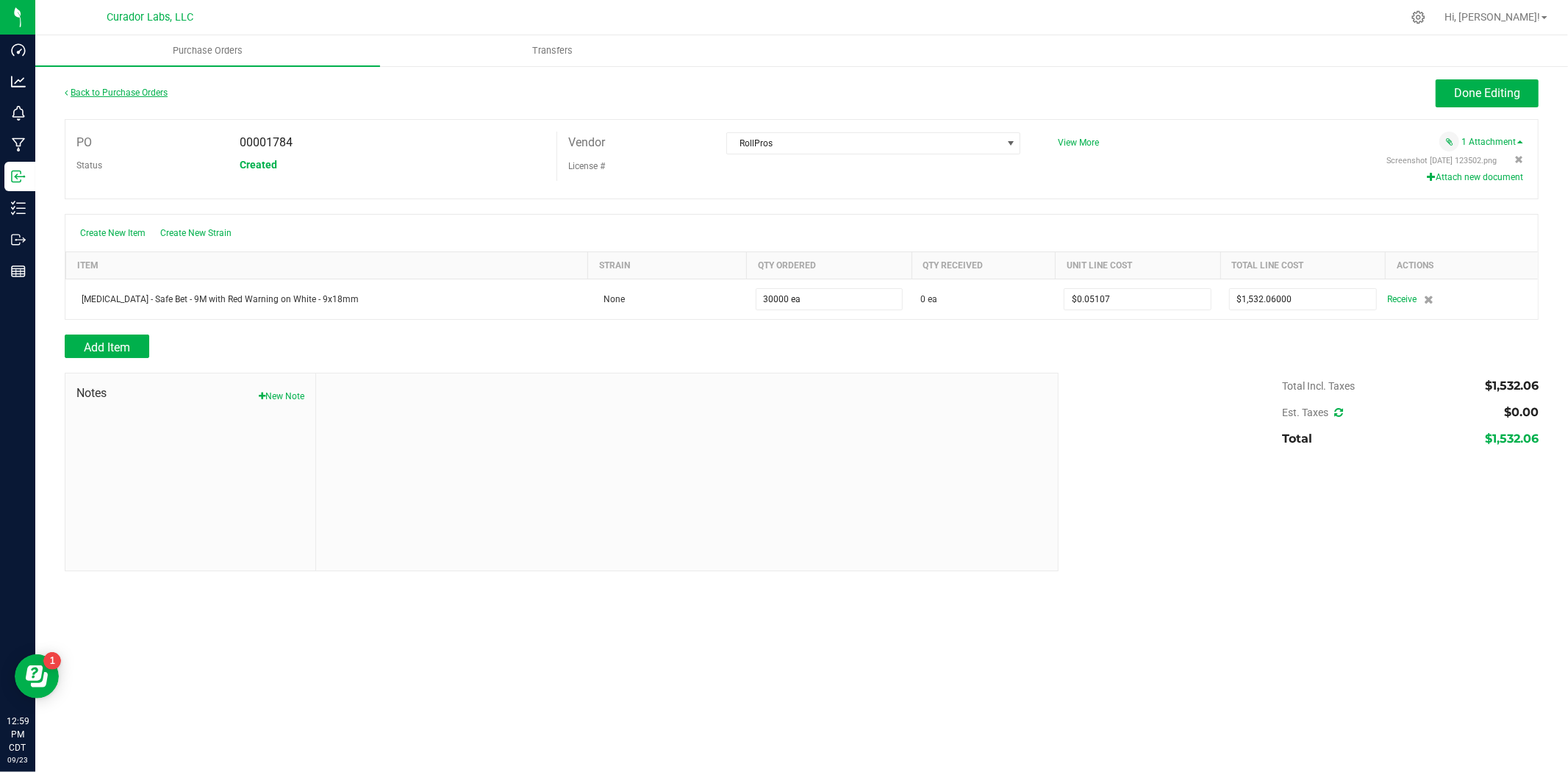
click at [96, 87] on link "Back to Purchase Orders" at bounding box center [116, 92] width 103 height 10
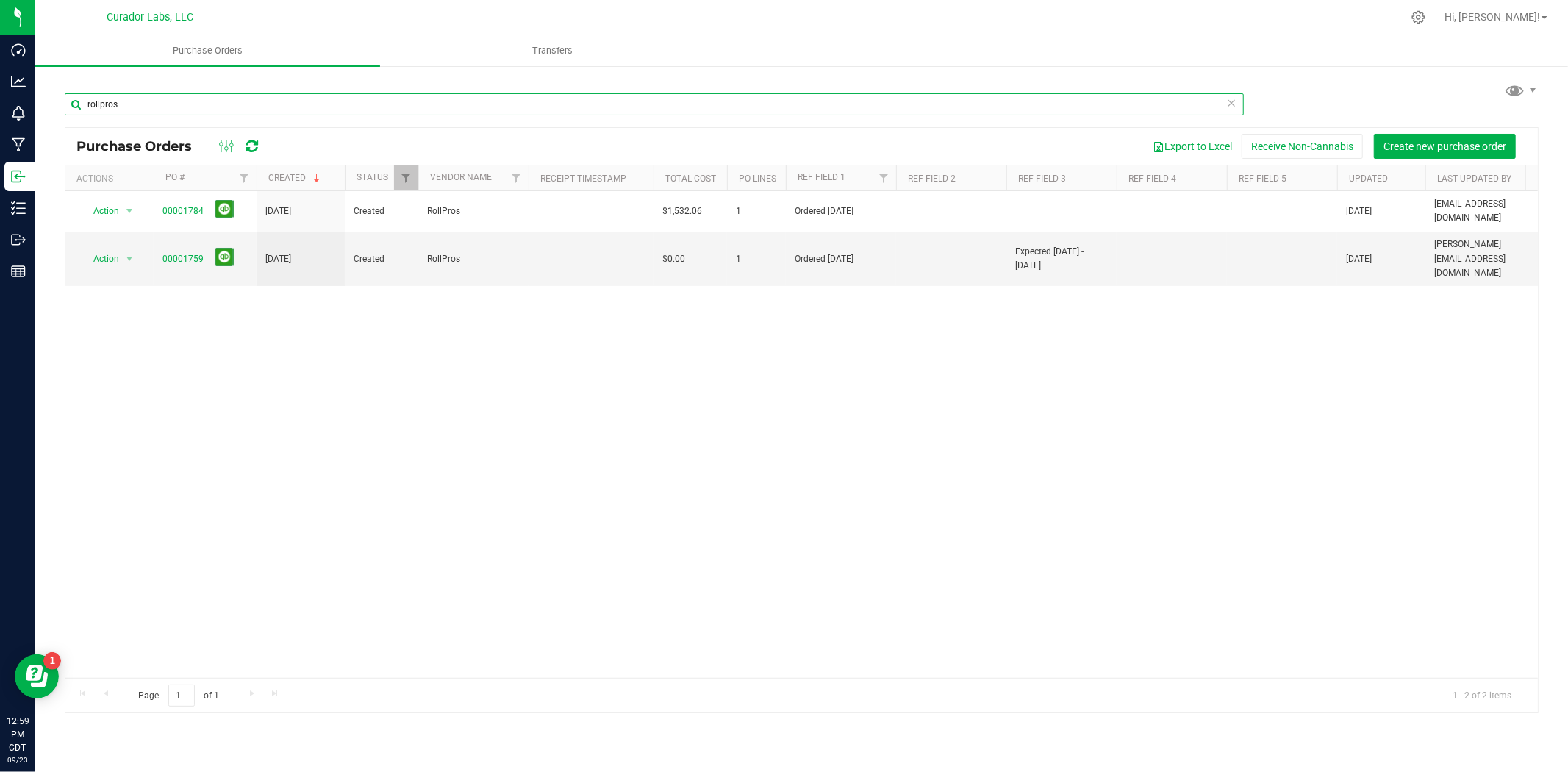
drag, startPoint x: 257, startPoint y: 109, endPoint x: -117, endPoint y: 78, distance: 375.3
click at [0, 78] on html "Dashboard Analytics Monitoring Manufacturing Inbound Inventory Outbound Reports…" at bounding box center [784, 386] width 1568 height 772
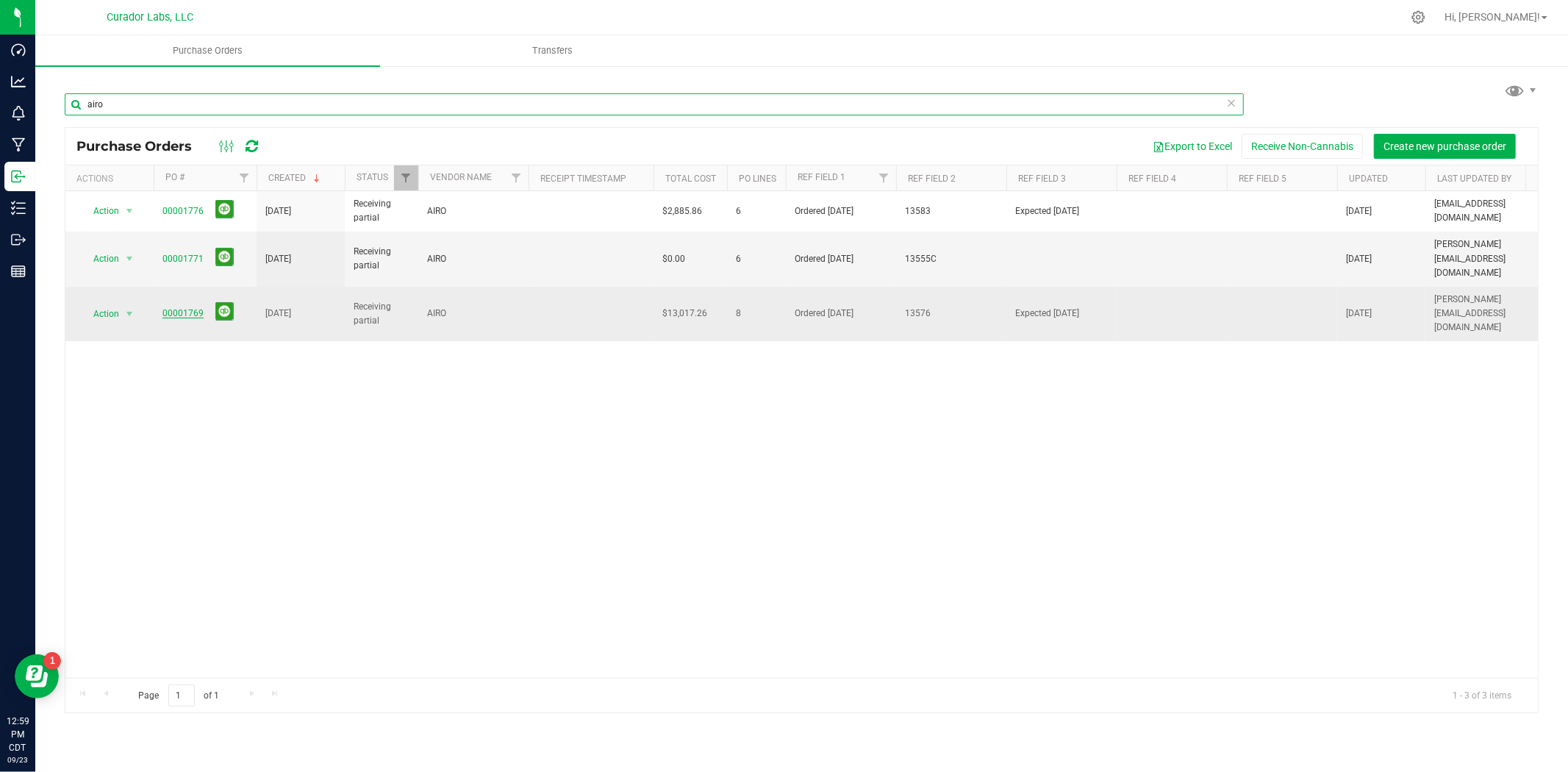
type input "airo"
click at [186, 308] on link "00001769" at bounding box center [182, 313] width 41 height 10
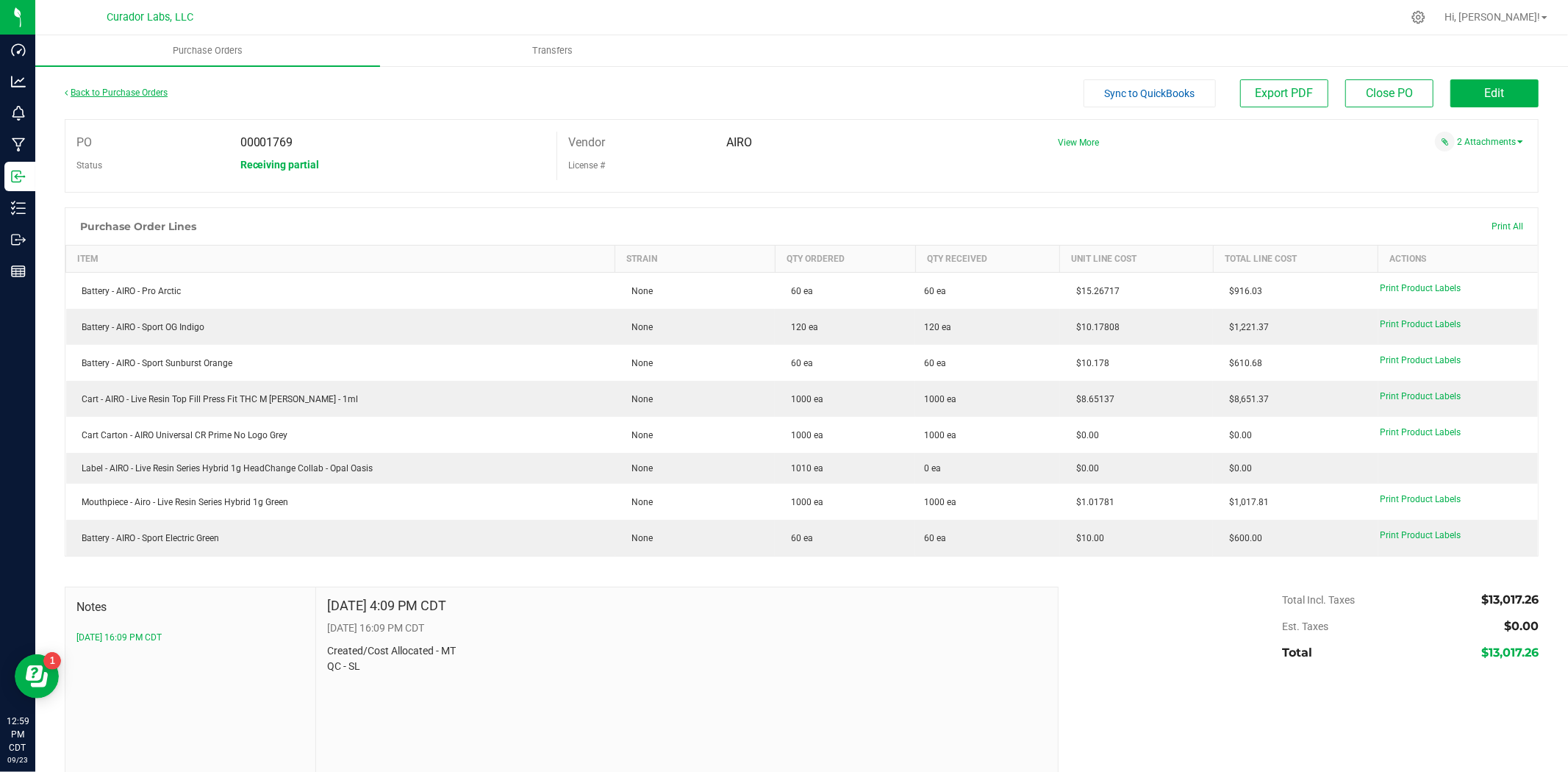
click at [105, 87] on link "Back to Purchase Orders" at bounding box center [116, 92] width 103 height 10
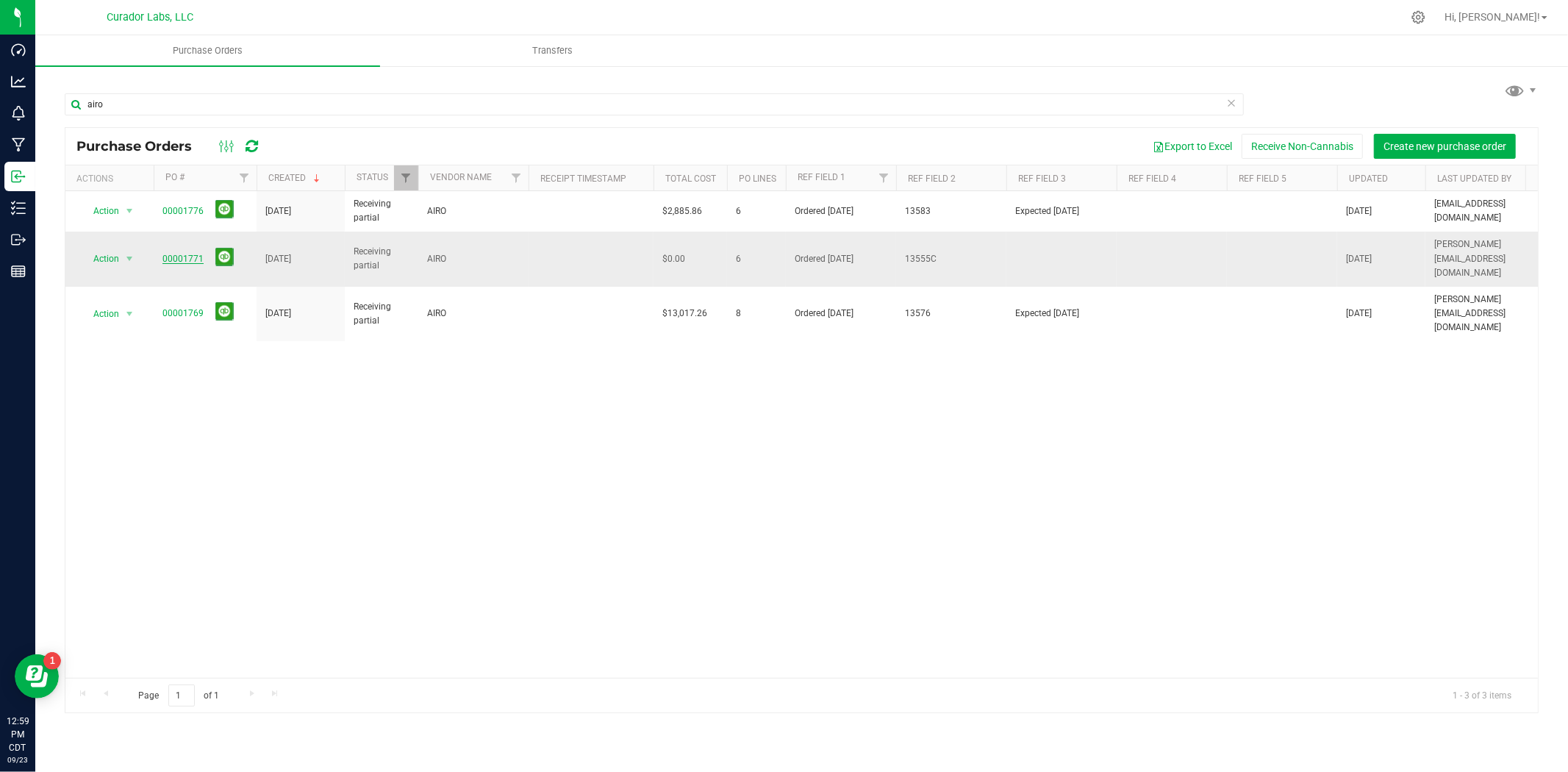
click at [172, 253] on link "00001771" at bounding box center [182, 258] width 41 height 10
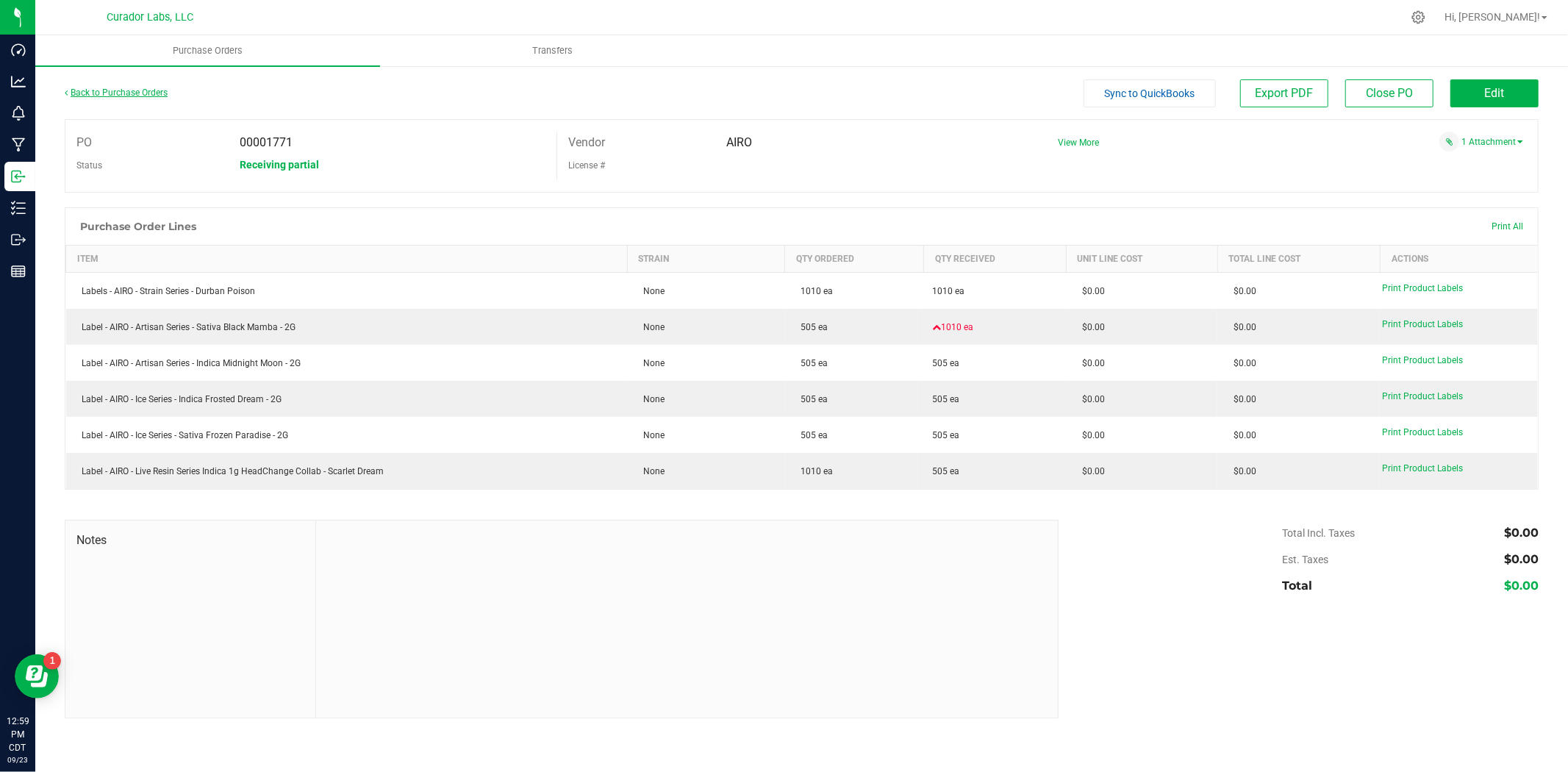
click at [150, 94] on link "Back to Purchase Orders" at bounding box center [116, 92] width 103 height 10
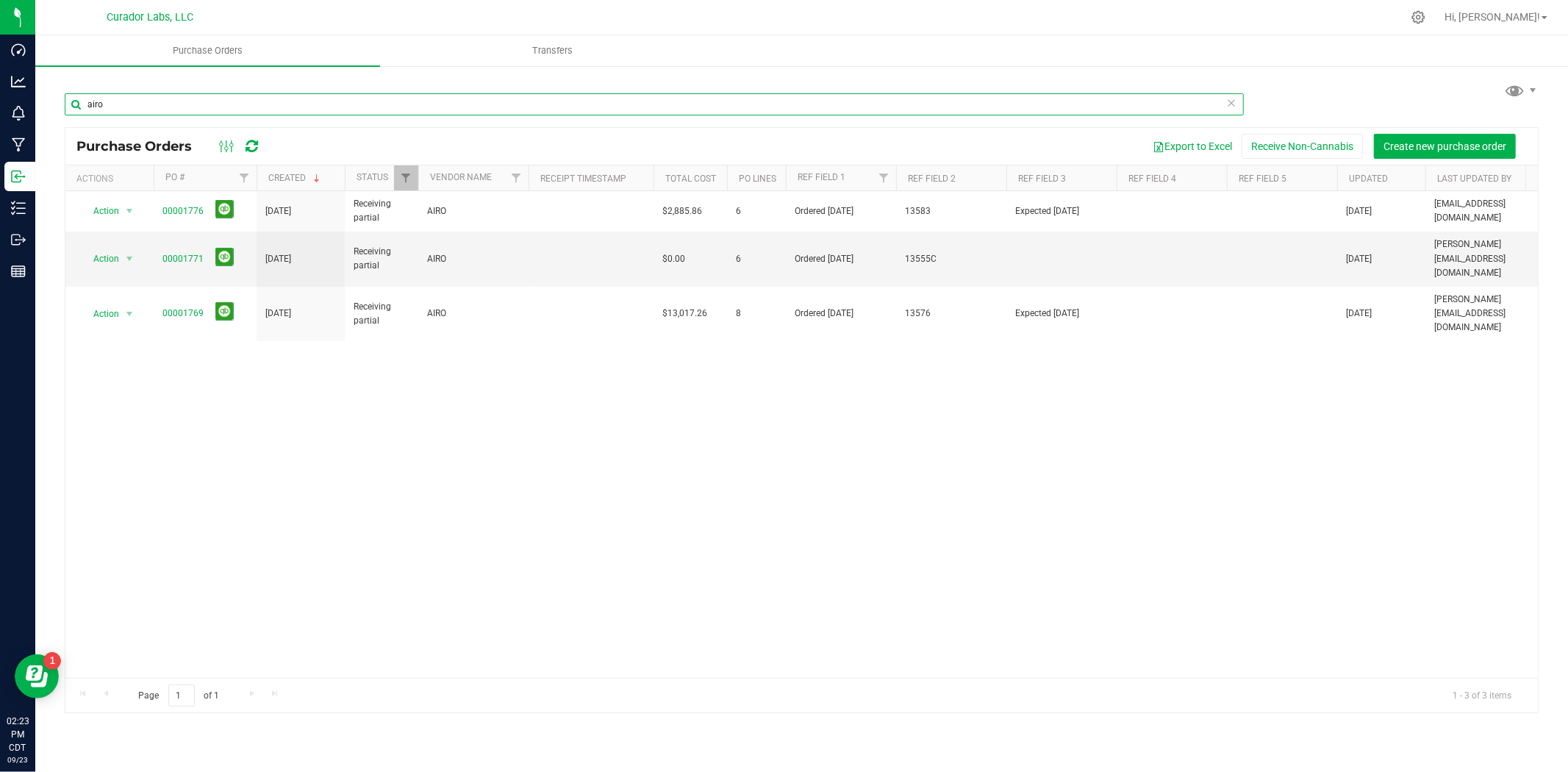
drag, startPoint x: 161, startPoint y: 100, endPoint x: -37, endPoint y: 105, distance: 198.1
click at [0, 105] on html "Dashboard Analytics Monitoring Manufacturing Inbound Inventory Outbound Reports…" at bounding box center [784, 386] width 1568 height 772
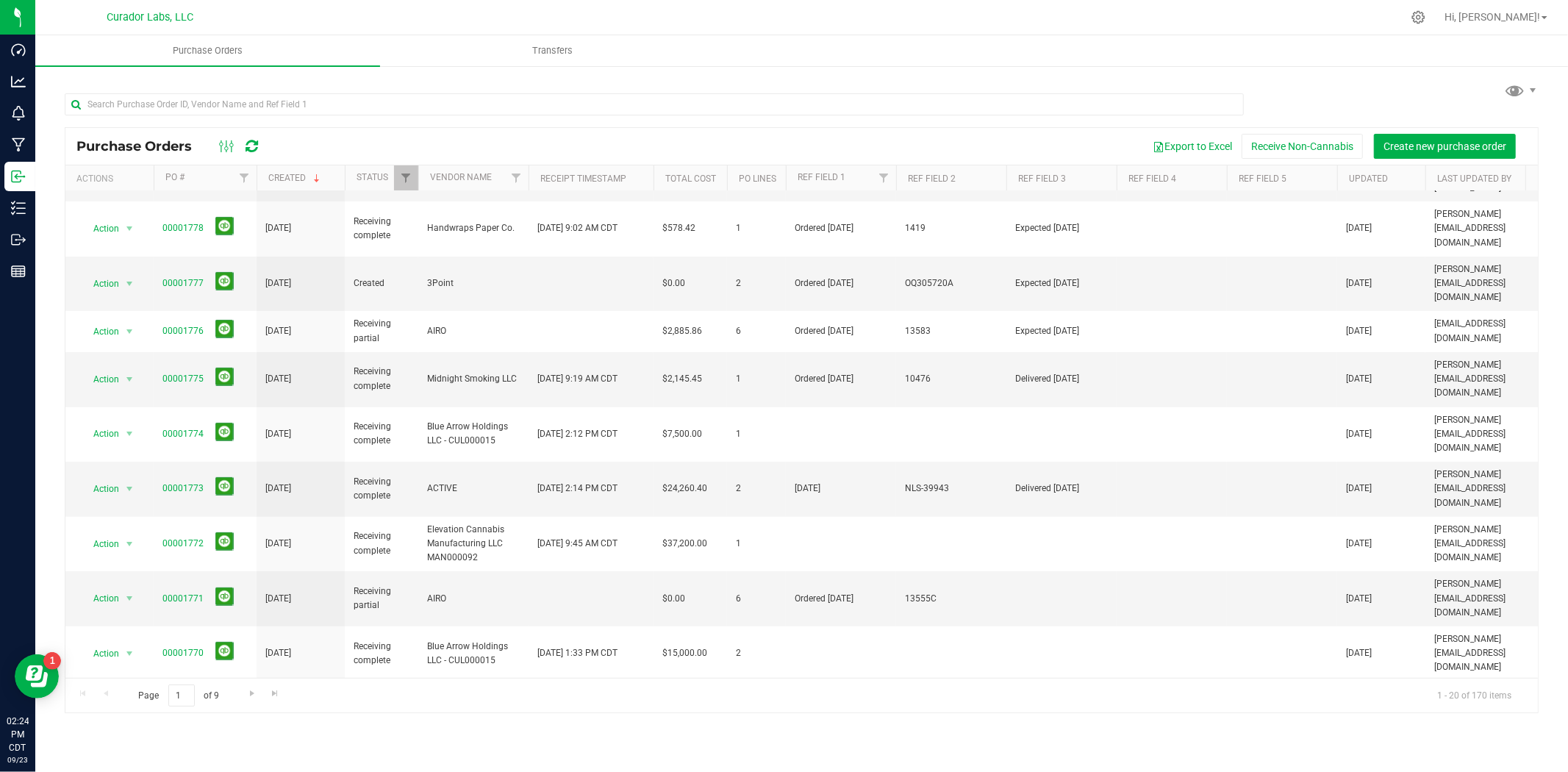
scroll to position [327, 0]
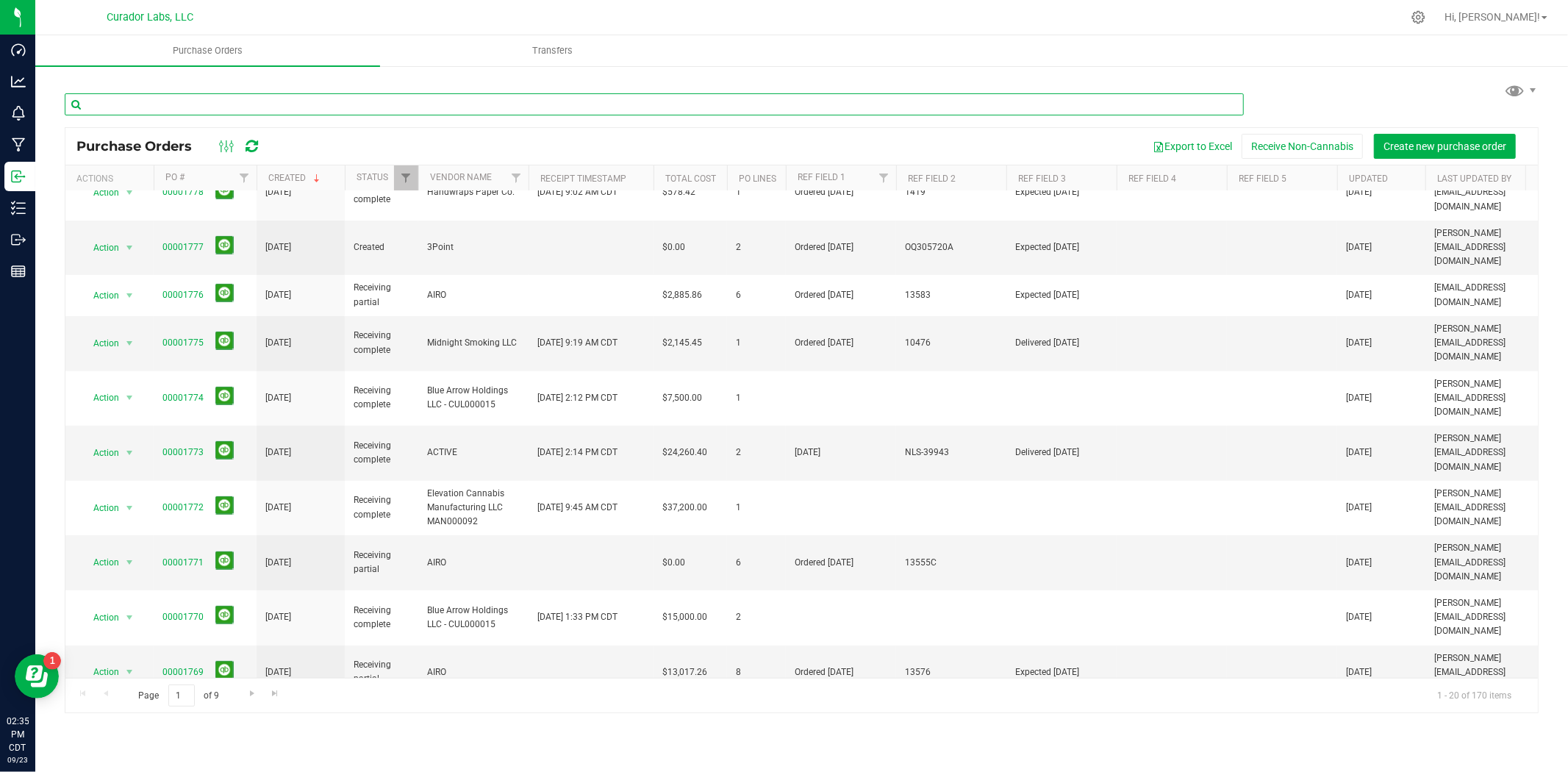
click at [413, 98] on input "text" at bounding box center [654, 104] width 1179 height 22
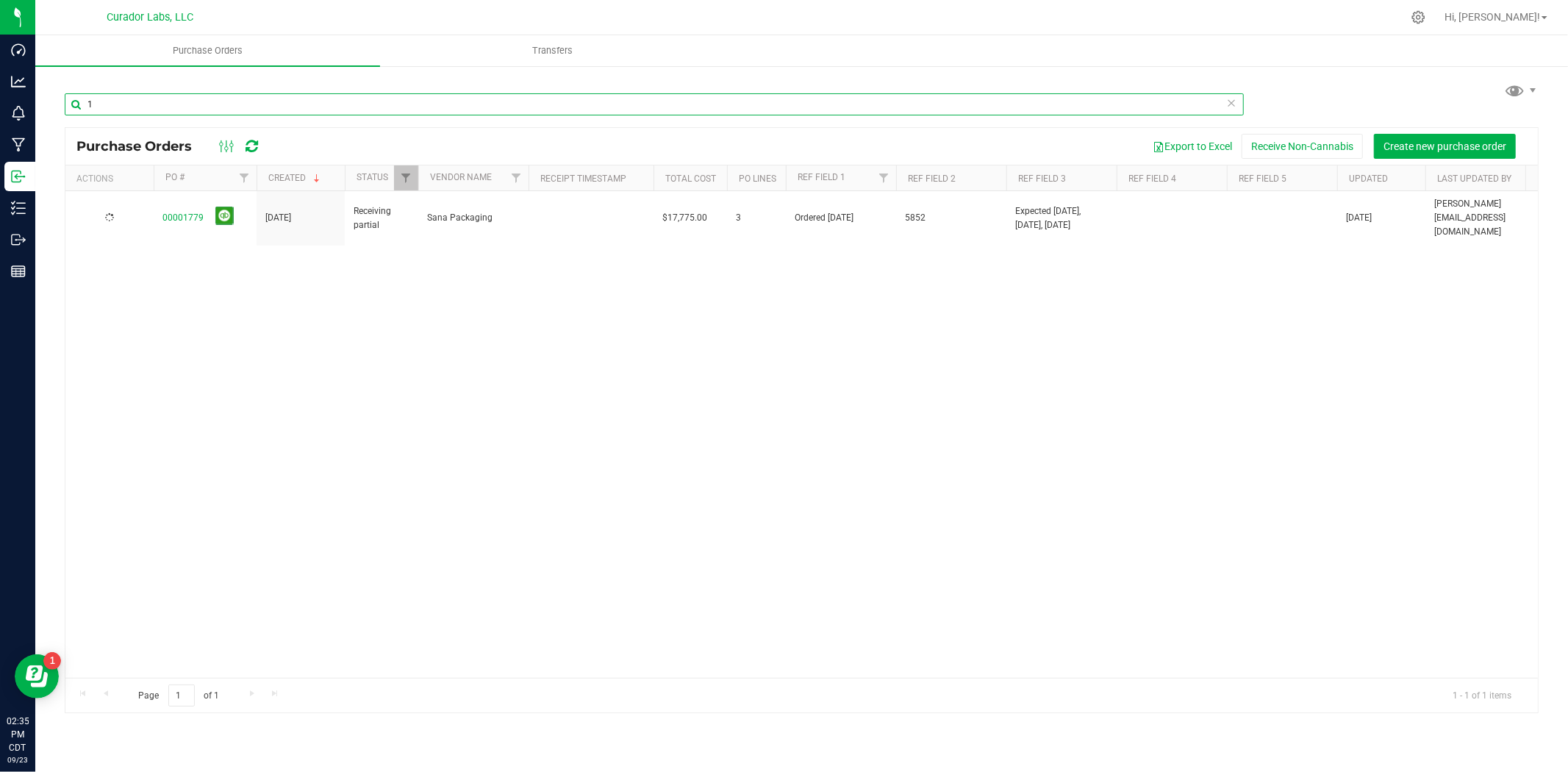
scroll to position [0, 0]
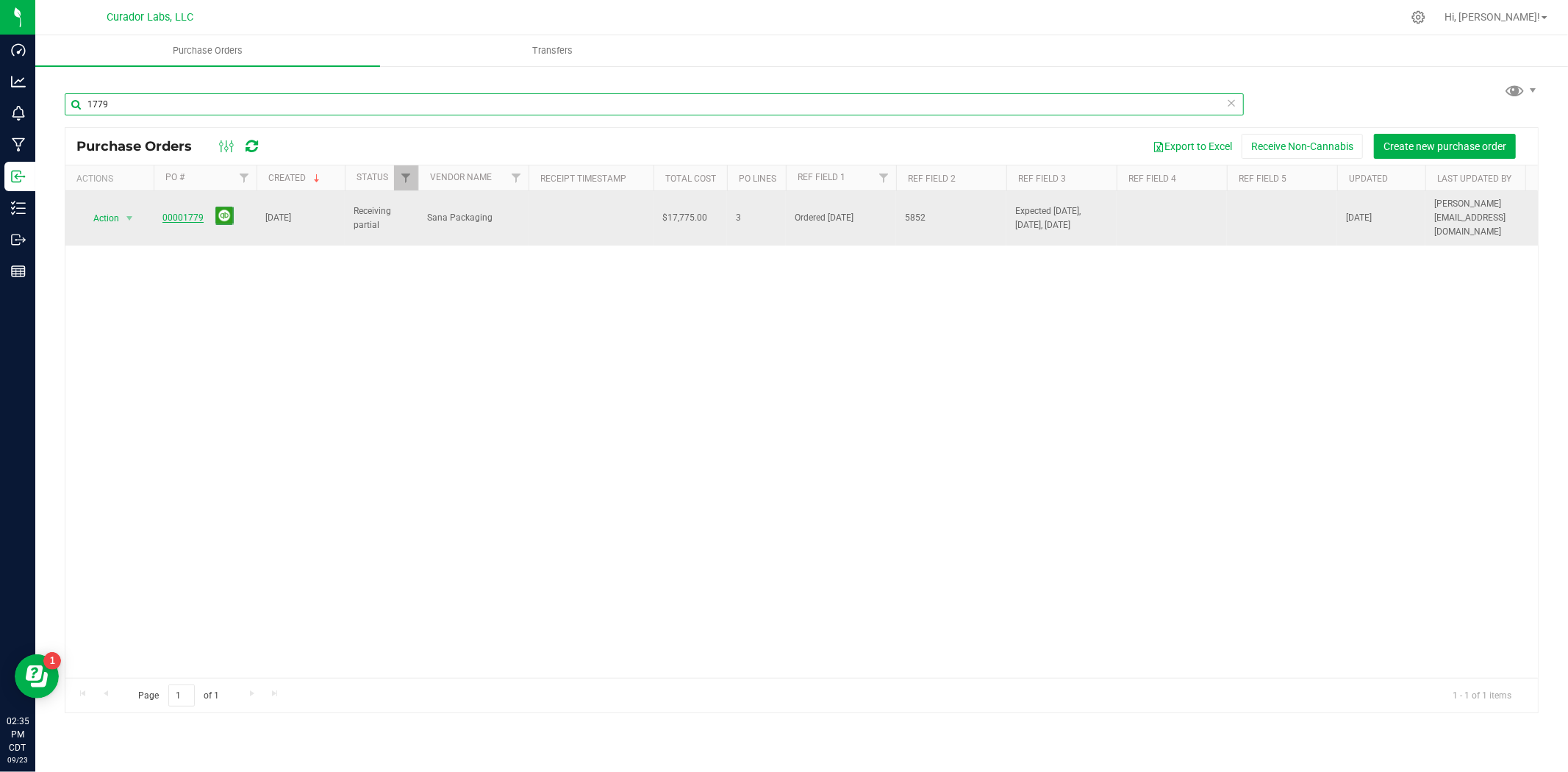
type input "1779"
click at [192, 212] on link "00001779" at bounding box center [182, 217] width 41 height 10
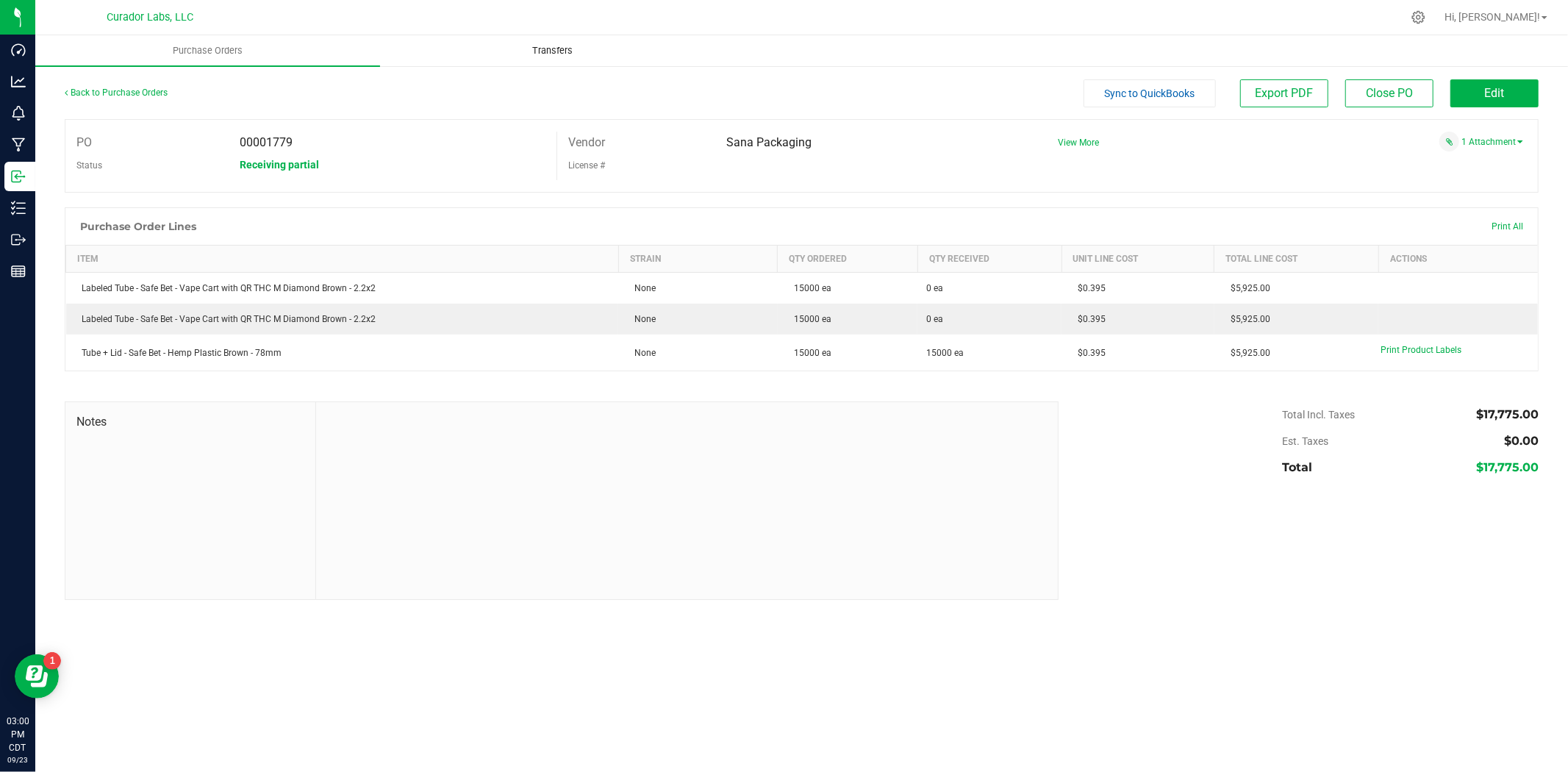
drag, startPoint x: 1057, startPoint y: 63, endPoint x: 724, endPoint y: 62, distance: 333.0
click at [872, 78] on inbound "Purchase Orders Transfers Back to Purchase Orders Sync to QuickBooks Export PDF…" at bounding box center [802, 325] width 1533 height 579
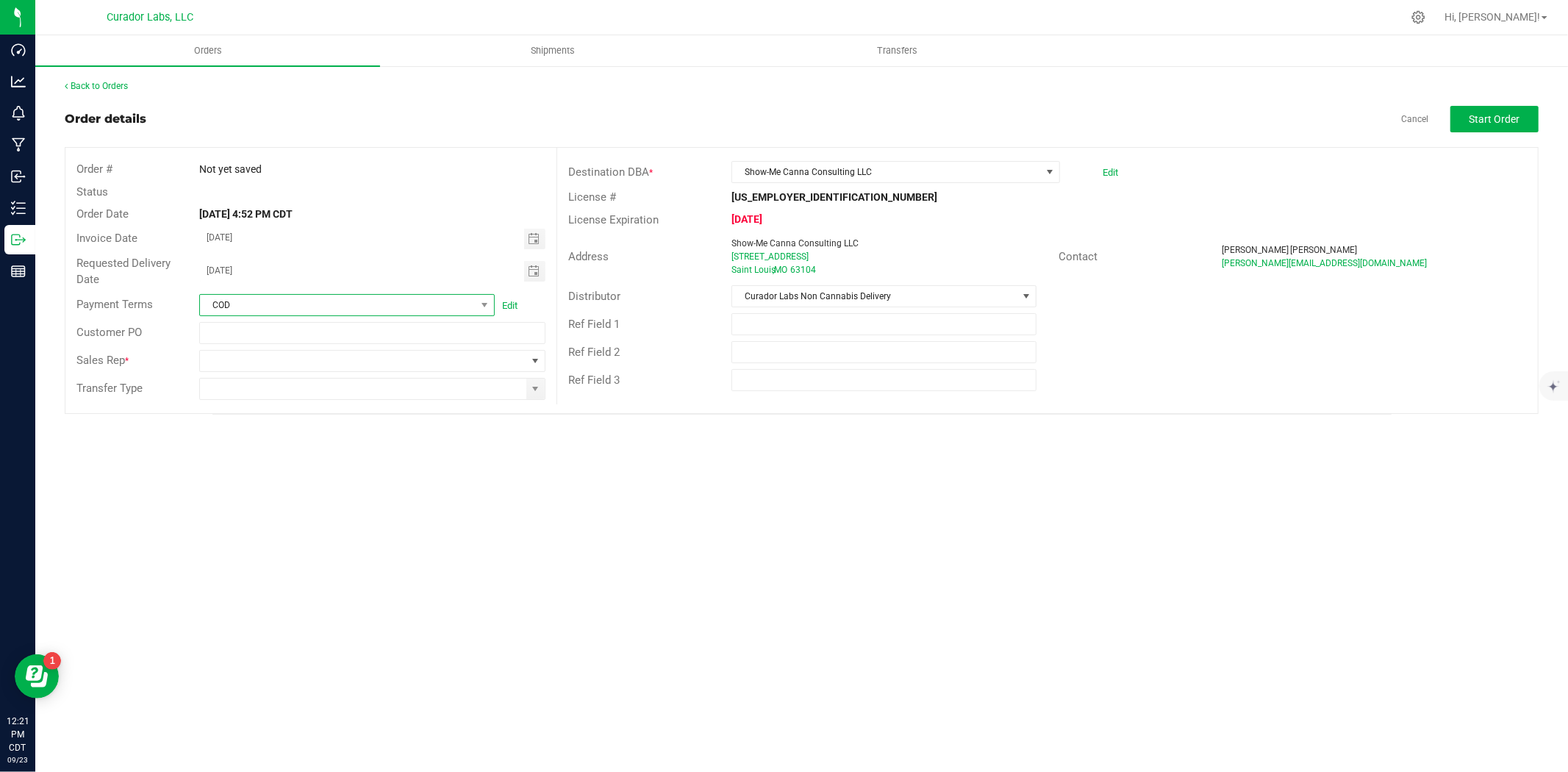
click at [447, 303] on span "COD" at bounding box center [338, 306] width 276 height 21
click at [276, 493] on li "None" at bounding box center [347, 492] width 294 height 25
click at [1497, 119] on span "Start Order" at bounding box center [1495, 119] width 51 height 12
click at [361, 376] on div "Transfer Type" at bounding box center [311, 389] width 491 height 28
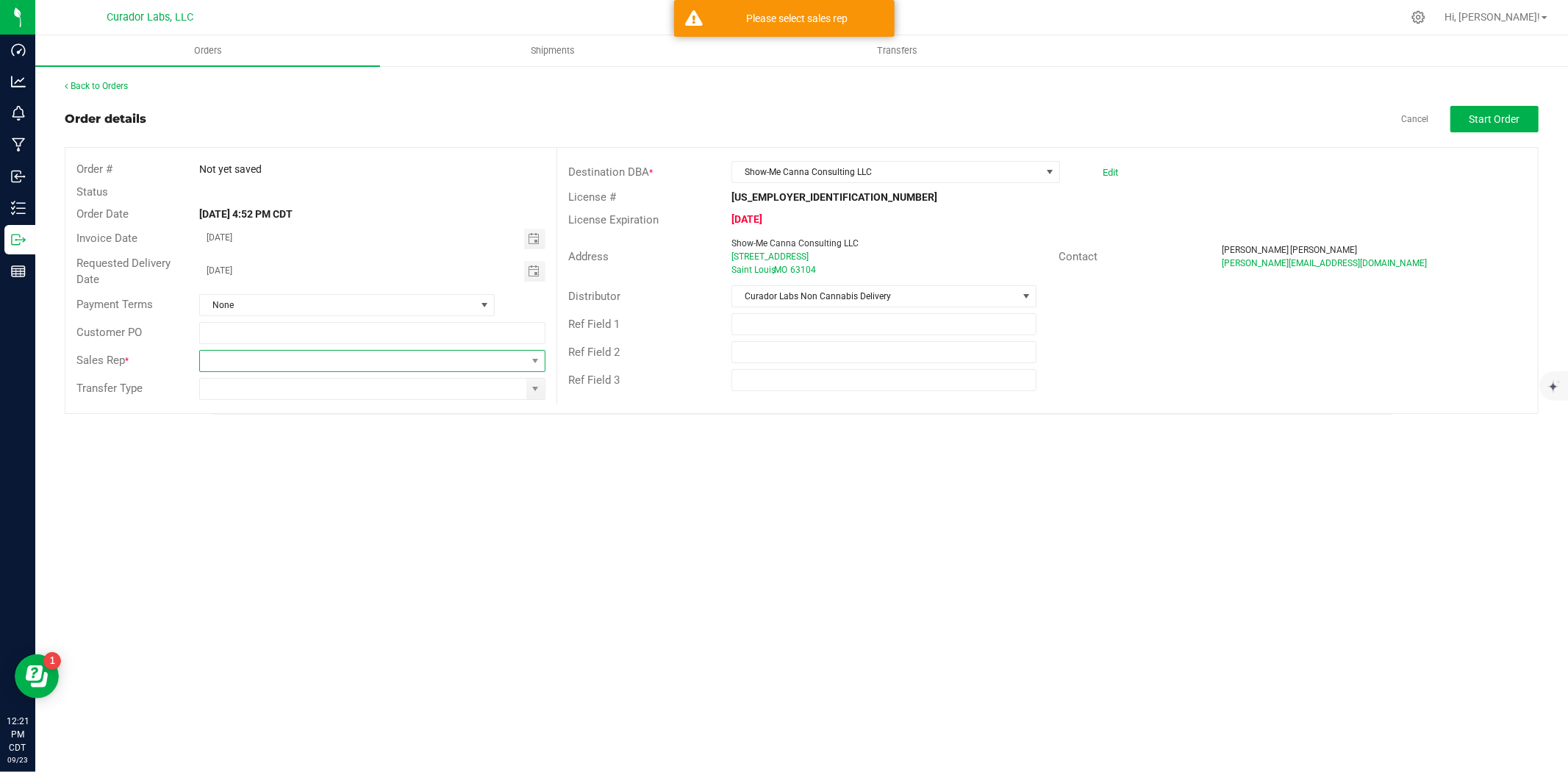
click at [362, 370] on span at bounding box center [363, 361] width 327 height 21
click at [278, 548] on li "Dustin Smith" at bounding box center [373, 549] width 345 height 25
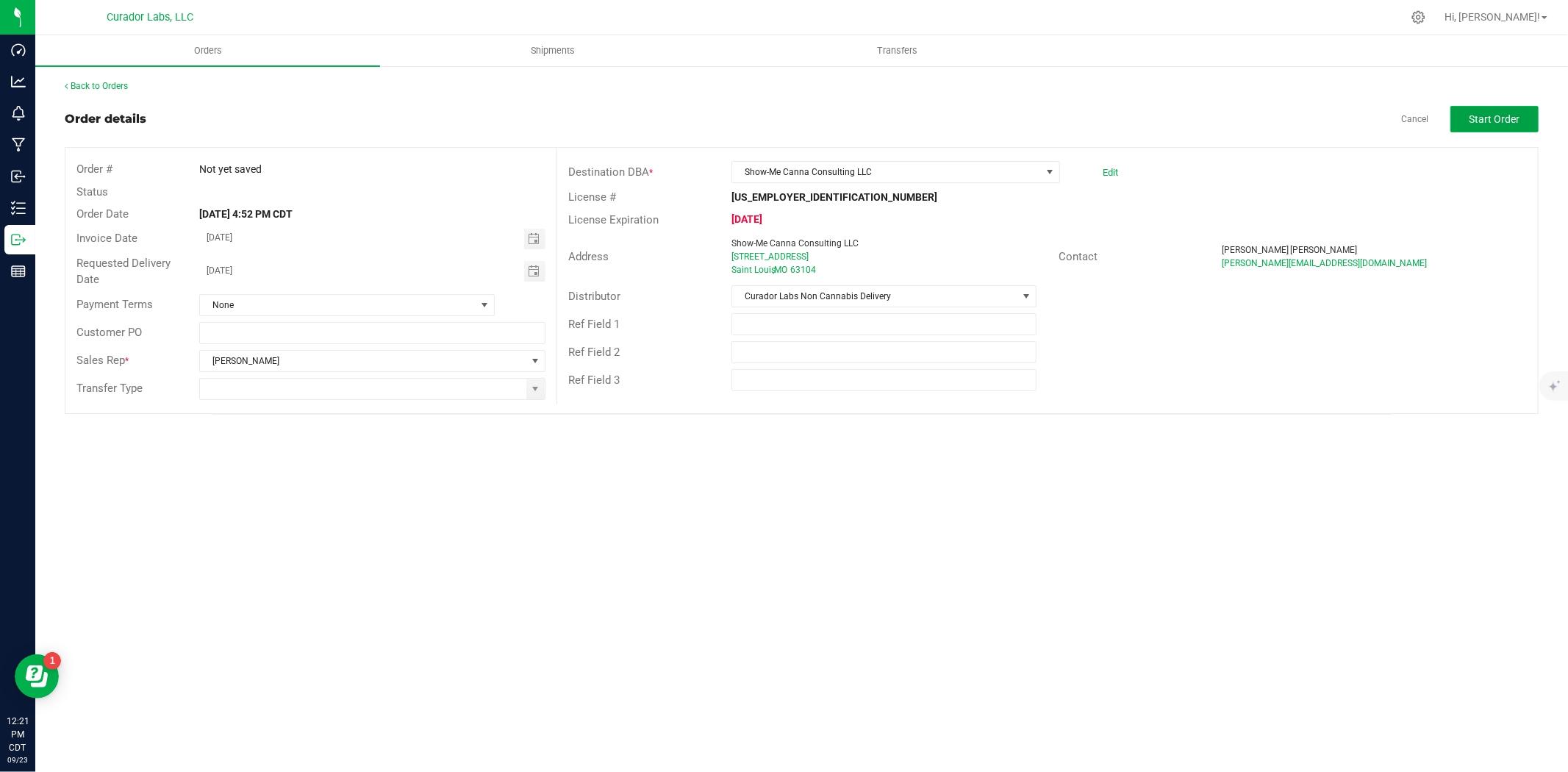
click at [1482, 121] on span "Start Order" at bounding box center [1495, 119] width 51 height 12
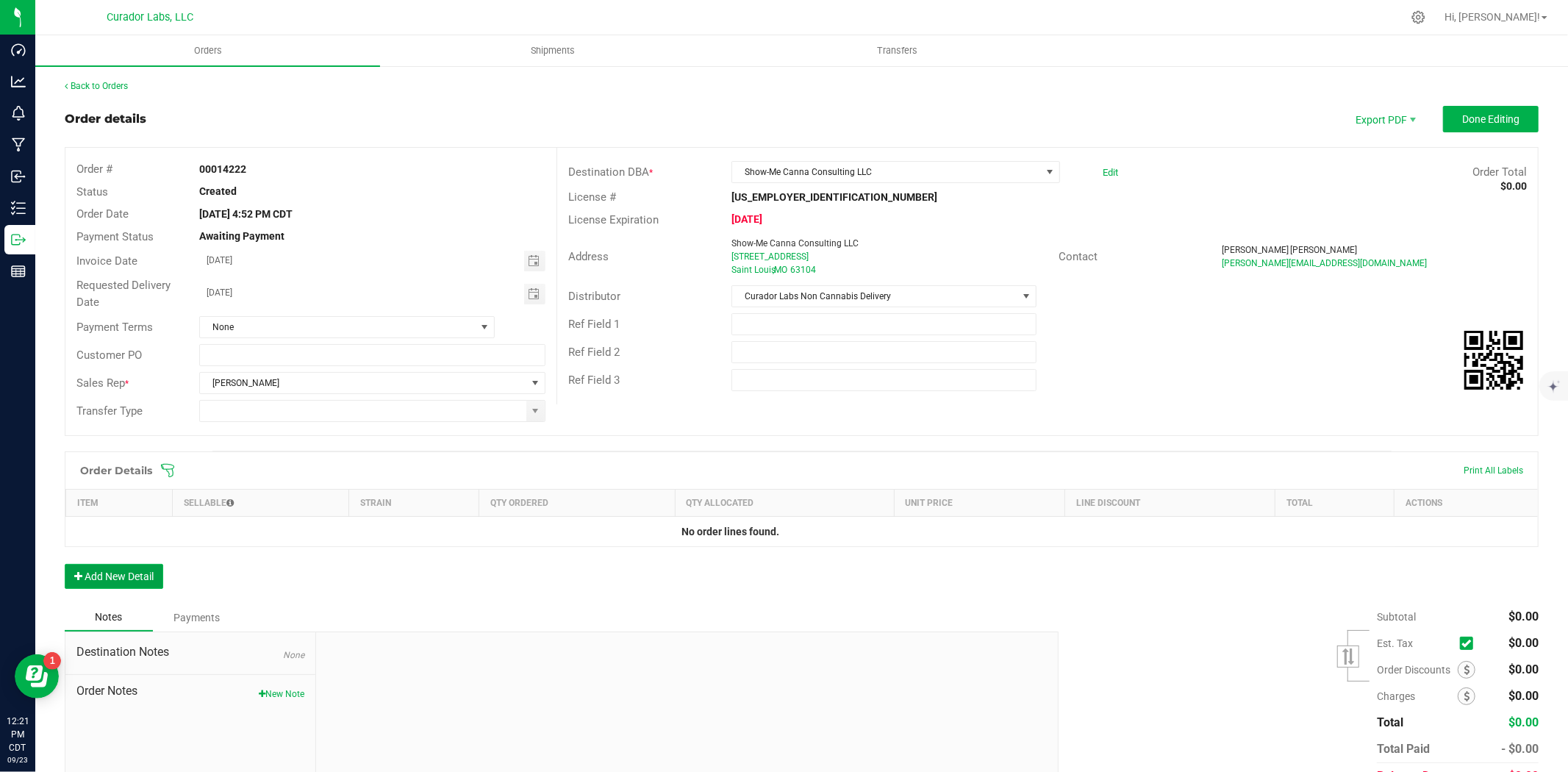
click at [120, 586] on button "Add New Detail" at bounding box center [114, 576] width 98 height 25
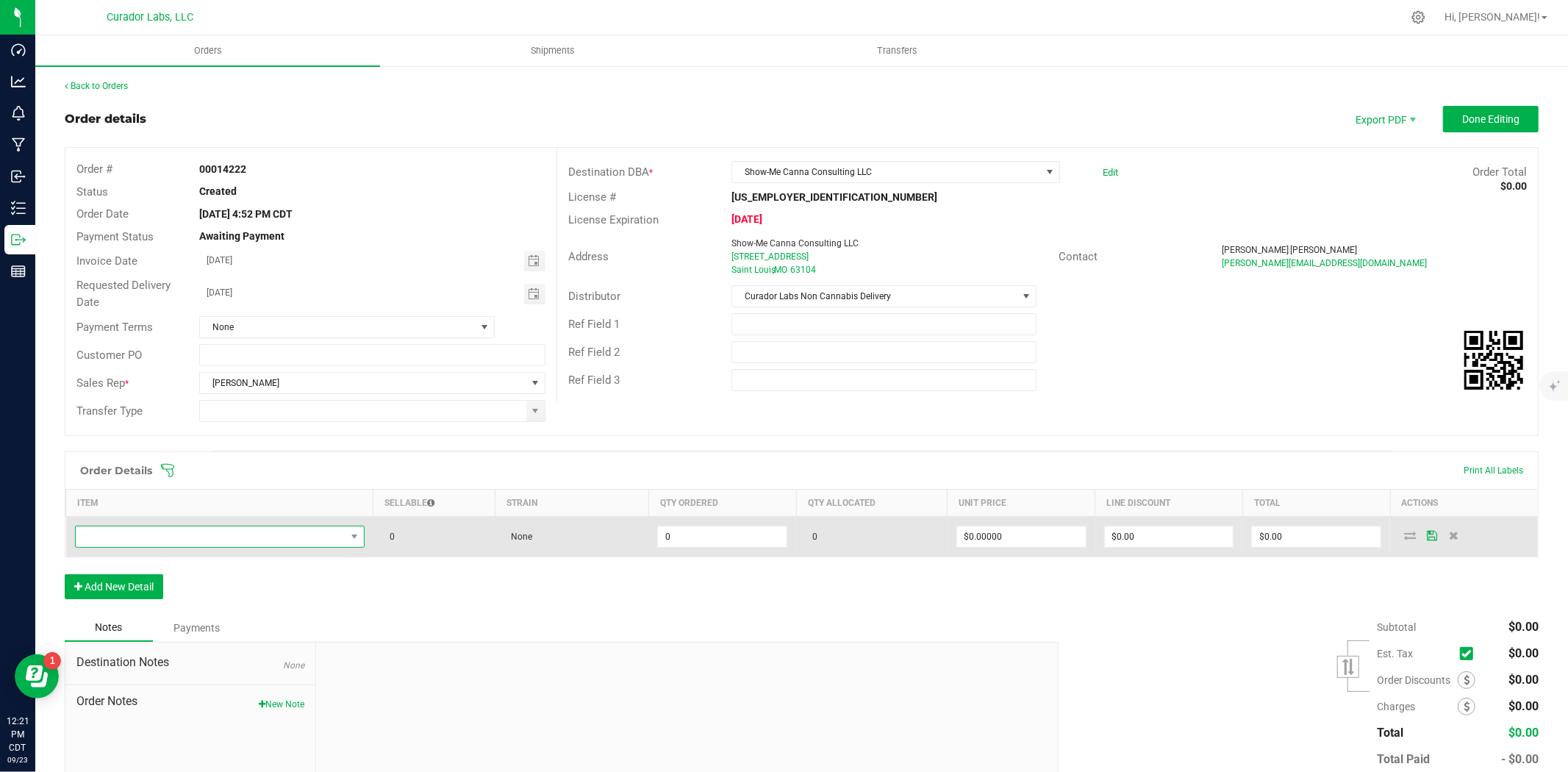
click at [252, 547] on span "NO DATA FOUND" at bounding box center [211, 537] width 270 height 21
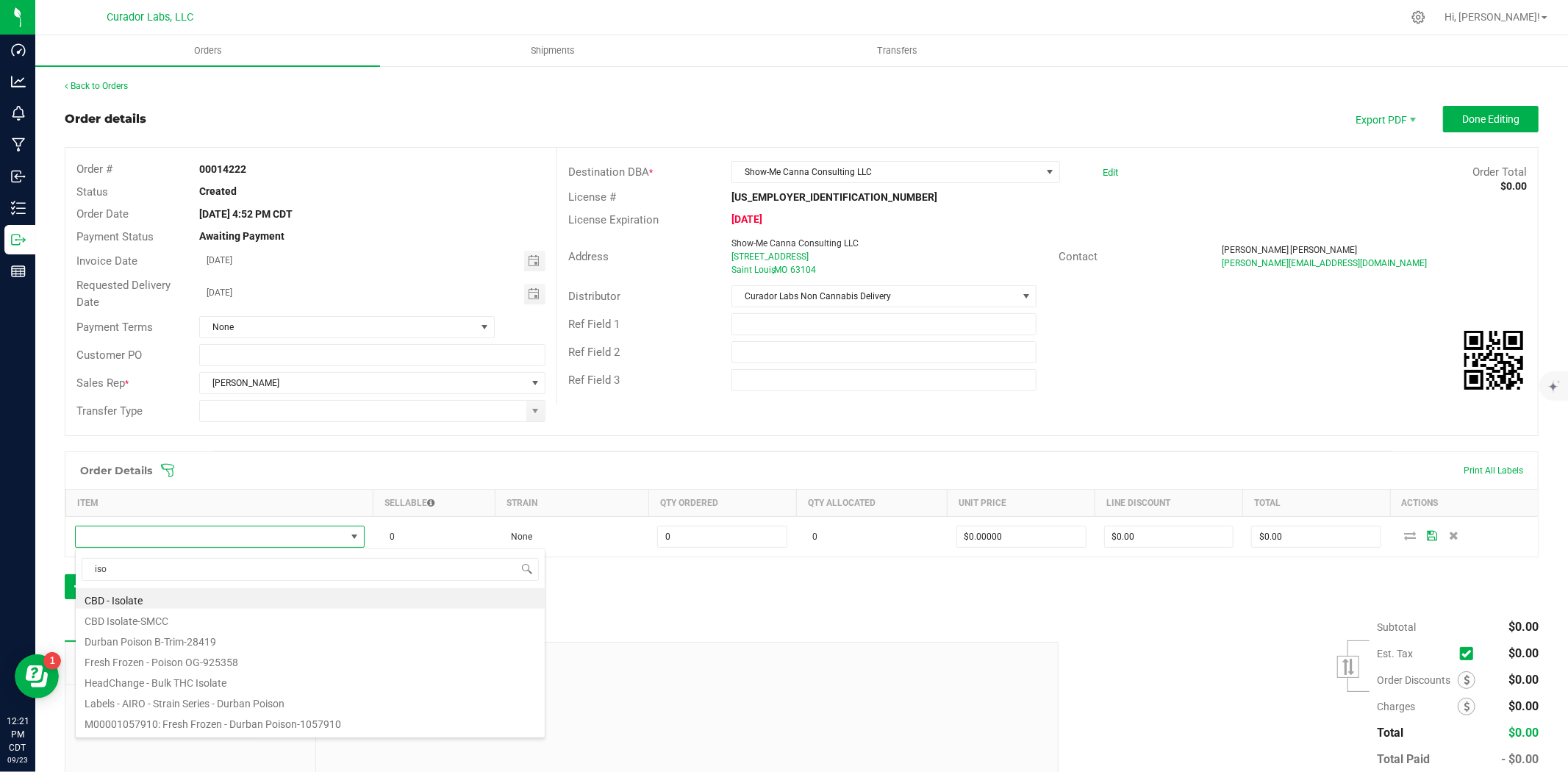
drag, startPoint x: 152, startPoint y: 566, endPoint x: -53, endPoint y: 561, distance: 205.1
click at [0, 561] on html "Dashboard Analytics Monitoring Manufacturing Inbound Inventory Outbound Reports…" at bounding box center [784, 386] width 1568 height 772
type input "solvent"
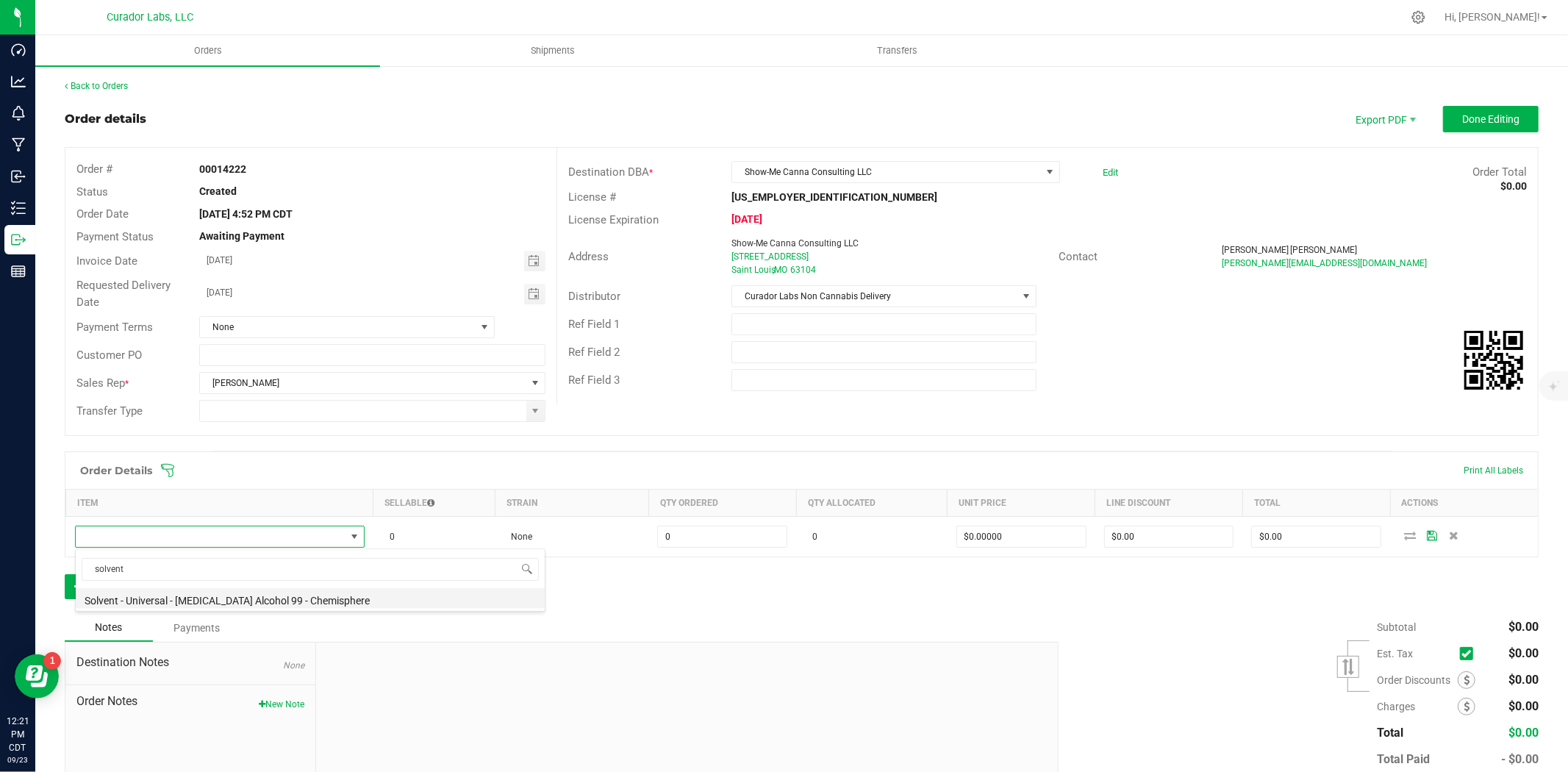
click at [217, 594] on li "Solvent - Universal - Isopropyl Alcohol 99 - Chemisphere" at bounding box center [311, 599] width 469 height 21
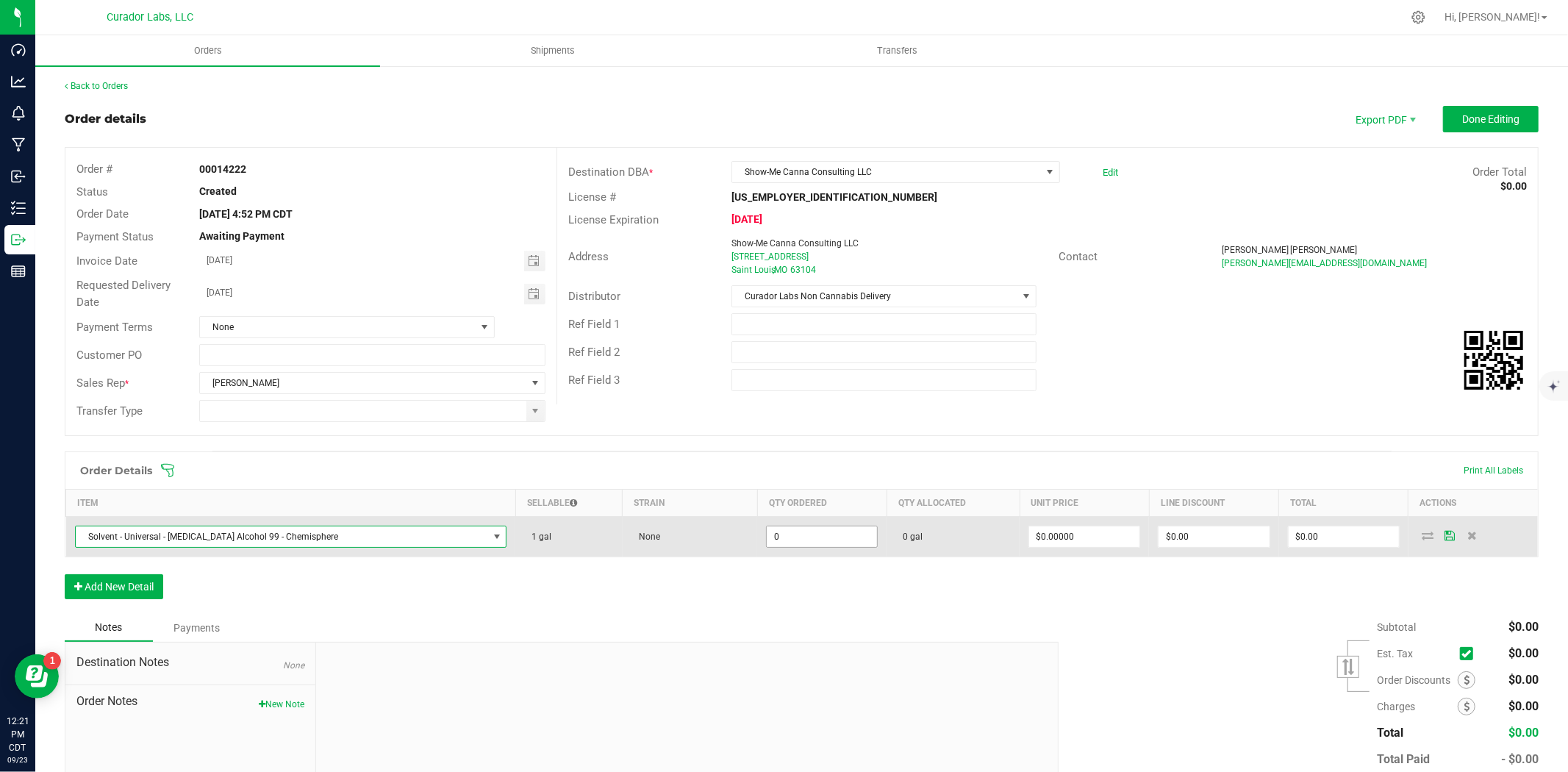
click at [831, 545] on input "0" at bounding box center [822, 537] width 111 height 21
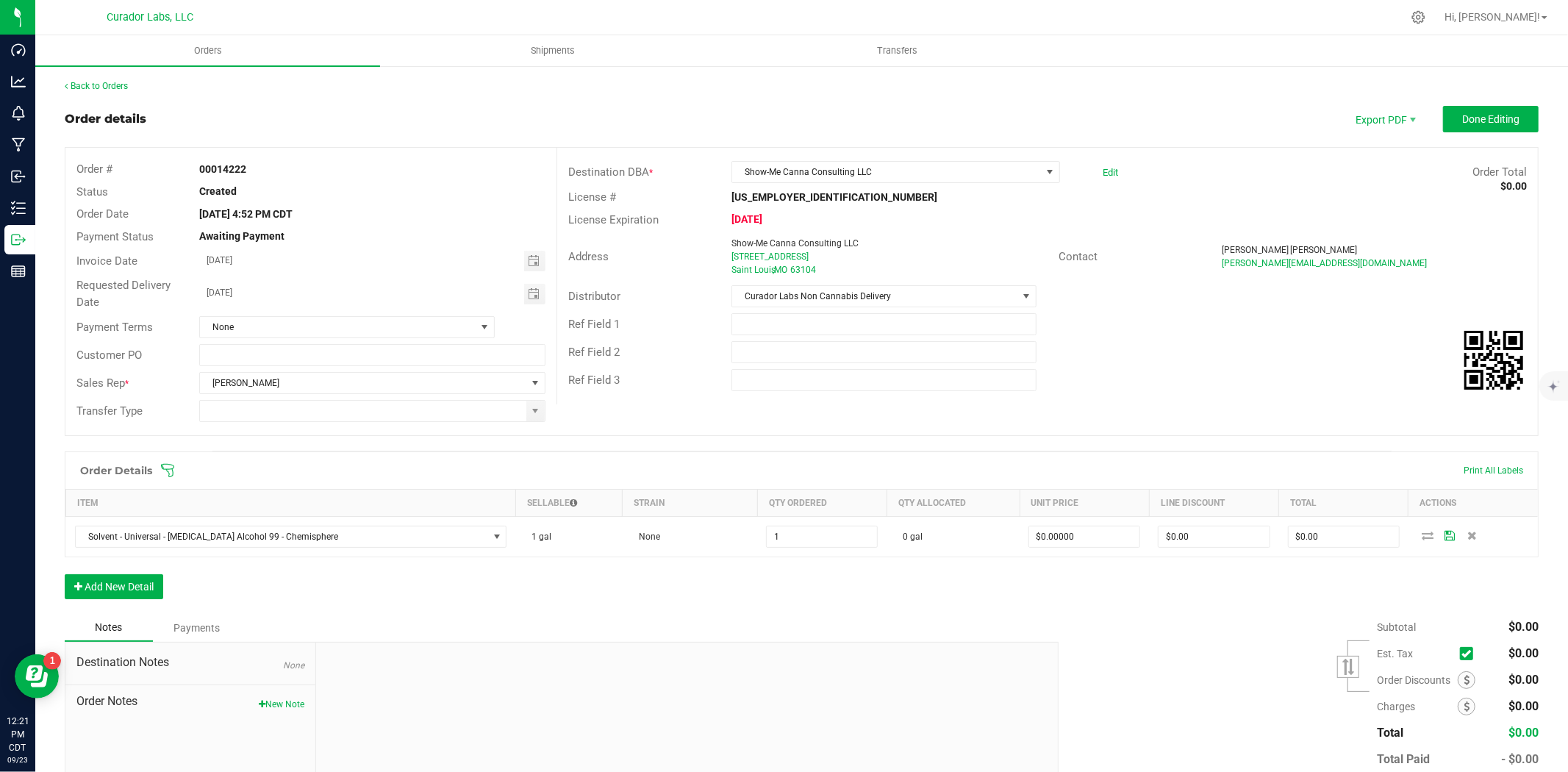
type input "1.0000 gal"
click at [1138, 578] on div "Order Details Print All Labels Item Sellable Strain Qty Ordered Qty Allocated U…" at bounding box center [802, 532] width 1474 height 162
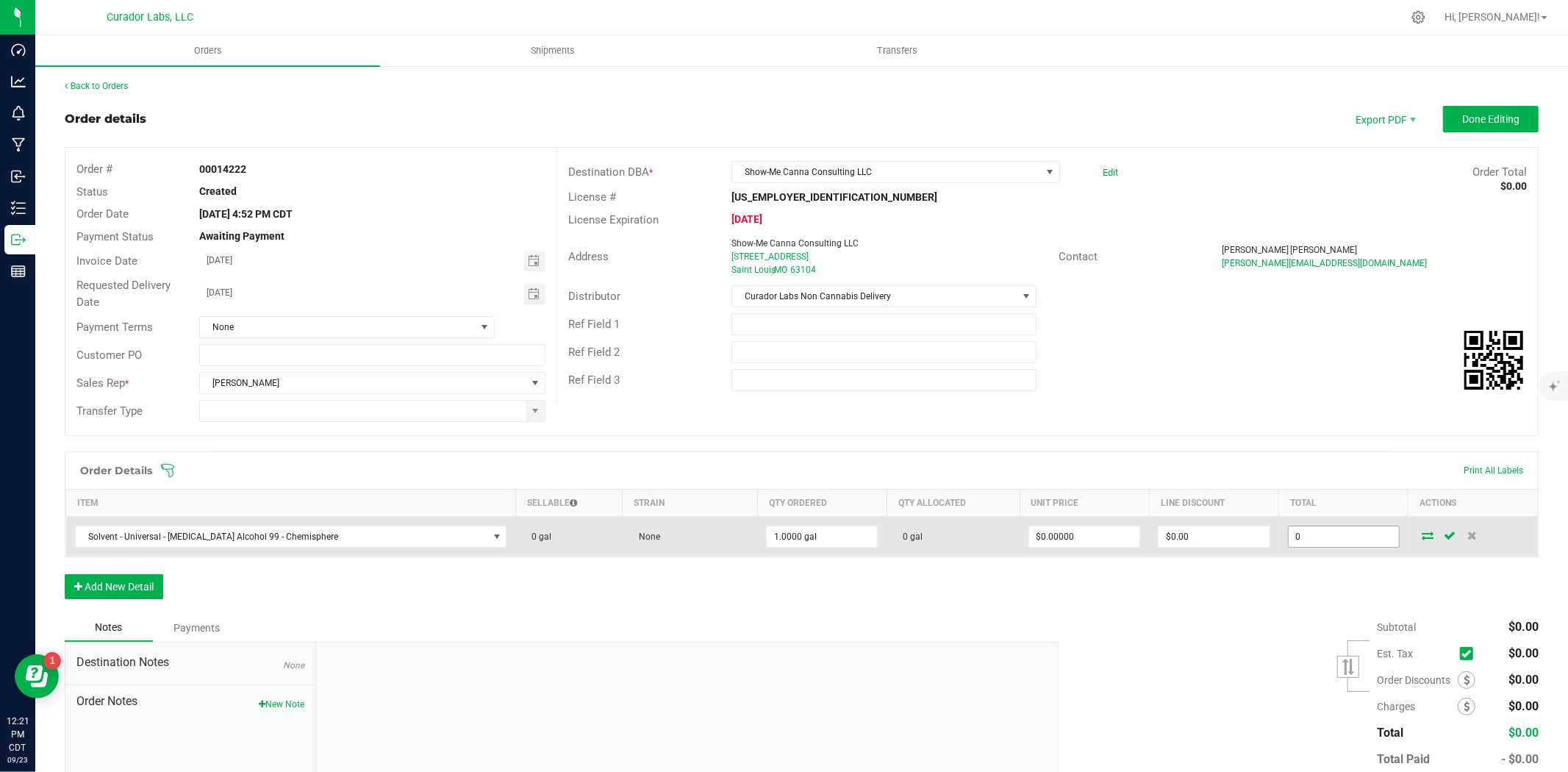
click at [1303, 537] on input "0" at bounding box center [1344, 537] width 111 height 21
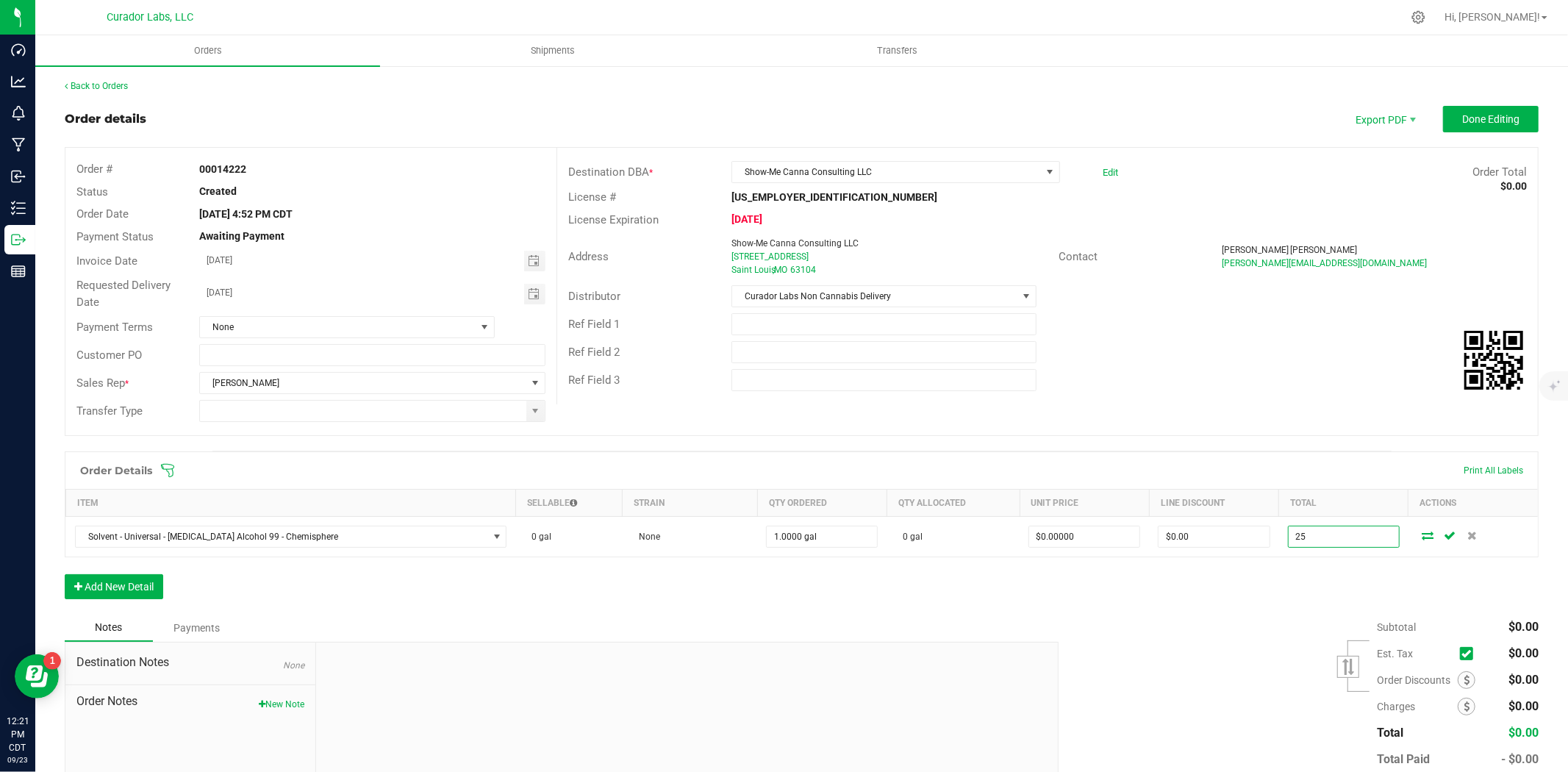
type input "25"
type input "$25.00000"
type input "$25.00"
click at [1259, 590] on div "Order Details Print All Labels Item Sellable Strain Qty Ordered Qty Allocated U…" at bounding box center [802, 532] width 1474 height 162
click at [1372, 123] on span "Export PDF" at bounding box center [1384, 119] width 88 height 27
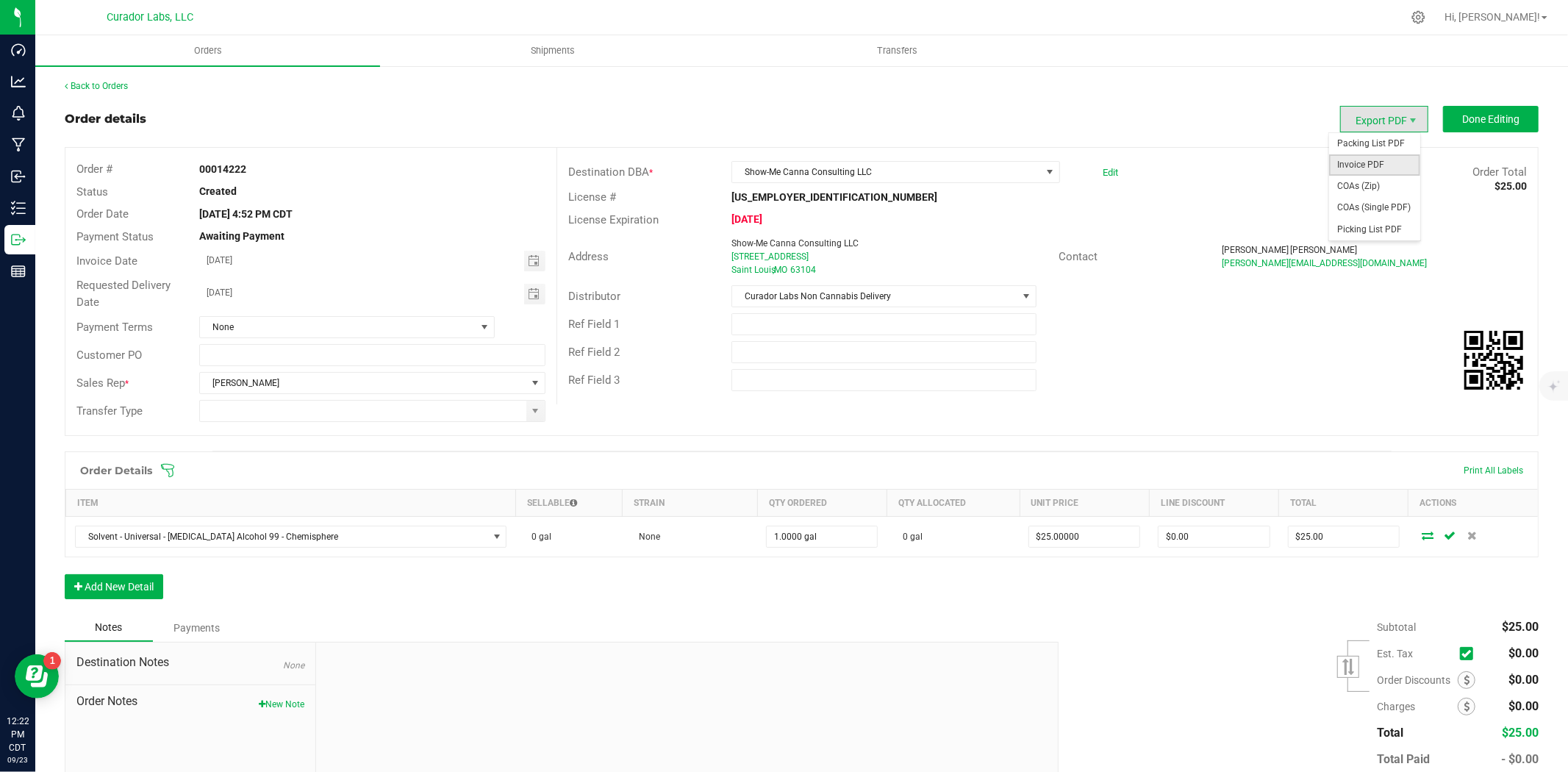
click at [1353, 161] on span "Invoice PDF" at bounding box center [1374, 165] width 91 height 21
